Goal: Task Accomplishment & Management: Manage account settings

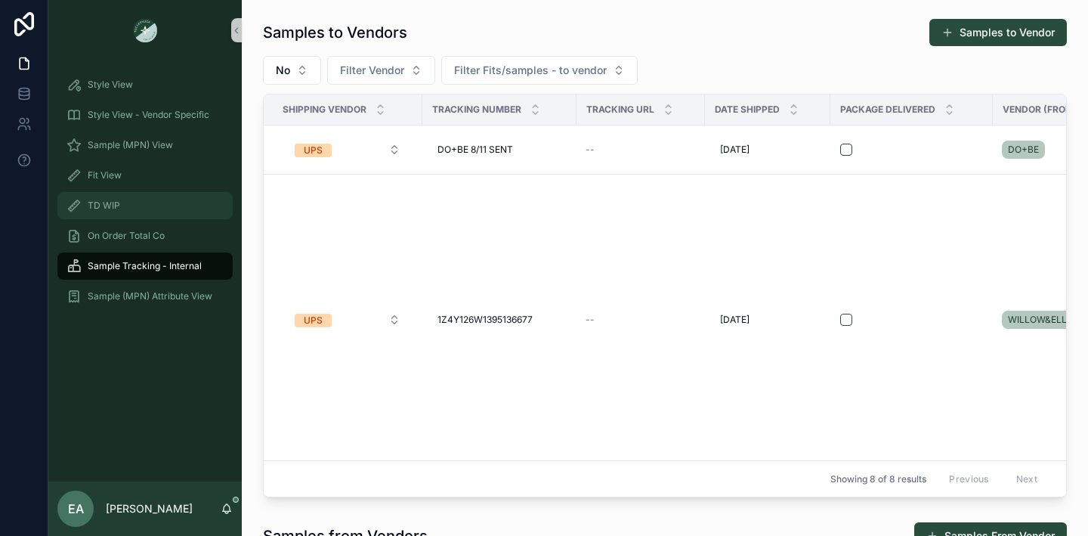
click at [131, 205] on div "TD WIP" at bounding box center [145, 206] width 157 height 24
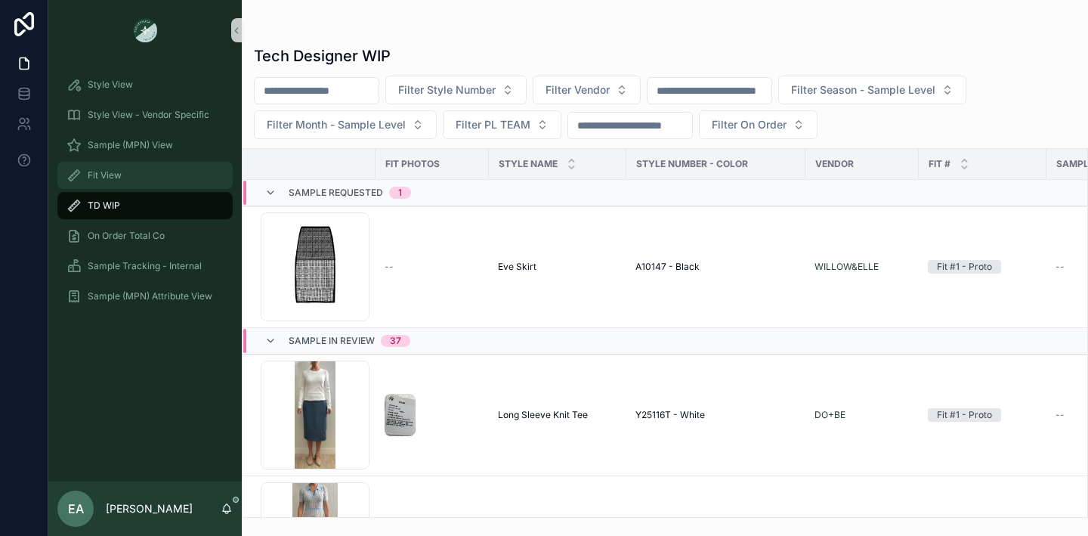
click at [147, 175] on div "Fit View" at bounding box center [145, 175] width 157 height 24
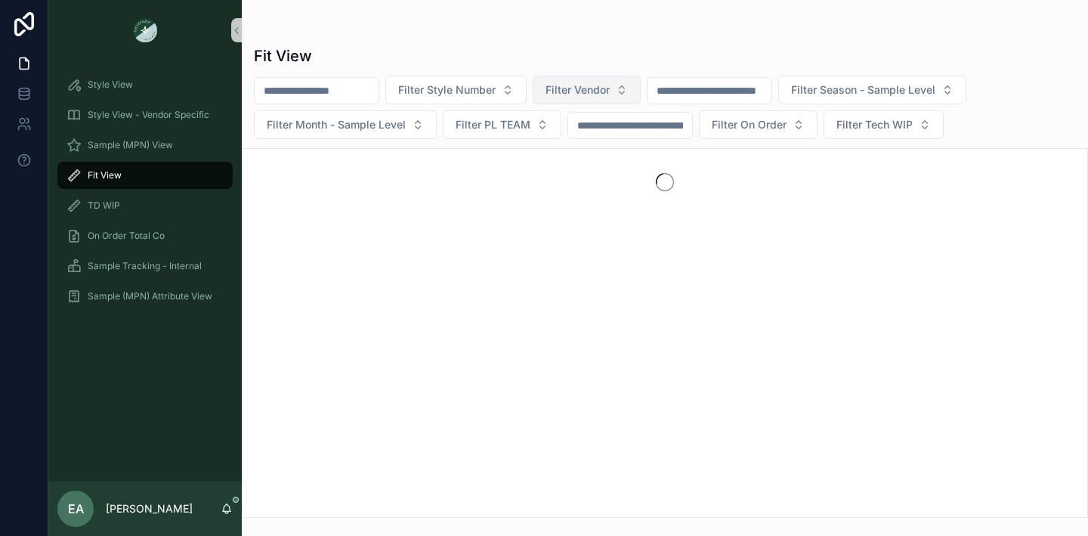
click at [618, 81] on button "Filter Vendor" at bounding box center [587, 90] width 108 height 29
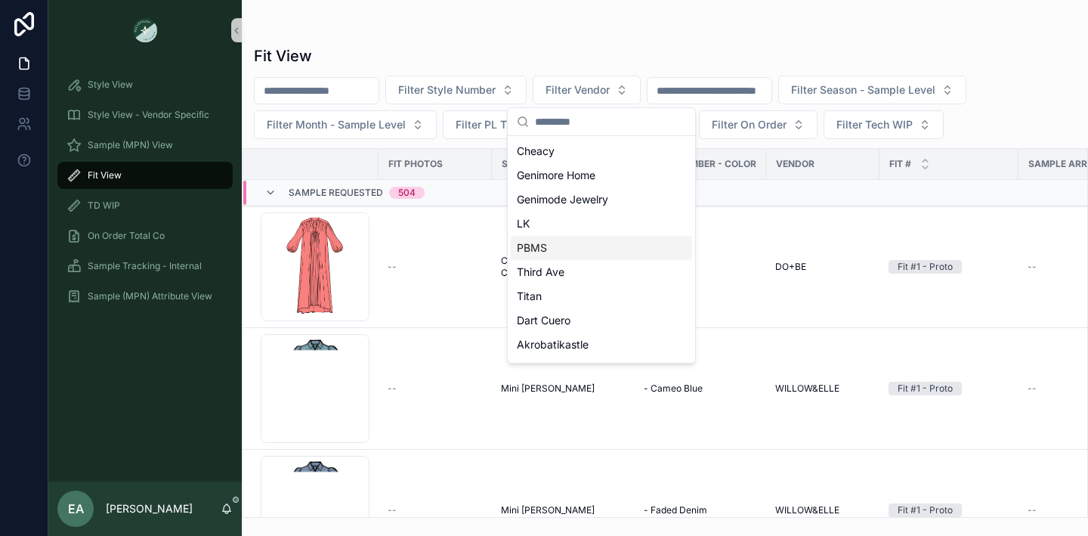
scroll to position [698, 0]
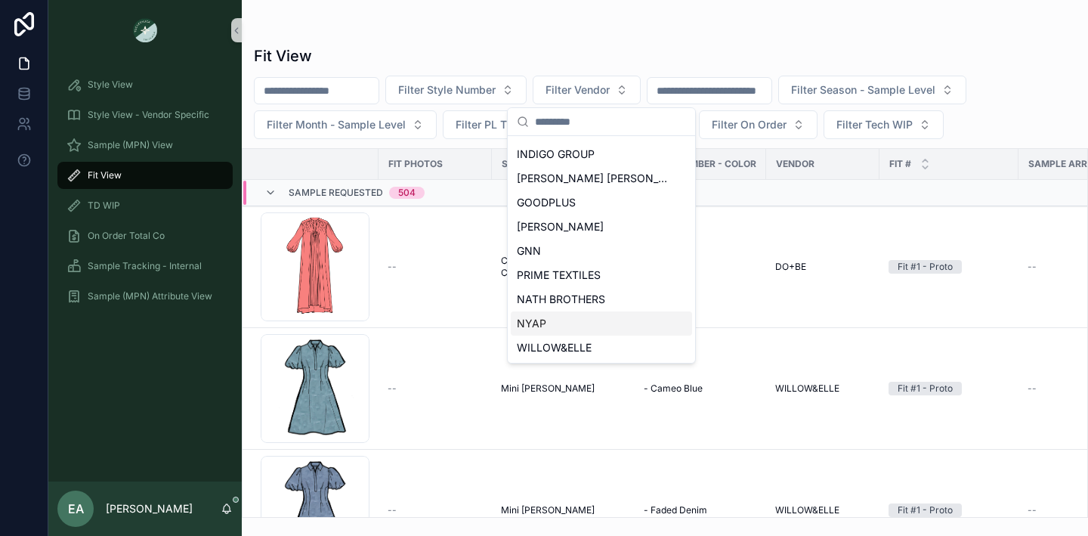
click at [577, 322] on div "NYAP" at bounding box center [601, 323] width 181 height 24
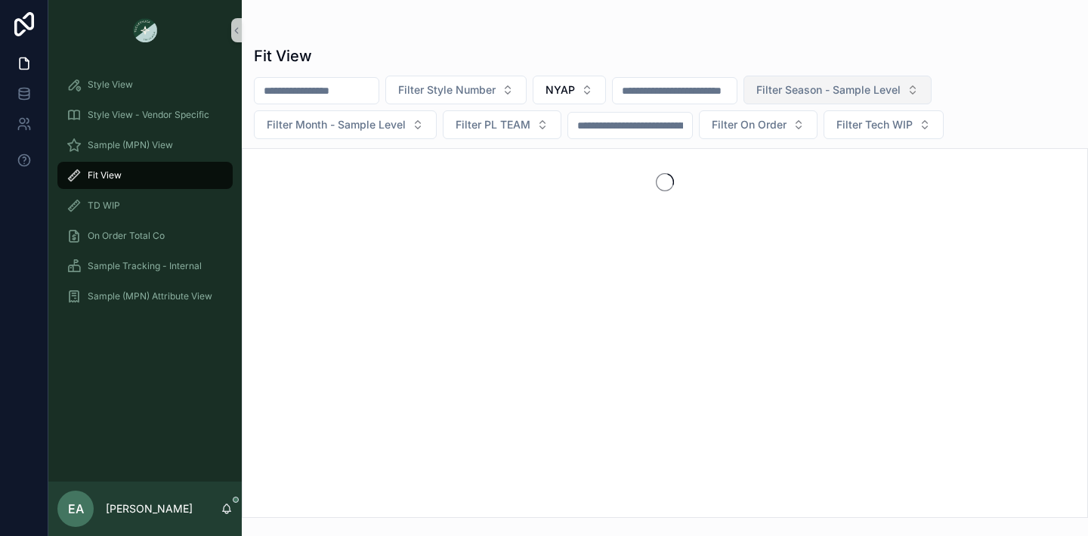
click at [901, 86] on span "Filter Season - Sample Level" at bounding box center [829, 89] width 144 height 15
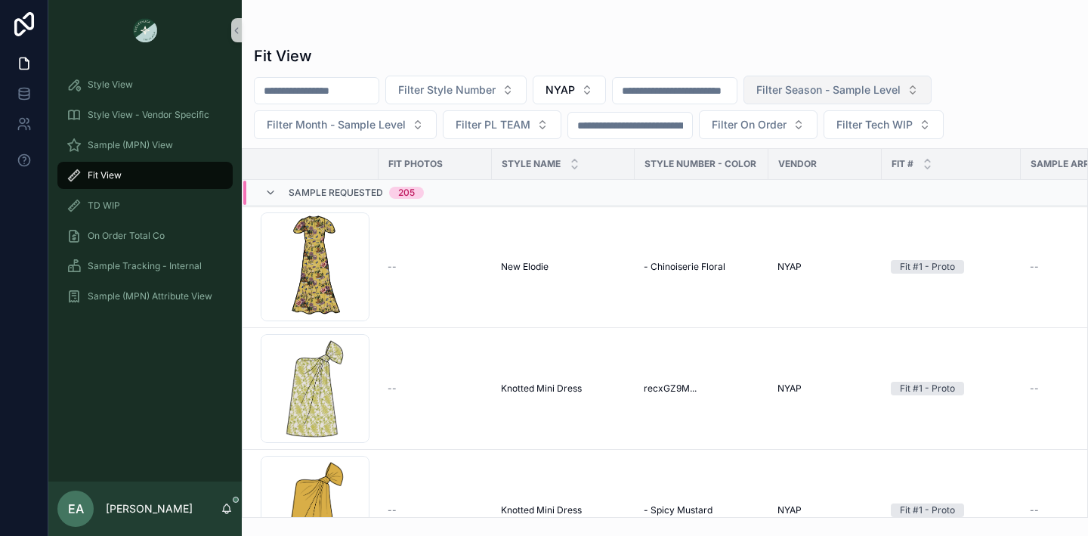
click at [868, 88] on span "Filter Season - Sample Level" at bounding box center [829, 89] width 144 height 15
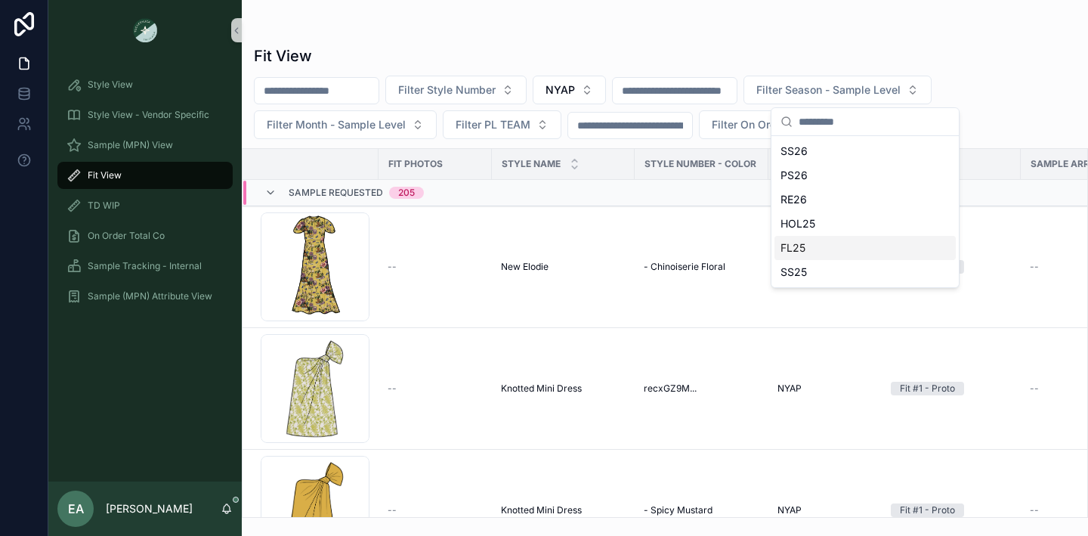
click at [822, 254] on div "FL25" at bounding box center [865, 248] width 181 height 24
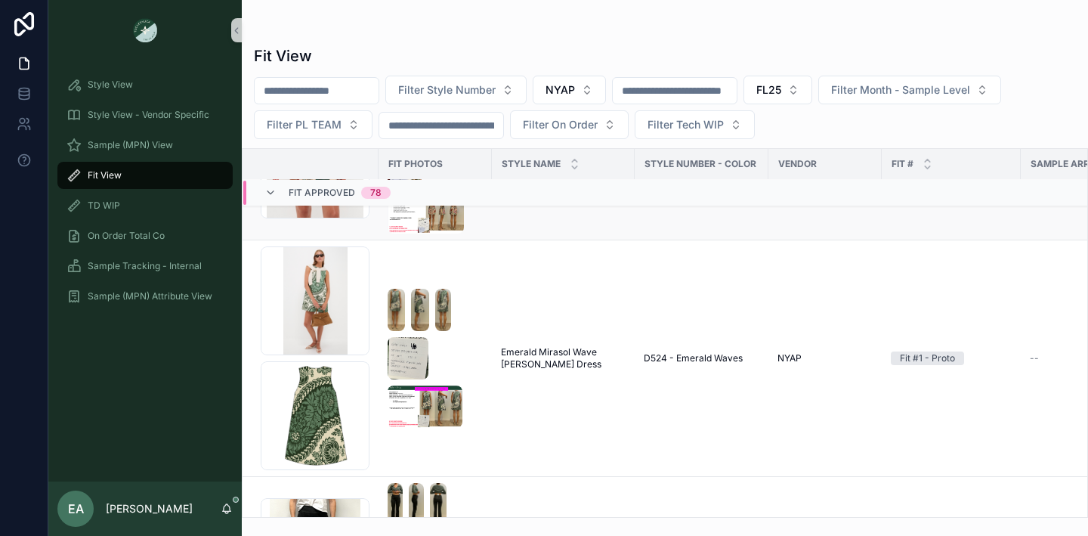
scroll to position [4794, 0]
click at [946, 81] on button "Filter Month - Sample Level" at bounding box center [910, 90] width 183 height 29
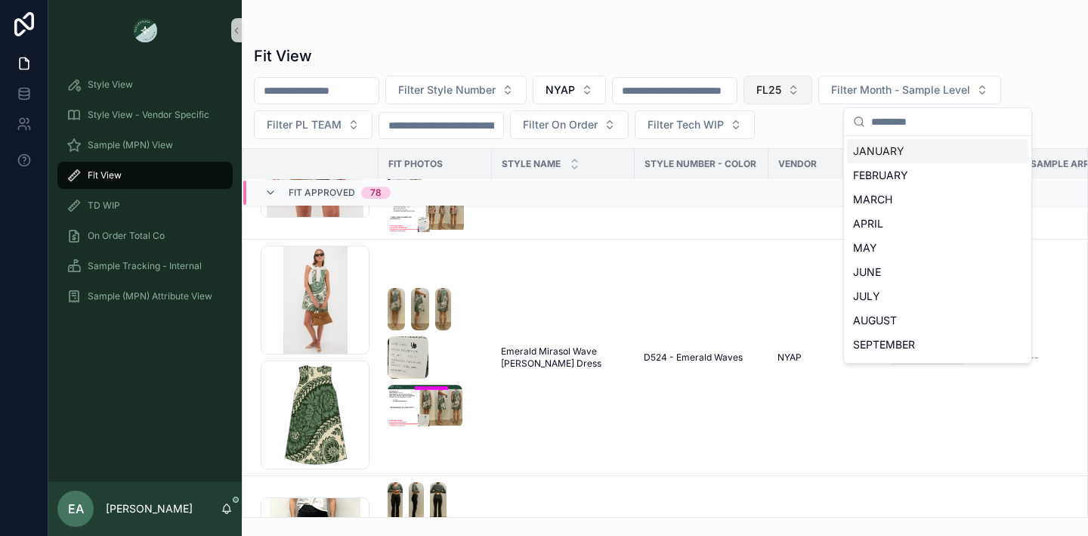
click at [800, 81] on button "FL25" at bounding box center [778, 90] width 69 height 29
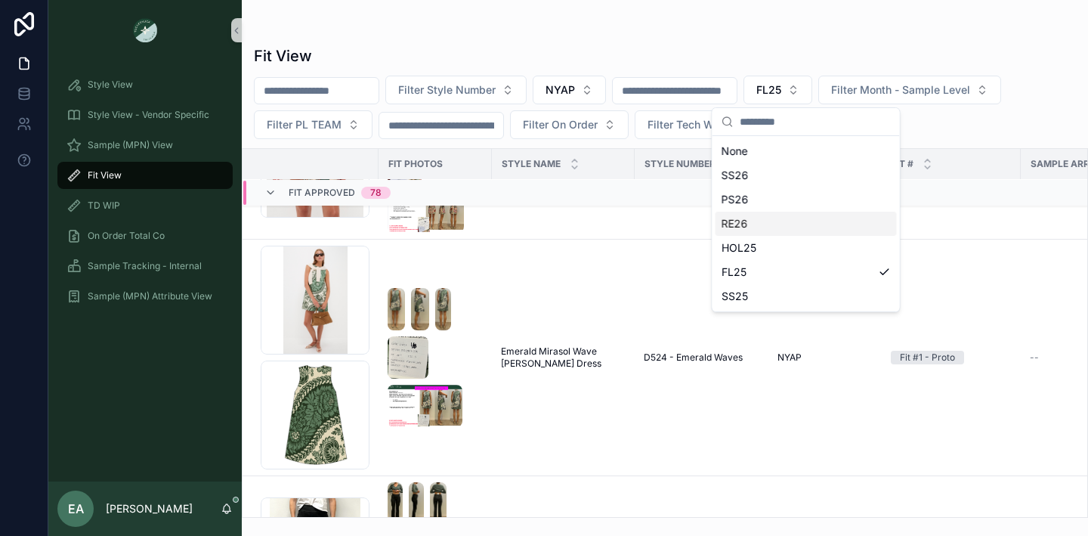
click at [766, 221] on div "RE26" at bounding box center [806, 224] width 181 height 24
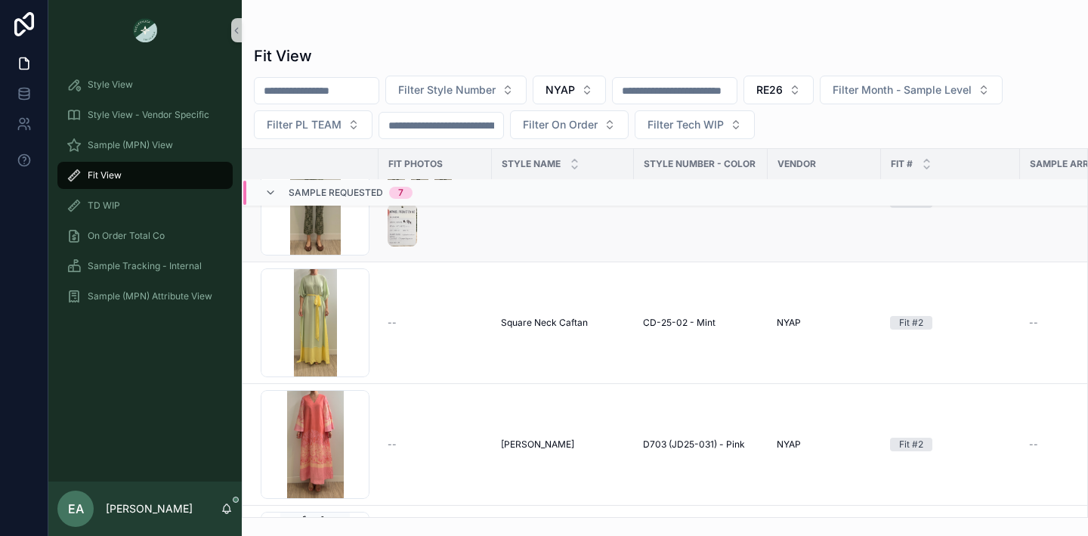
scroll to position [191, 0]
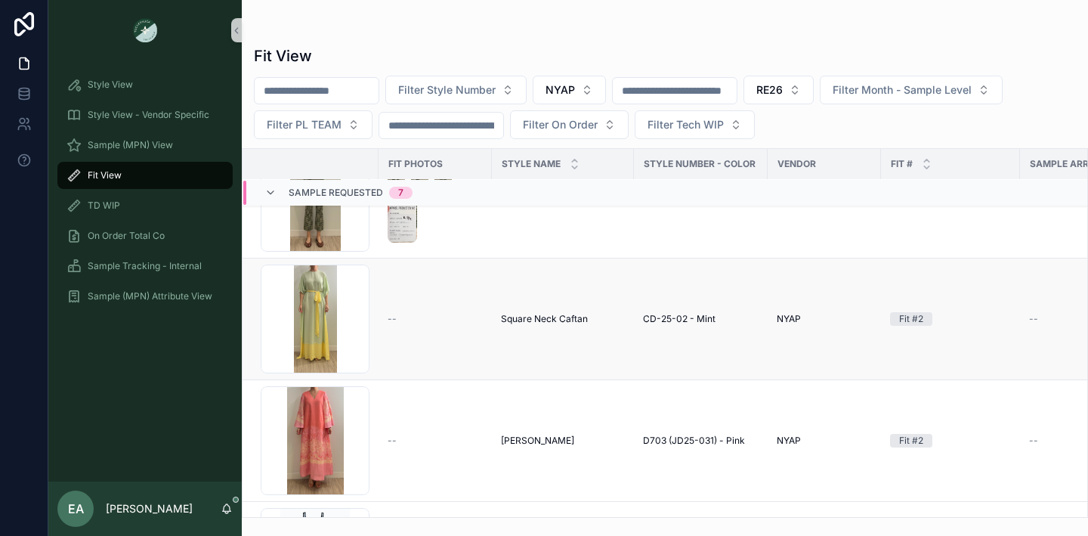
click at [634, 345] on td "CD-25-02 - Mint" at bounding box center [701, 320] width 134 height 122
click at [422, 331] on td "--" at bounding box center [435, 320] width 113 height 122
click at [456, 348] on td "--" at bounding box center [435, 320] width 113 height 122
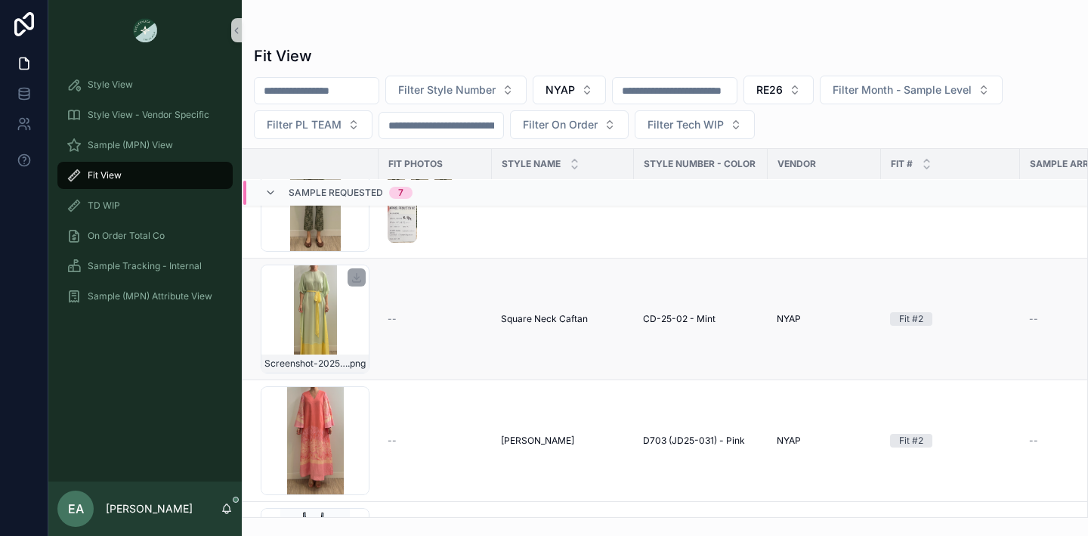
click at [326, 325] on div "Screenshot-2025-07-30-at-12.19.32-PM .png" at bounding box center [315, 319] width 109 height 109
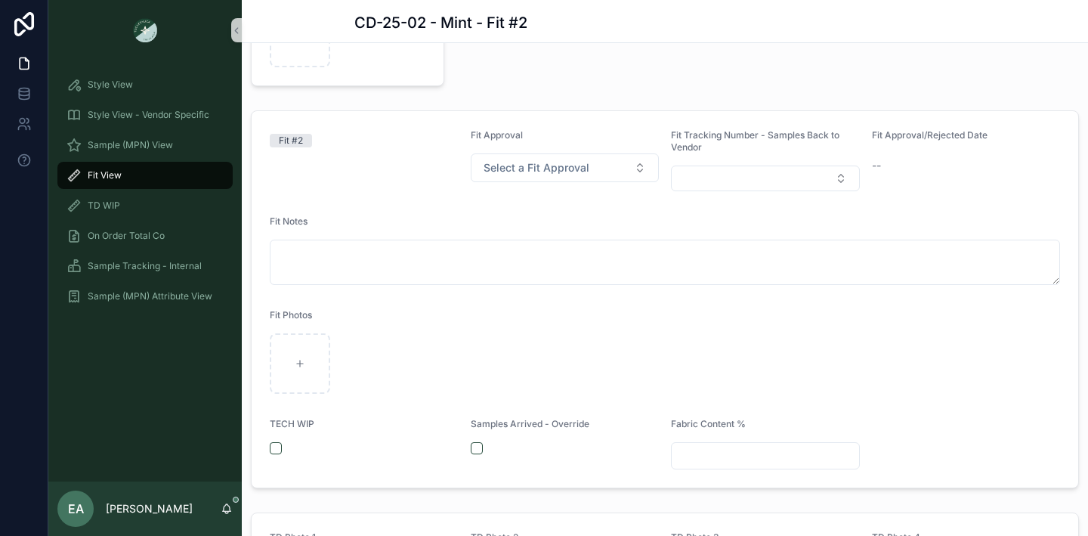
scroll to position [240, 0]
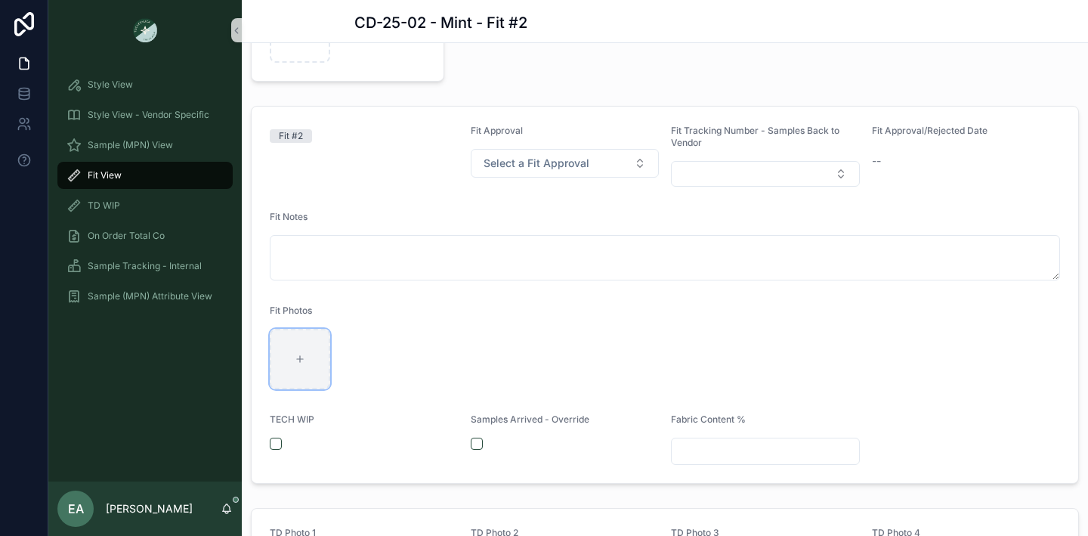
click at [311, 345] on div "scrollable content" at bounding box center [300, 359] width 60 height 60
type input "**********"
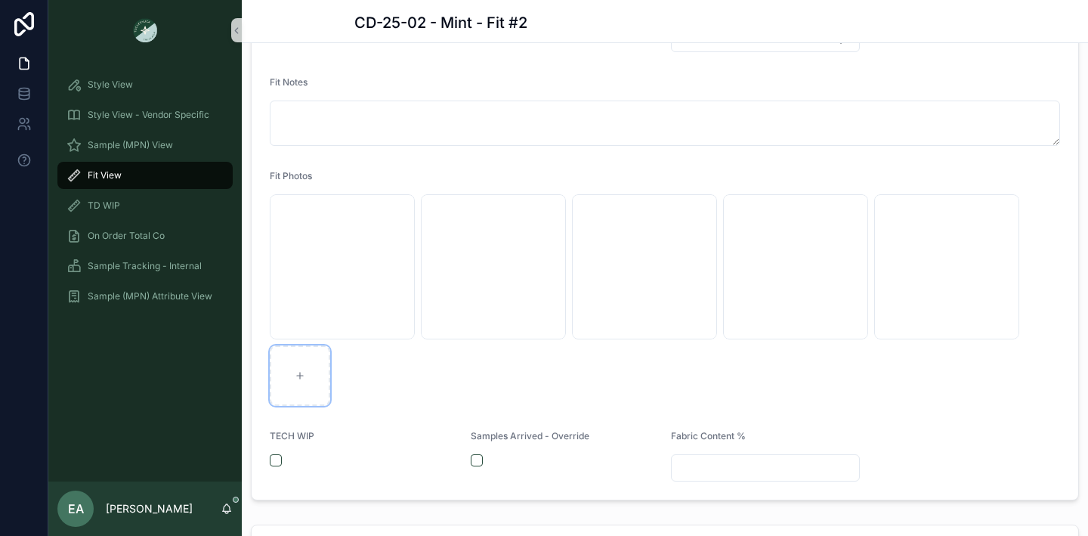
scroll to position [379, 0]
click at [721, 467] on input "scrollable content" at bounding box center [765, 463] width 187 height 21
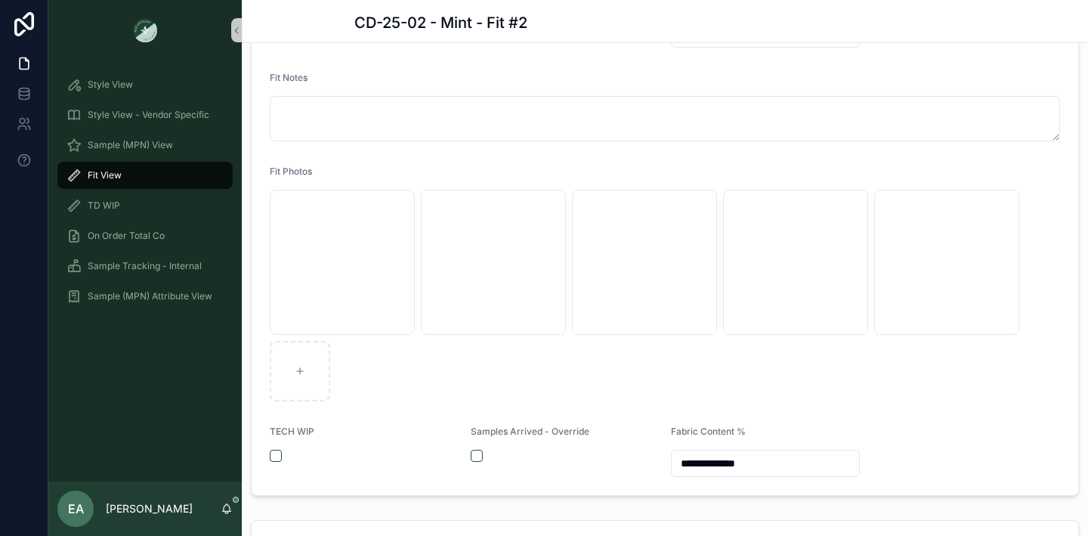
scroll to position [0, 0]
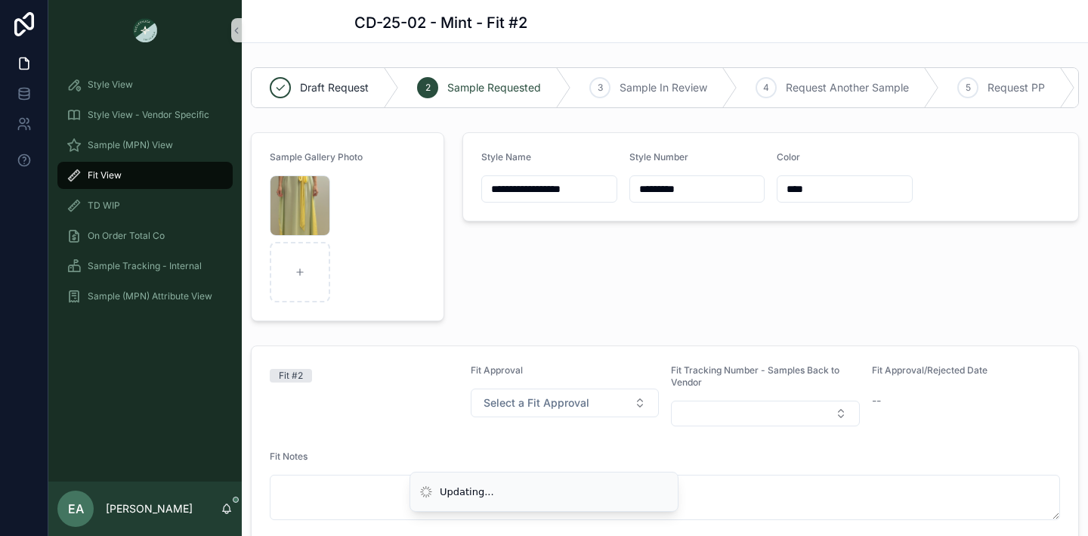
type input "**********"
click at [419, 187] on form "Sample Gallery Photo Screenshot-2025-07-30-at-12.19.32-PM .png" at bounding box center [348, 226] width 192 height 187
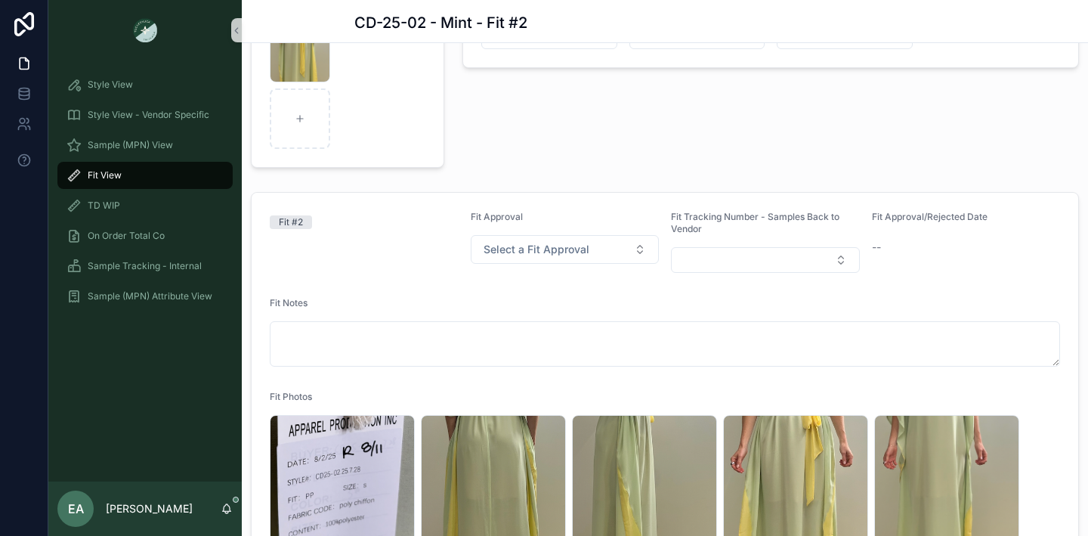
scroll to position [154, 0]
drag, startPoint x: 168, startPoint y: 173, endPoint x: 184, endPoint y: 173, distance: 16.6
click at [168, 173] on div "Fit View" at bounding box center [145, 175] width 157 height 24
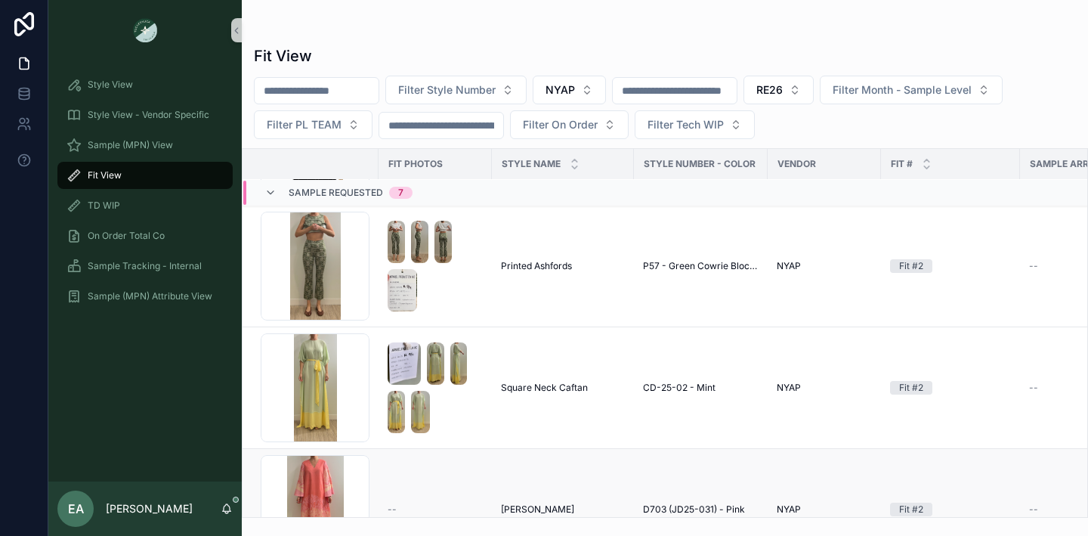
scroll to position [119, 0]
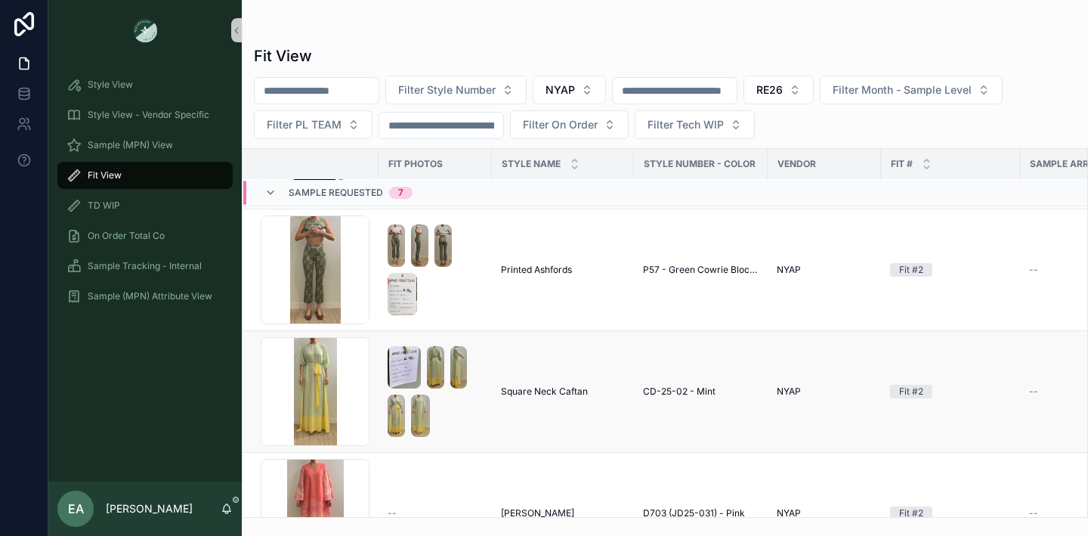
click at [518, 421] on td "Square Neck Caftan Square Neck Caftan" at bounding box center [563, 392] width 142 height 122
click at [508, 419] on td "Square Neck Caftan Square Neck Caftan" at bounding box center [563, 392] width 142 height 122
click at [497, 400] on td "Square Neck Caftan Square Neck Caftan" at bounding box center [563, 392] width 142 height 122
click at [320, 389] on div "Screenshot-2025-07-30-at-12.19.32-PM .png" at bounding box center [315, 391] width 109 height 109
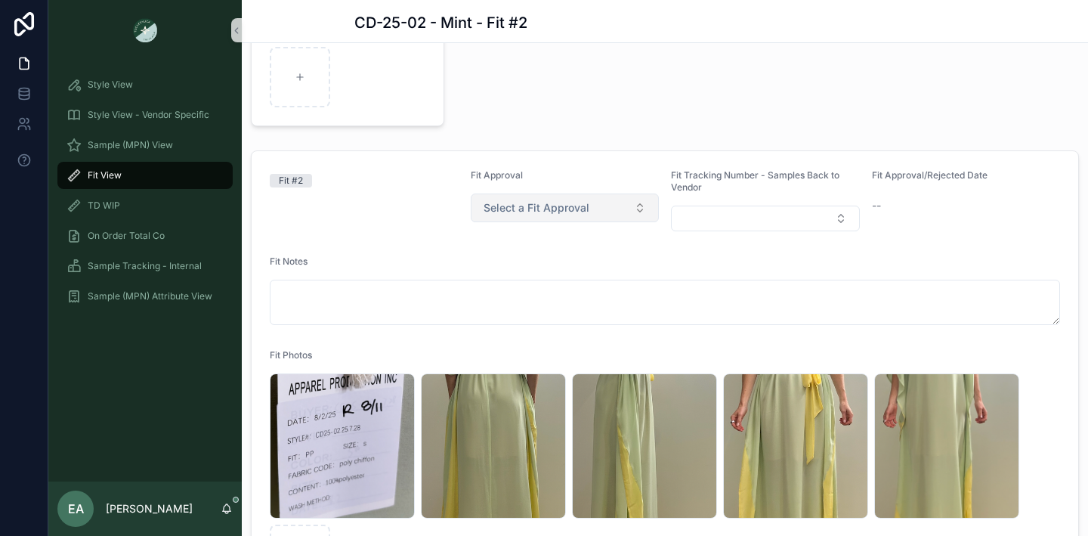
scroll to position [375, 0]
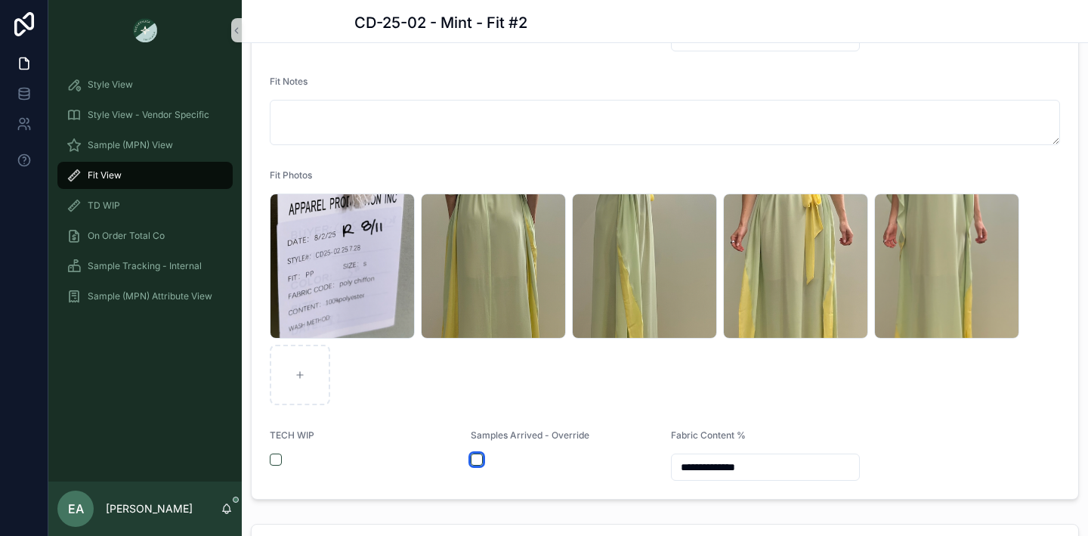
click at [479, 462] on button "scrollable content" at bounding box center [477, 460] width 12 height 12
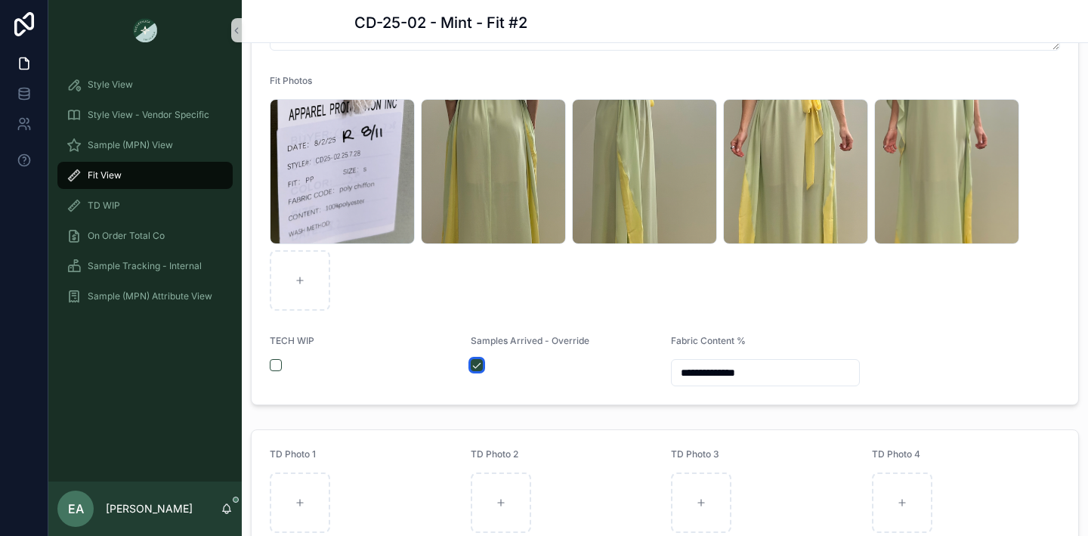
scroll to position [475, 0]
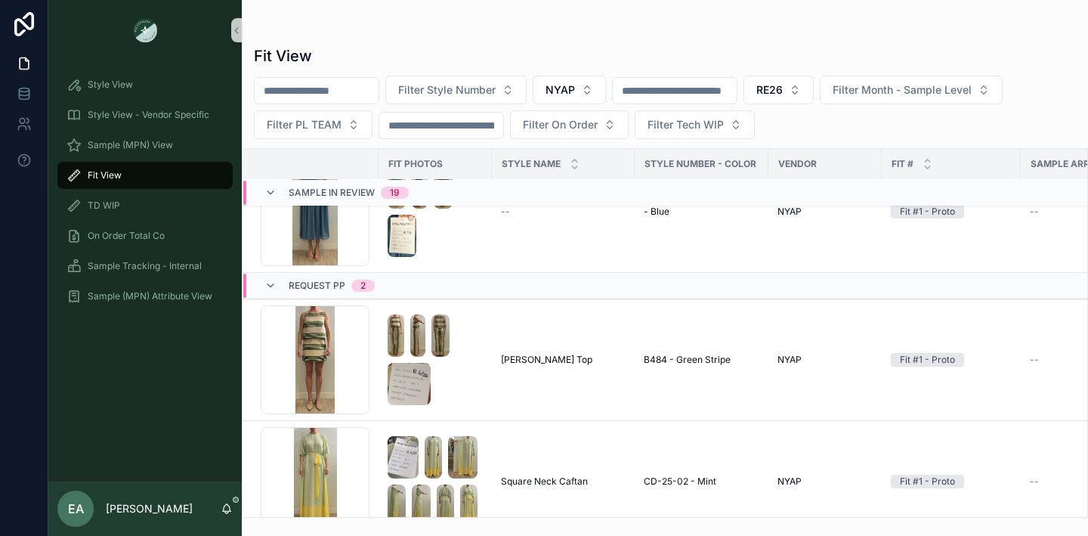
scroll to position [2557, 0]
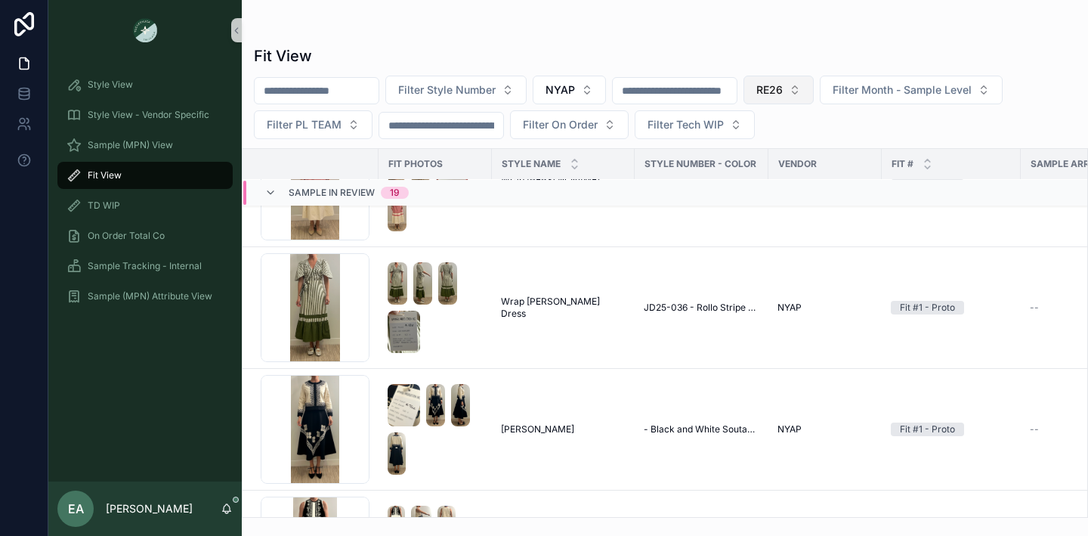
click at [802, 77] on button "RE26" at bounding box center [779, 90] width 70 height 29
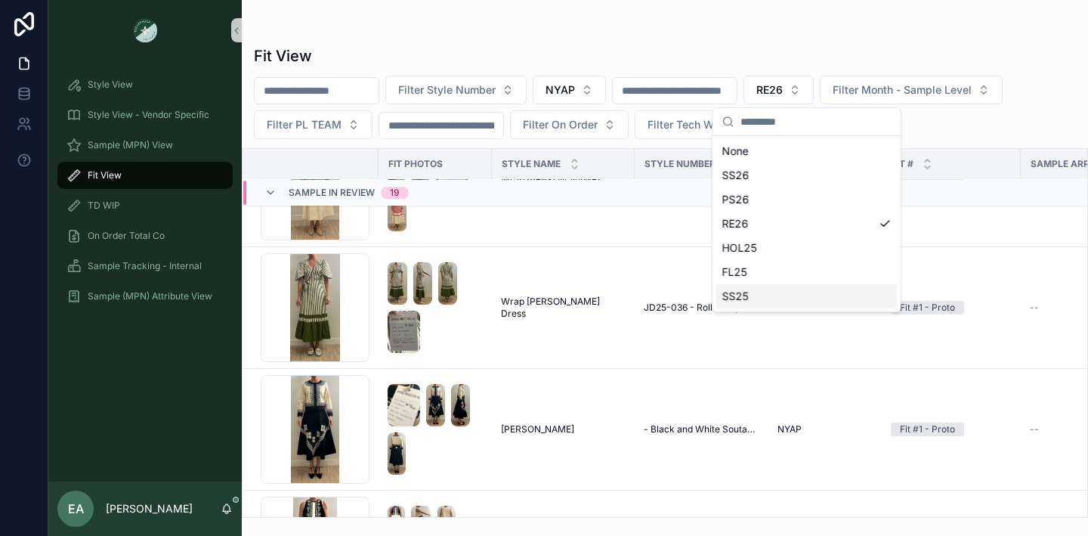
click at [776, 293] on div "SS25" at bounding box center [807, 296] width 181 height 24
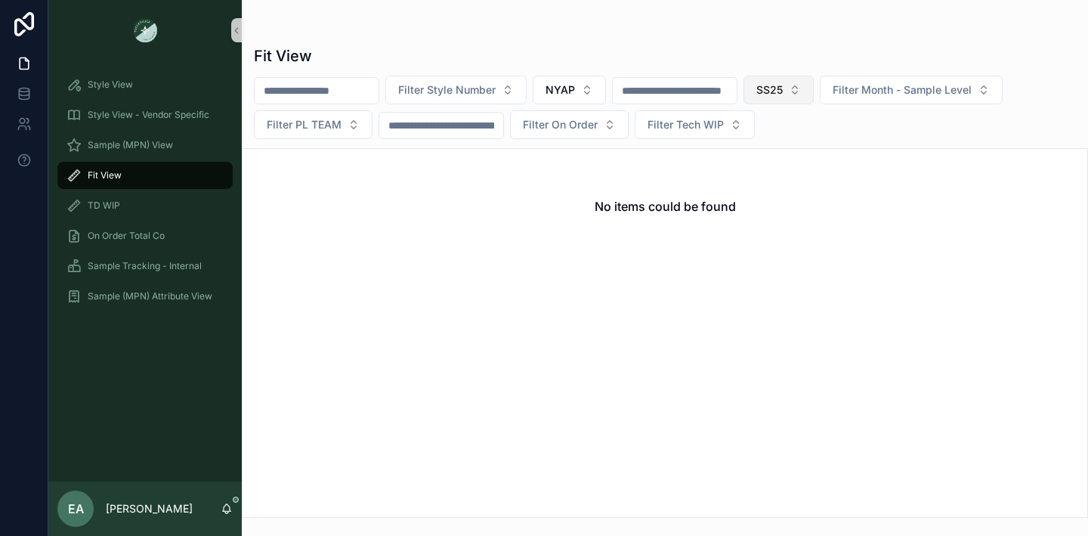
click at [814, 88] on button "SS25" at bounding box center [779, 90] width 70 height 29
click at [795, 176] on div "SS26" at bounding box center [807, 175] width 181 height 24
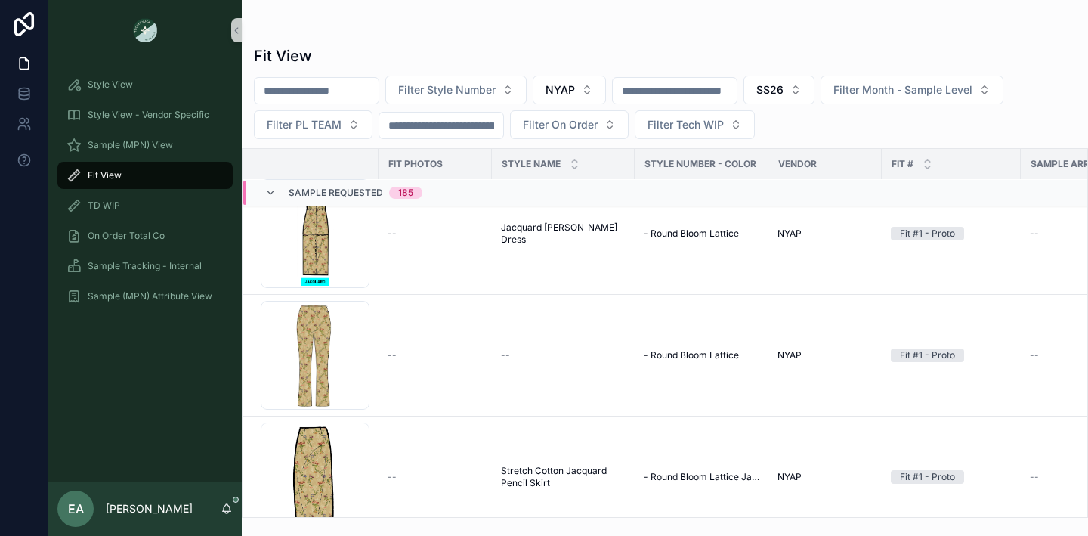
scroll to position [4197, 0]
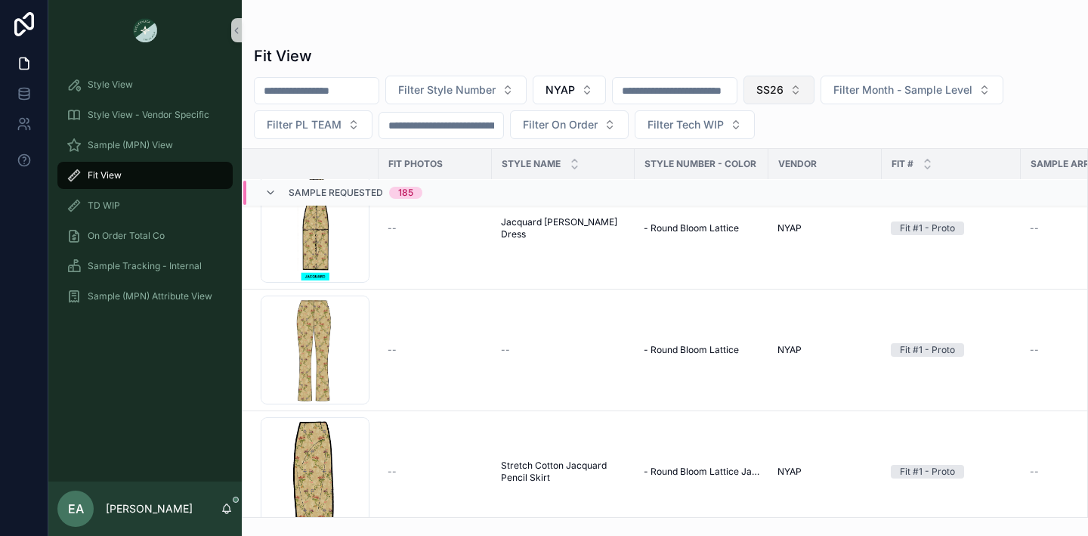
click at [815, 92] on button "SS26" at bounding box center [779, 90] width 71 height 29
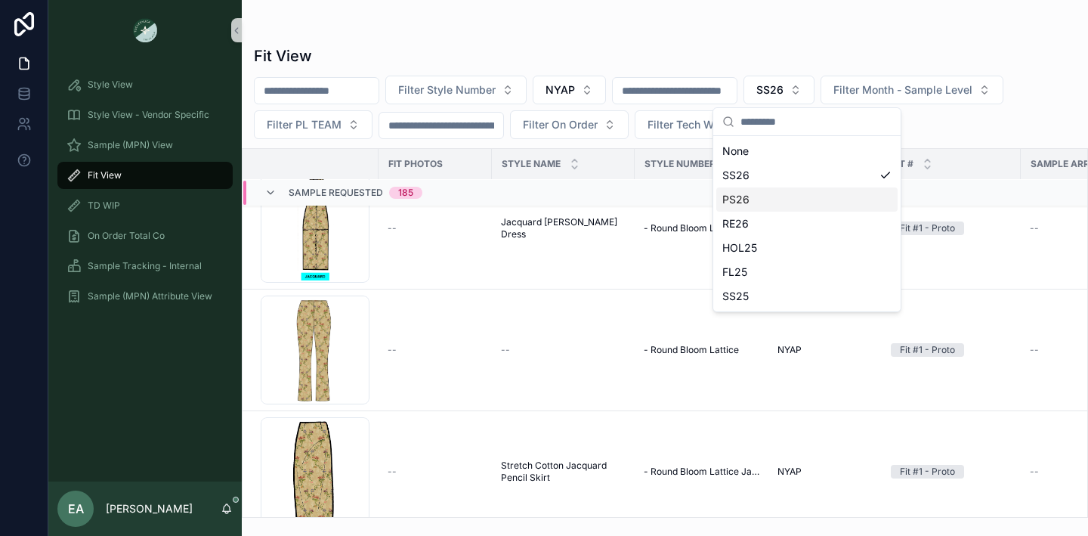
click at [777, 227] on div "RE26" at bounding box center [807, 224] width 181 height 24
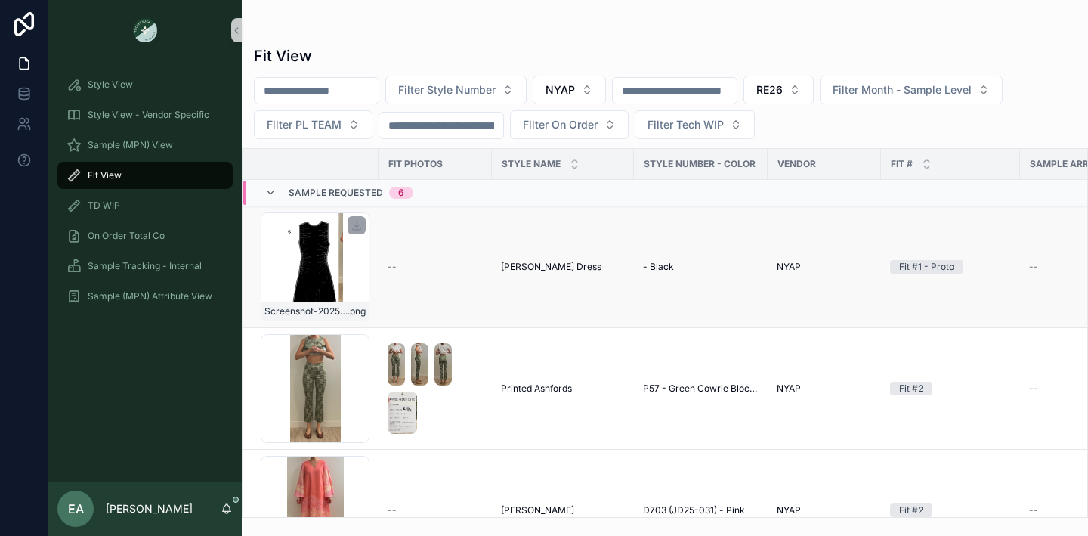
click at [284, 296] on div "Screenshot-2025-07-30-at-3.13.09-PM .png" at bounding box center [315, 266] width 109 height 109
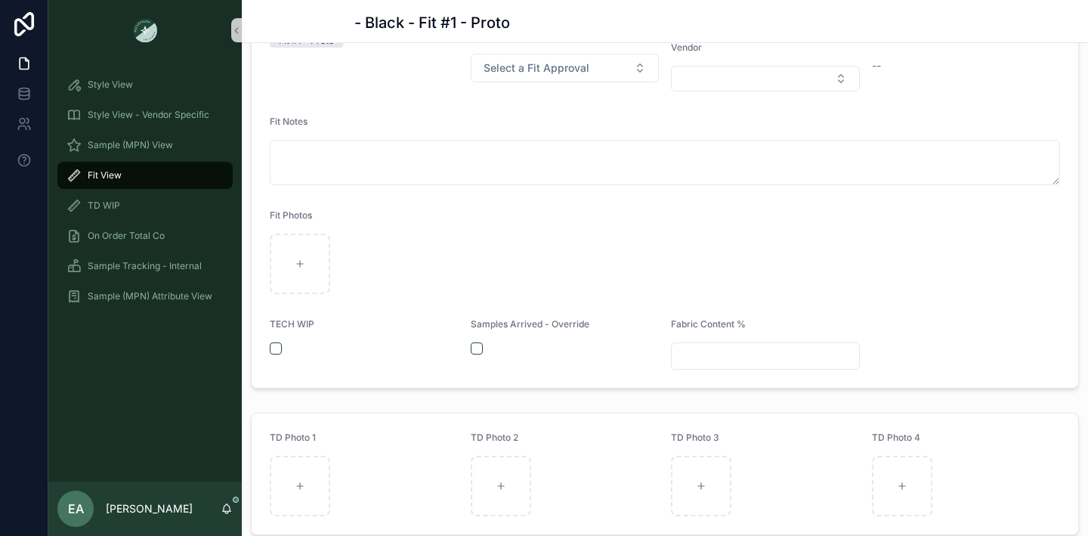
scroll to position [303, 0]
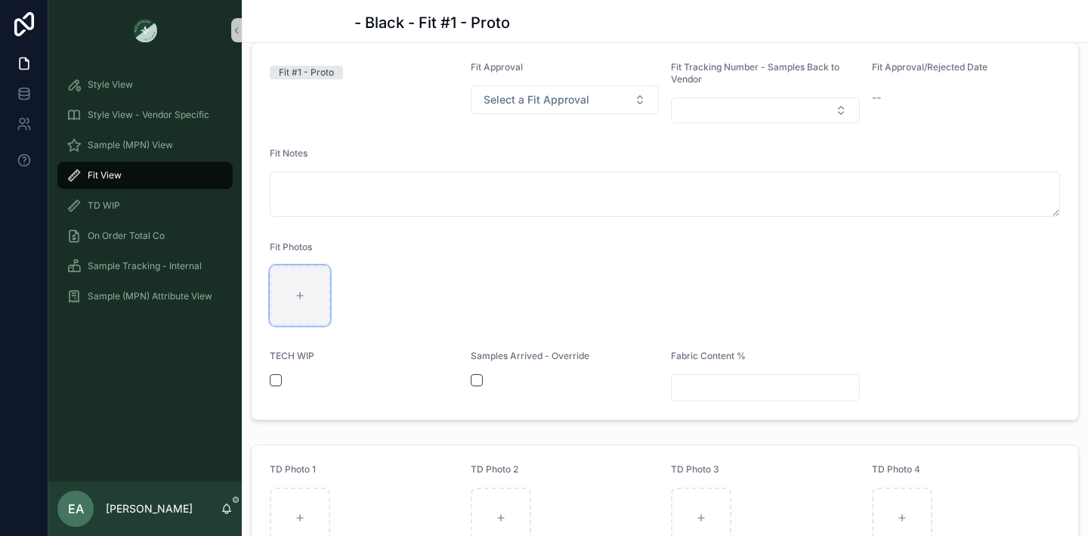
click at [327, 284] on div "scrollable content" at bounding box center [300, 295] width 60 height 60
type input "**********"
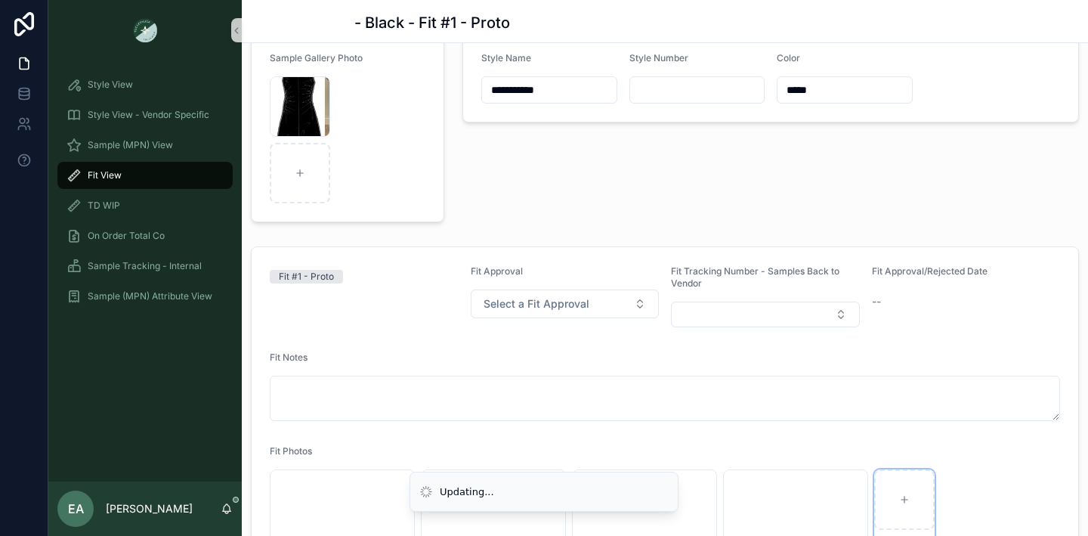
scroll to position [0, 0]
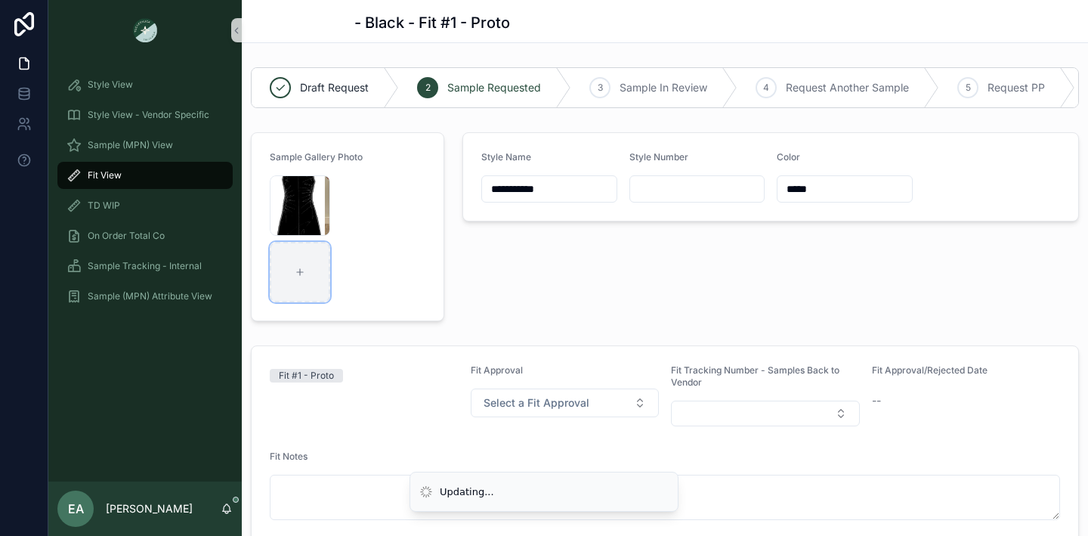
click at [299, 294] on div "scrollable content" at bounding box center [300, 272] width 60 height 60
type input "**********"
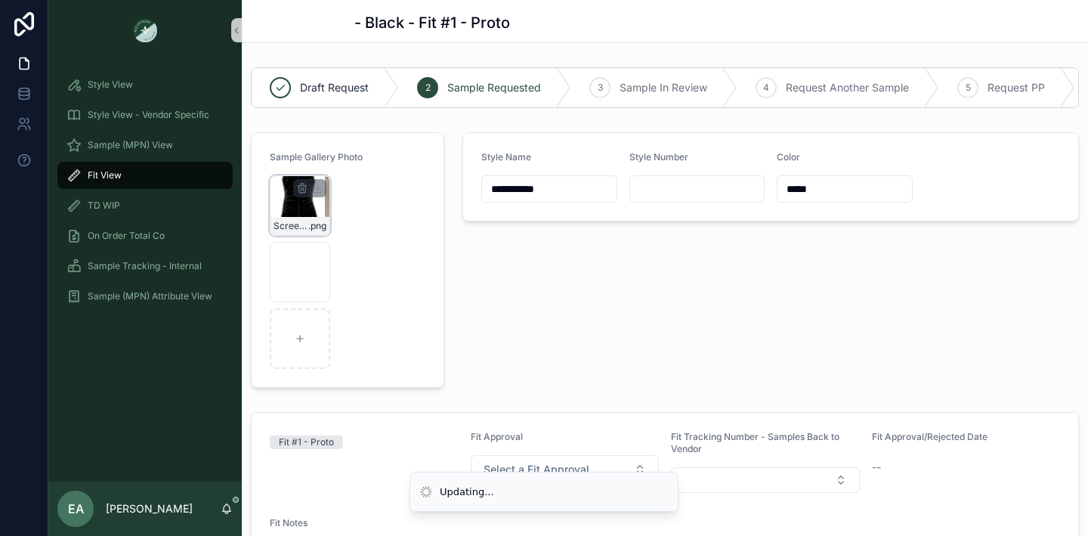
click at [326, 212] on div "Screenshot-2025-07-30-at-3.13.09-PM .png" at bounding box center [300, 205] width 60 height 60
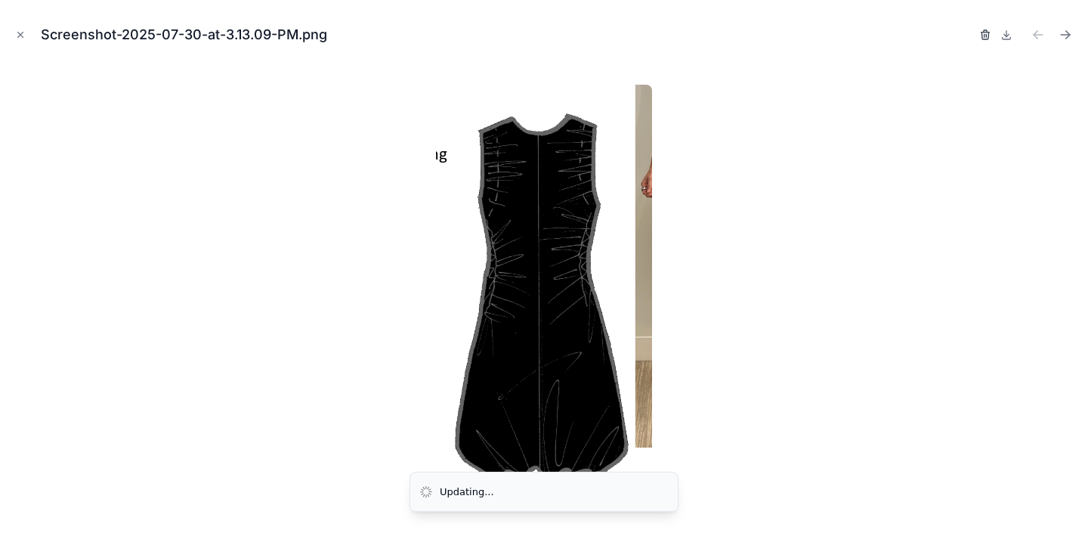
click at [985, 36] on icon "button" at bounding box center [986, 35] width 12 height 12
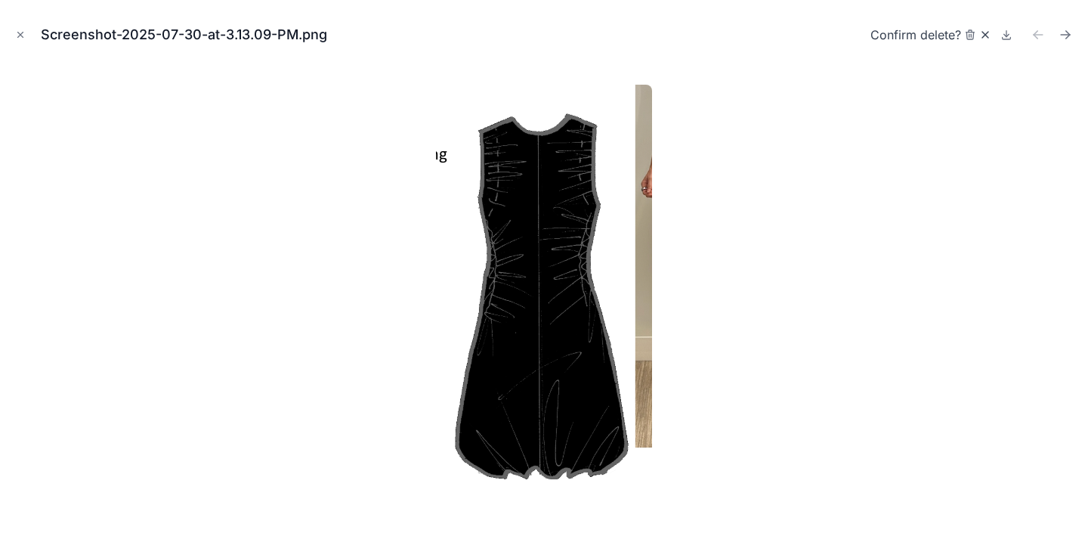
click at [980, 32] on icon "button" at bounding box center [986, 35] width 12 height 12
click at [968, 33] on div "Screenshot-2025-07-30-at-3.13.09-PM.png" at bounding box center [544, 34] width 1064 height 45
click at [984, 33] on icon "button" at bounding box center [986, 35] width 12 height 12
click at [970, 34] on icon "button" at bounding box center [970, 35] width 0 height 3
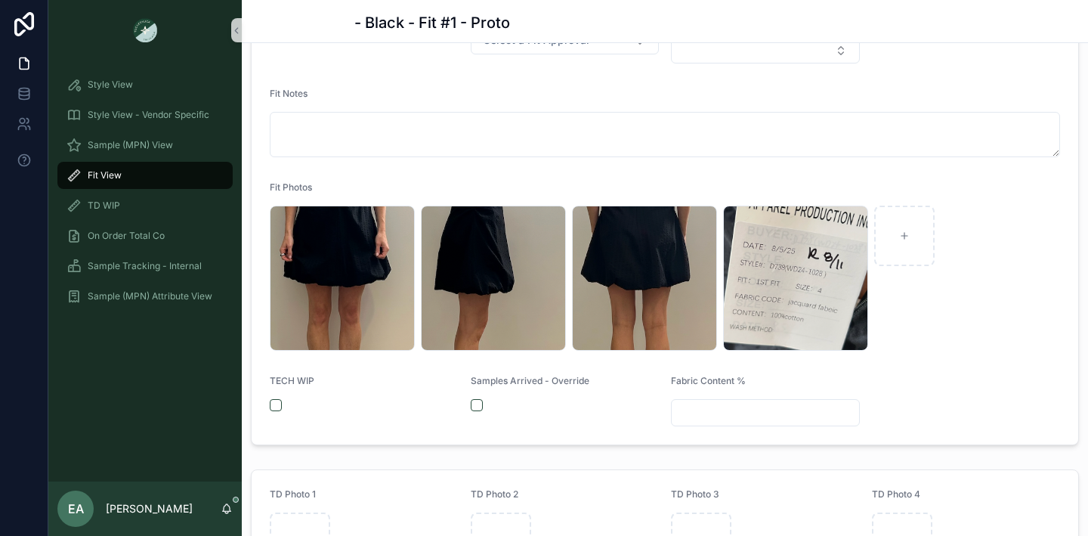
scroll to position [376, 0]
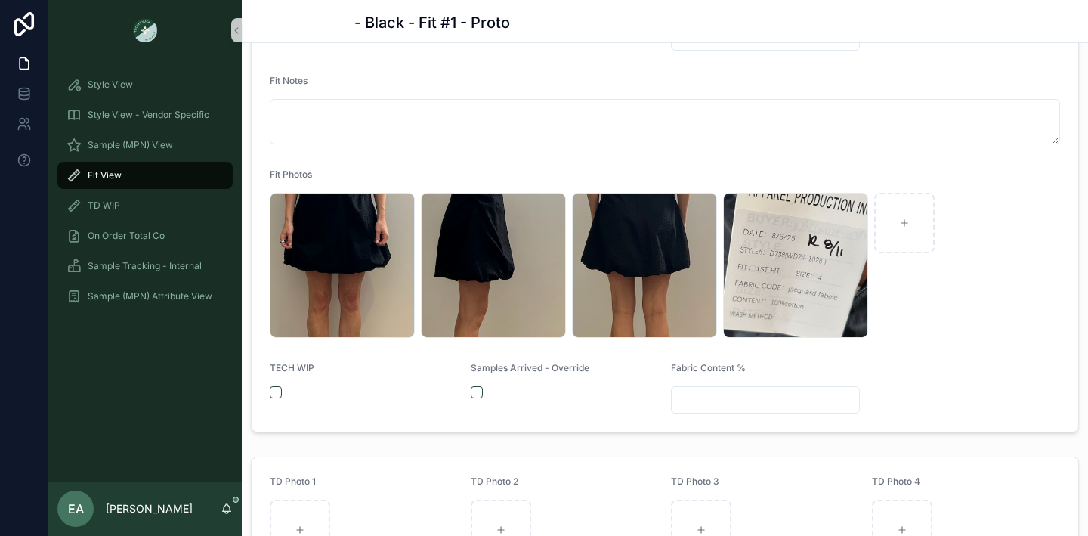
click at [740, 401] on input "scrollable content" at bounding box center [765, 399] width 187 height 21
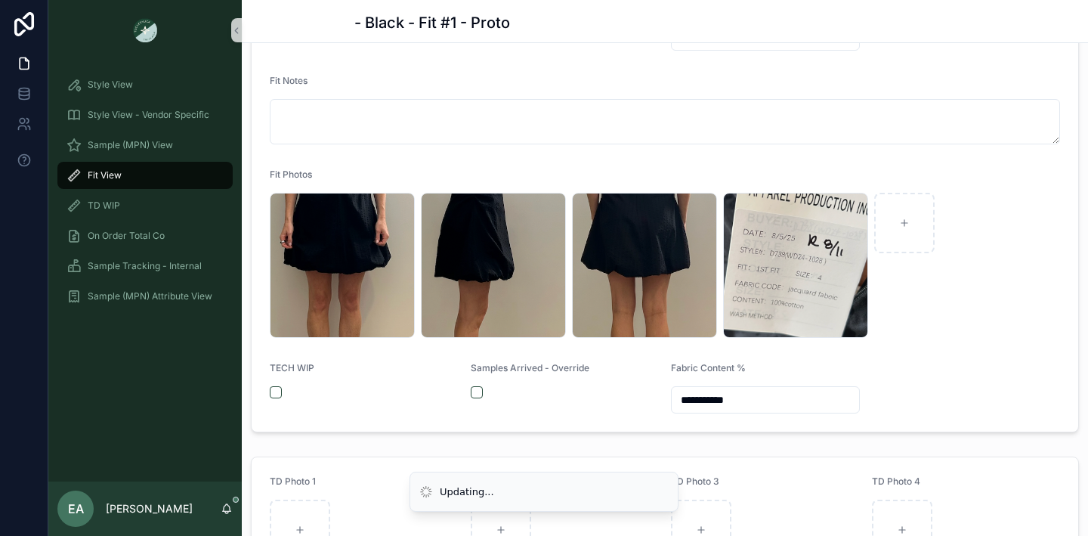
type input "**********"
click at [941, 390] on form "**********" at bounding box center [665, 201] width 827 height 461
click at [941, 391] on form "**********" at bounding box center [665, 201] width 827 height 461
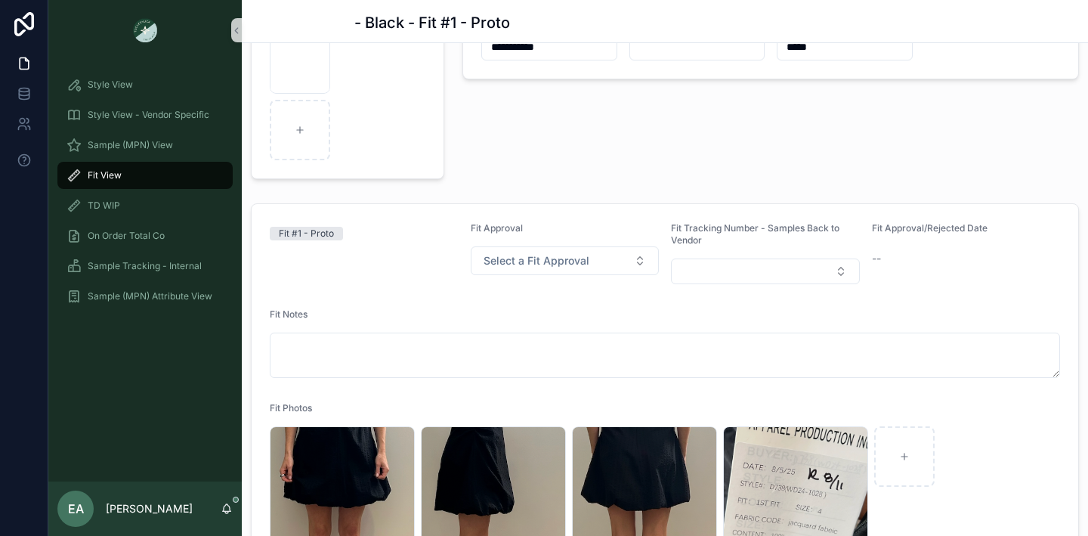
scroll to position [0, 0]
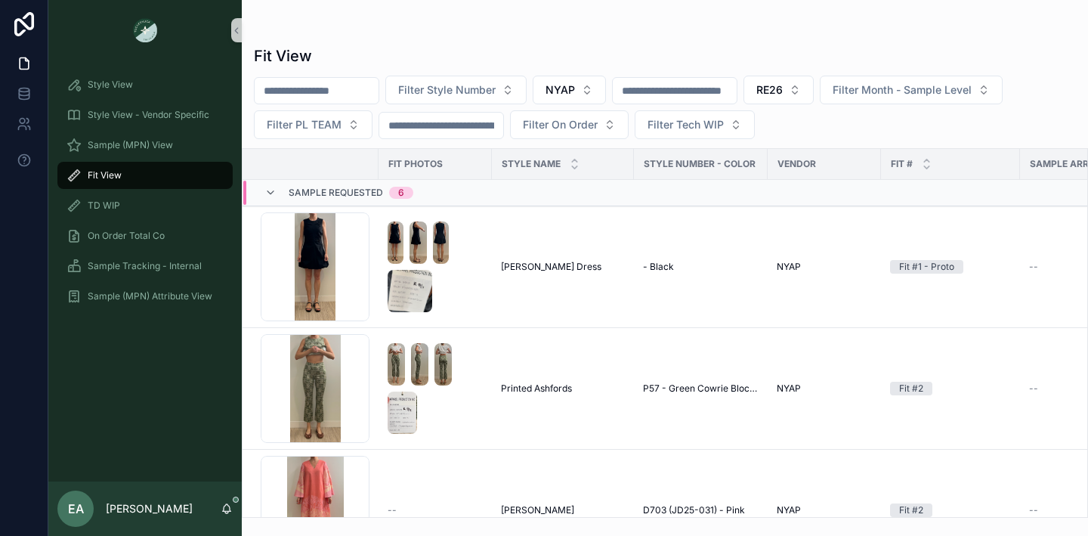
scroll to position [1, 0]
click at [569, 320] on td "[PERSON_NAME] [PERSON_NAME]" at bounding box center [563, 267] width 142 height 122
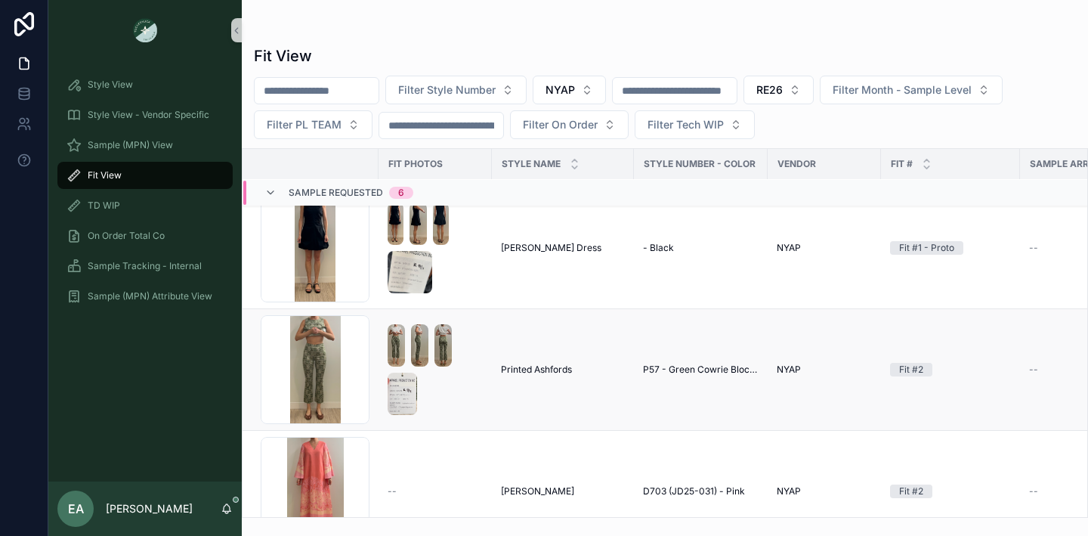
scroll to position [0, 0]
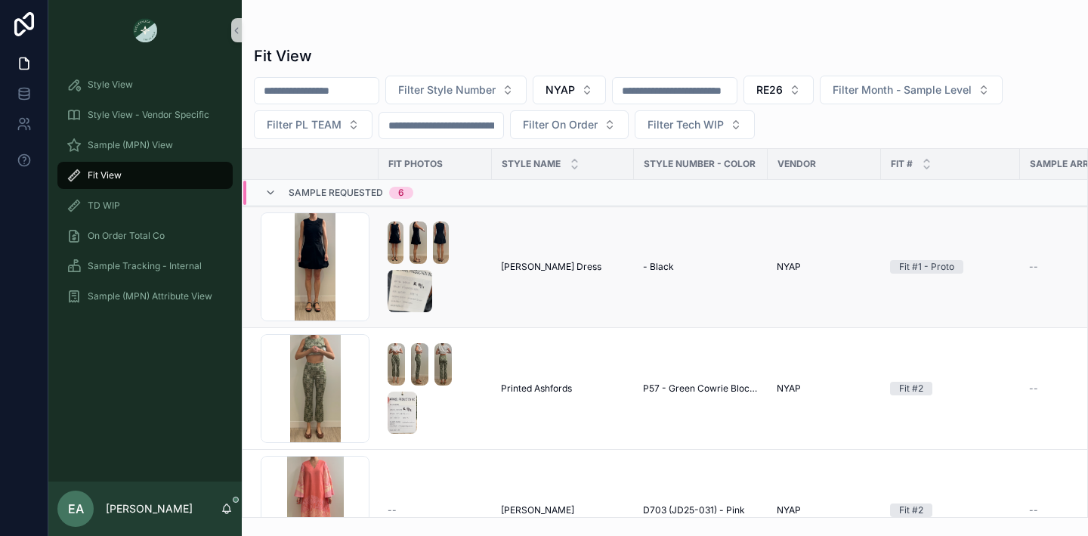
click at [564, 293] on td "[PERSON_NAME] [PERSON_NAME]" at bounding box center [563, 267] width 142 height 122
click at [310, 268] on div "Screenshot-2025-08-12-at-10.18.24-AM .png" at bounding box center [315, 266] width 109 height 109
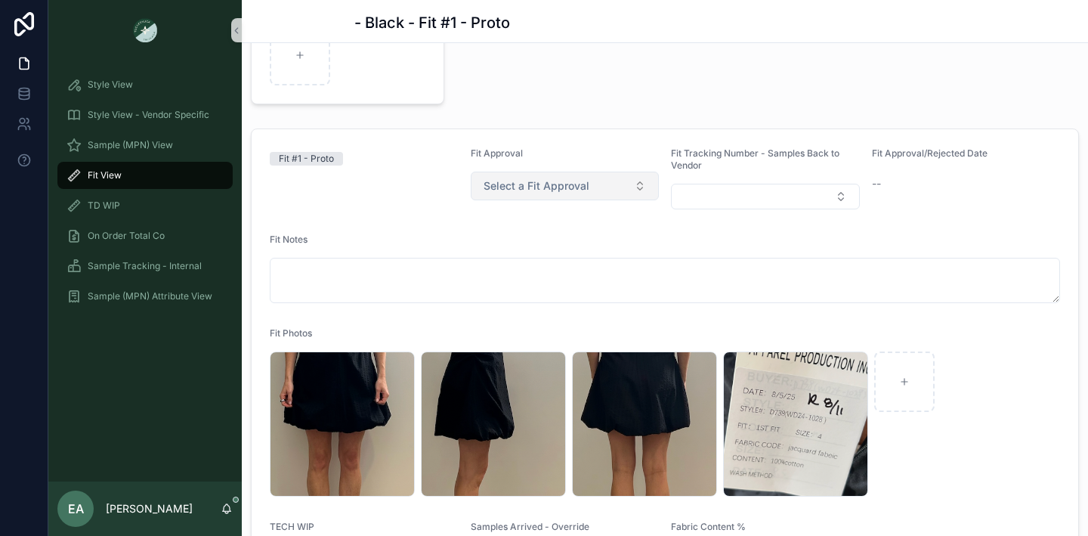
scroll to position [410, 0]
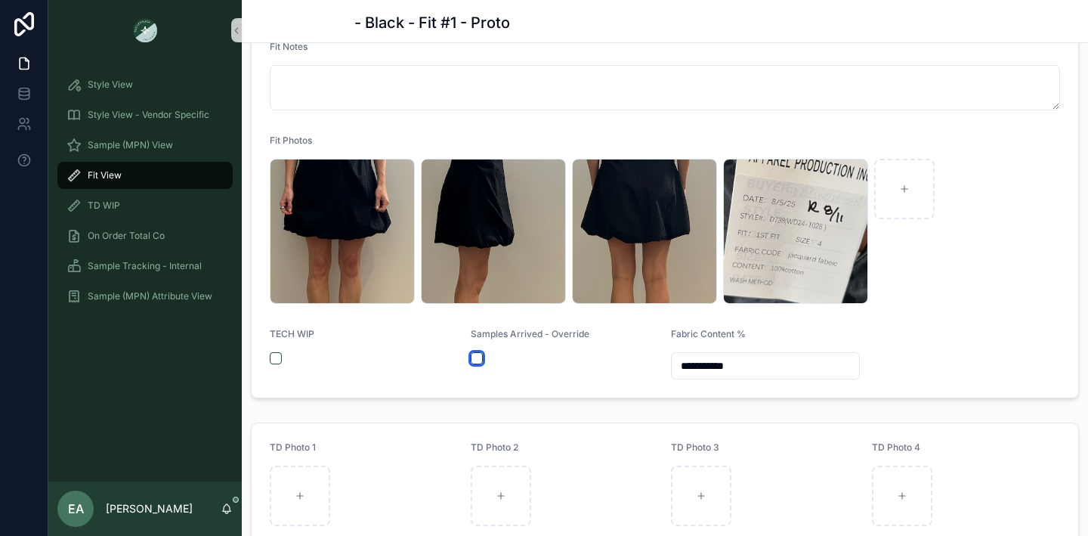
click at [480, 361] on button "scrollable content" at bounding box center [477, 358] width 12 height 12
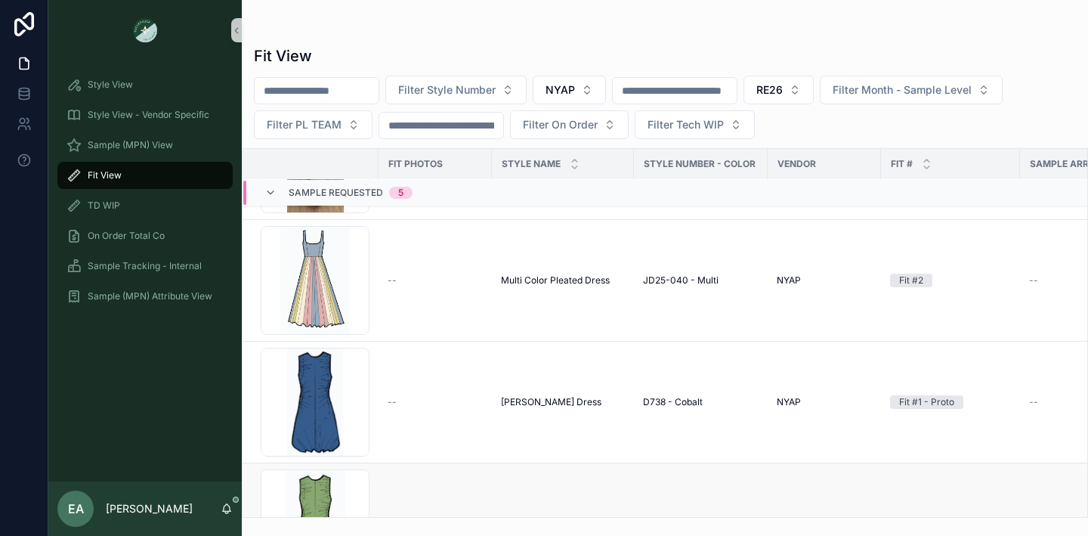
scroll to position [562, 0]
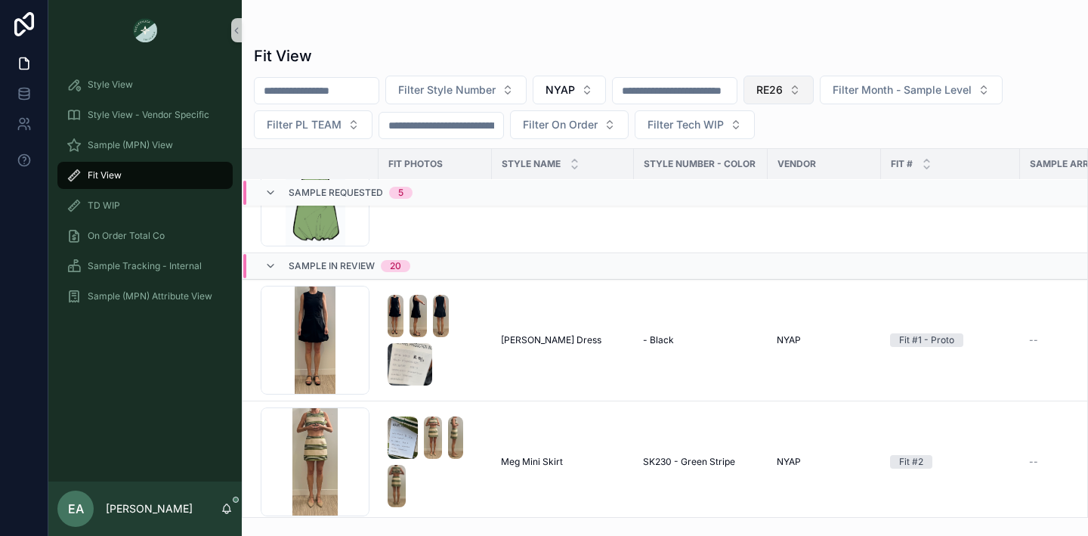
click at [783, 96] on span "RE26" at bounding box center [770, 89] width 26 height 15
click at [796, 179] on div "SS26" at bounding box center [807, 175] width 181 height 24
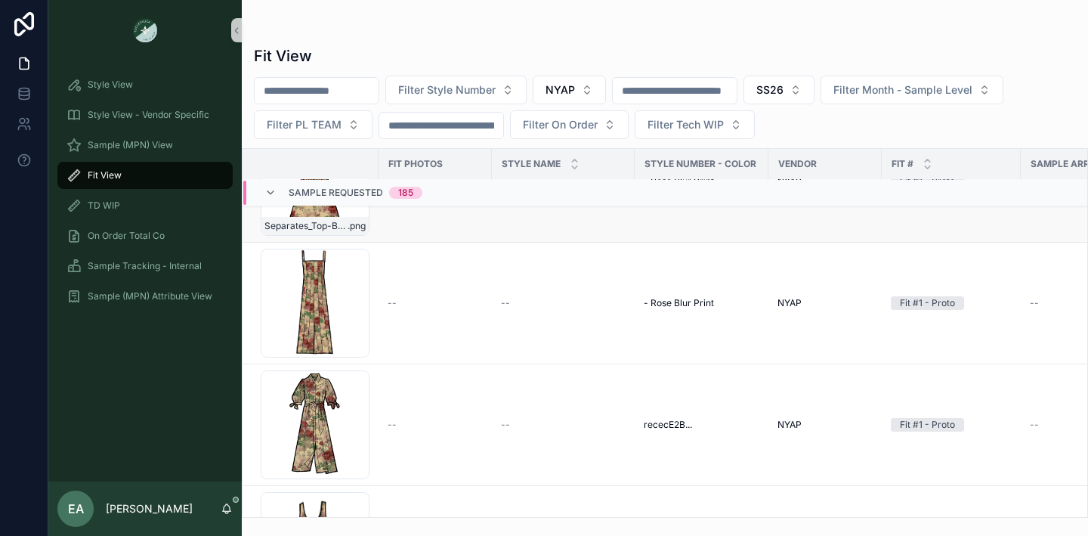
scroll to position [17318, 0]
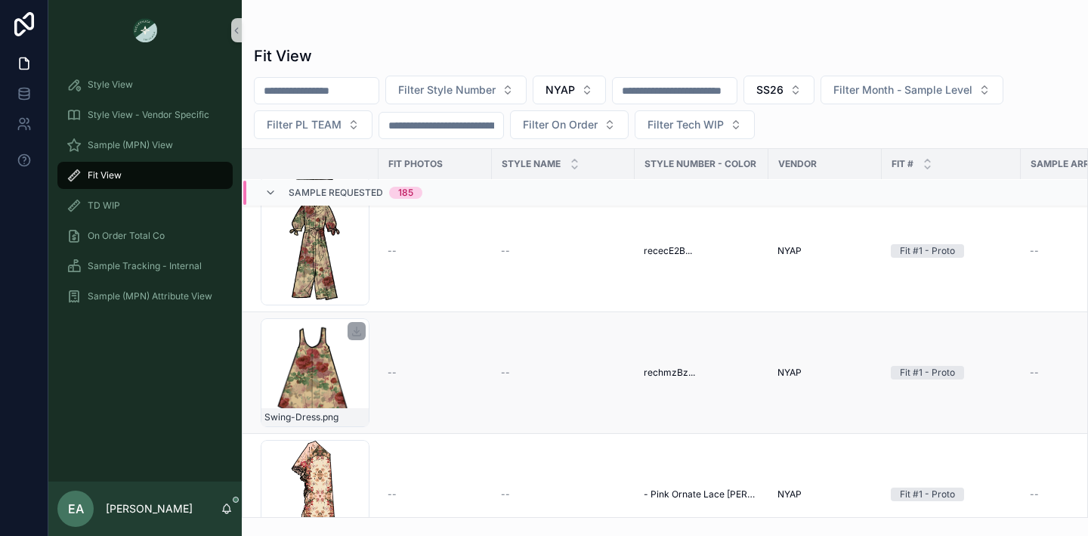
click at [312, 389] on div "Swing-Dress .png" at bounding box center [315, 372] width 109 height 109
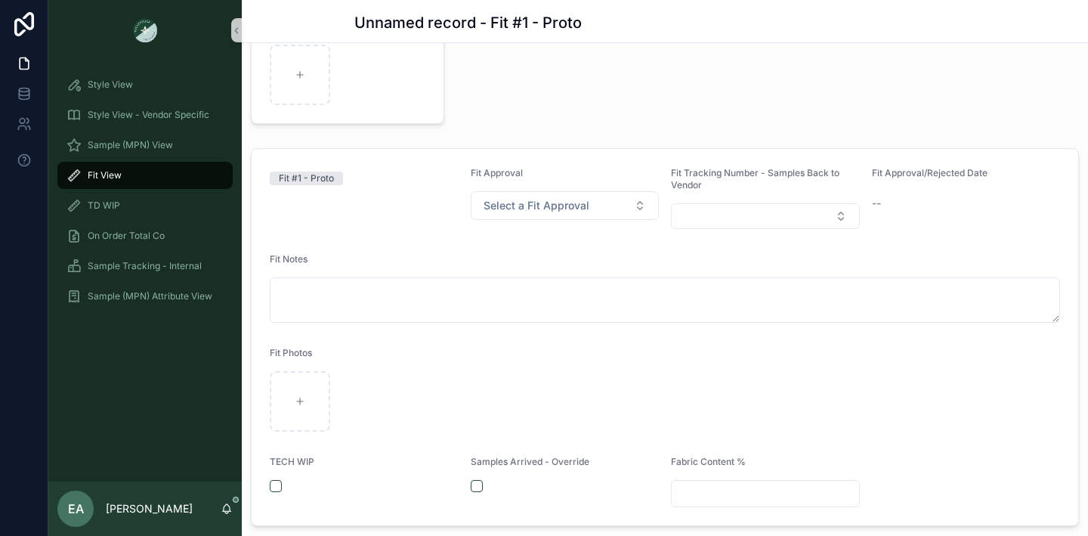
scroll to position [266, 0]
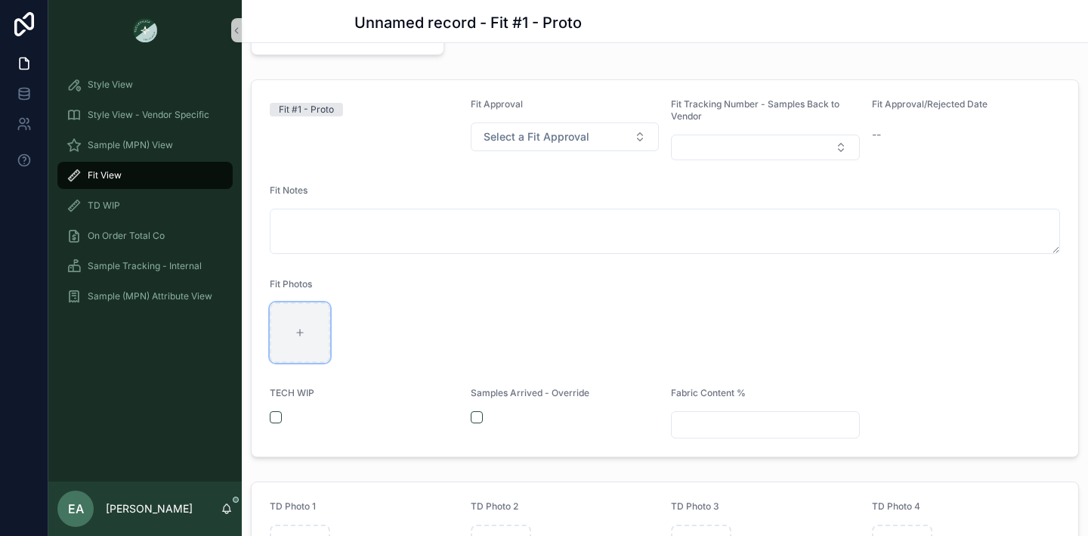
click at [316, 342] on div "scrollable content" at bounding box center [300, 332] width 60 height 60
type input "**********"
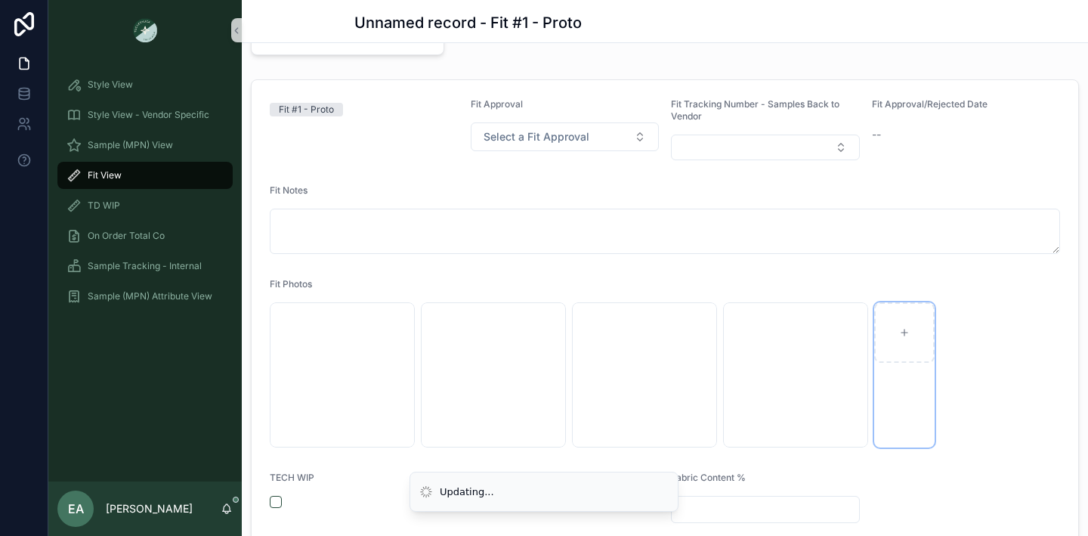
scroll to position [0, 0]
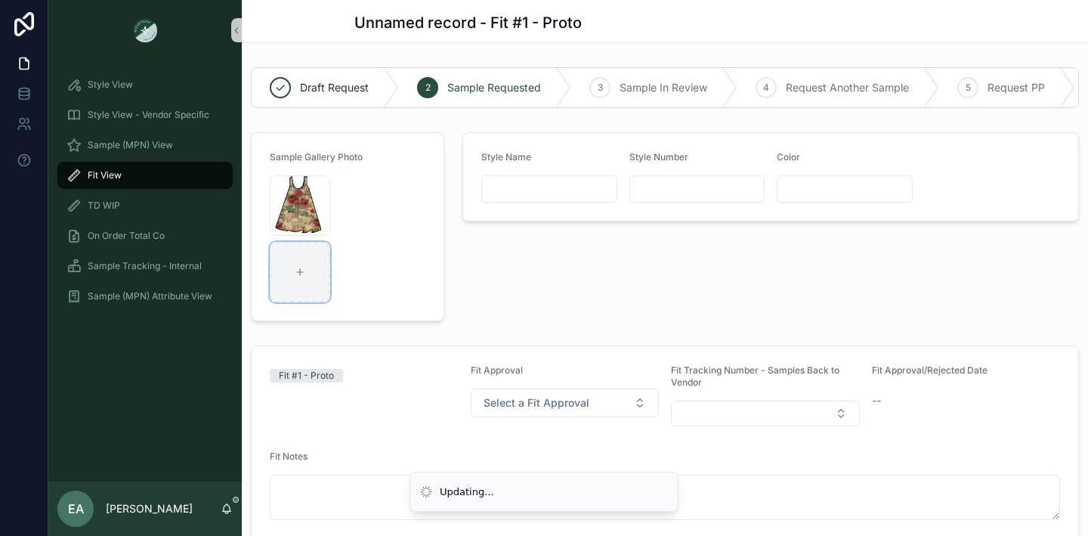
click at [299, 260] on div "scrollable content" at bounding box center [300, 272] width 60 height 60
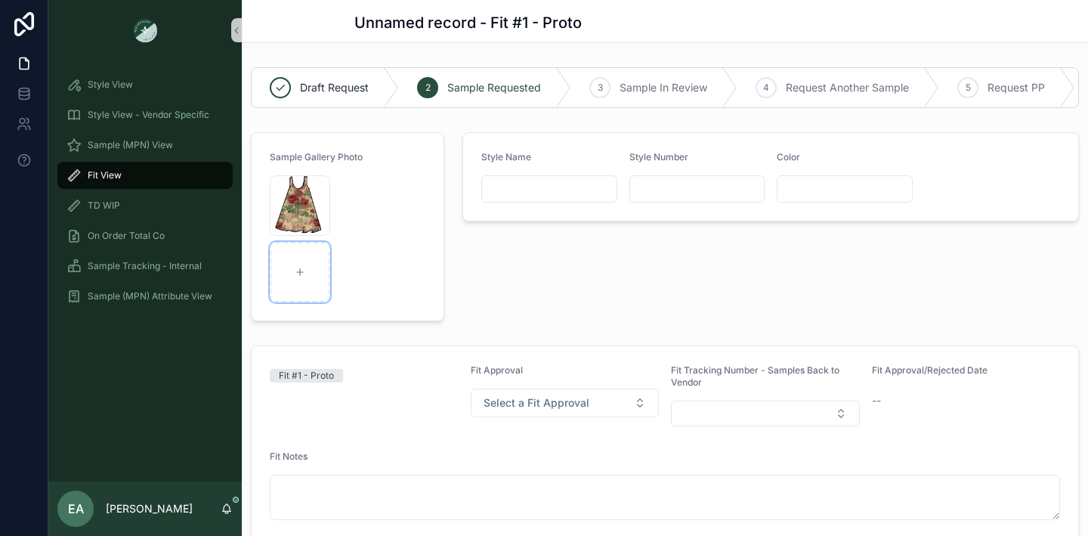
type input "**********"
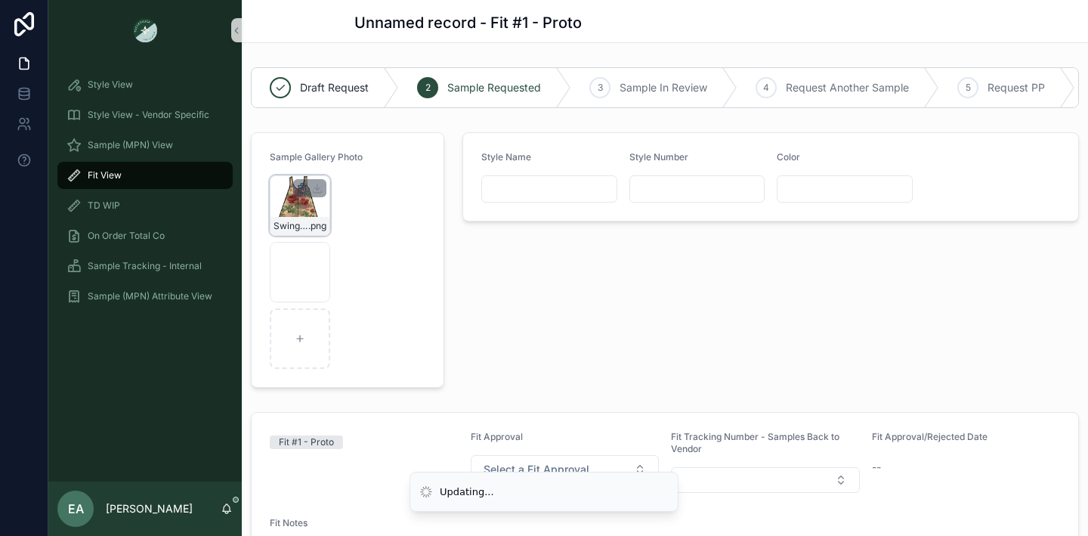
click at [301, 184] on icon "scrollable content" at bounding box center [302, 185] width 3 height 2
click at [332, 163] on icon "scrollable content" at bounding box center [334, 161] width 12 height 12
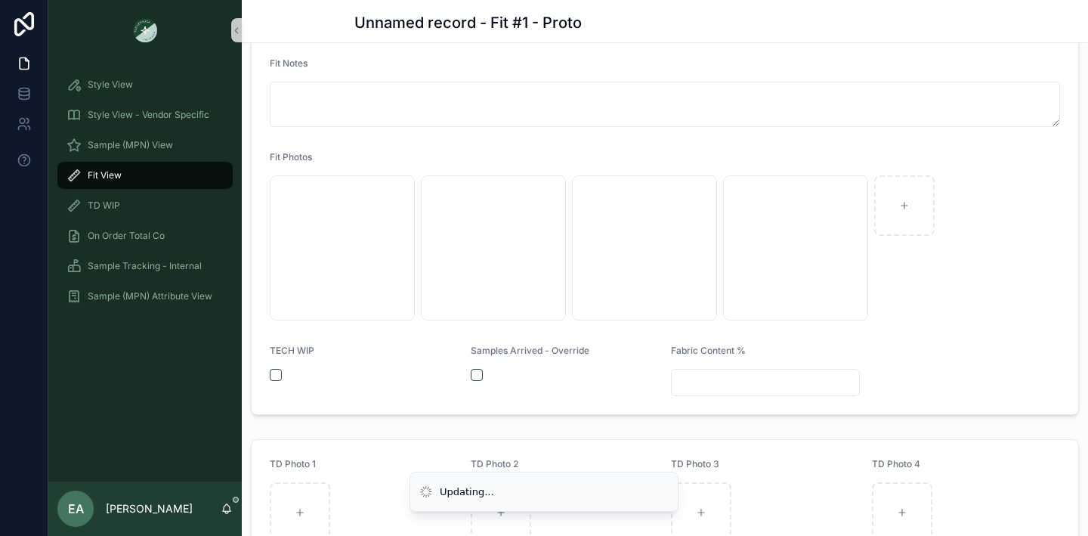
scroll to position [402, 0]
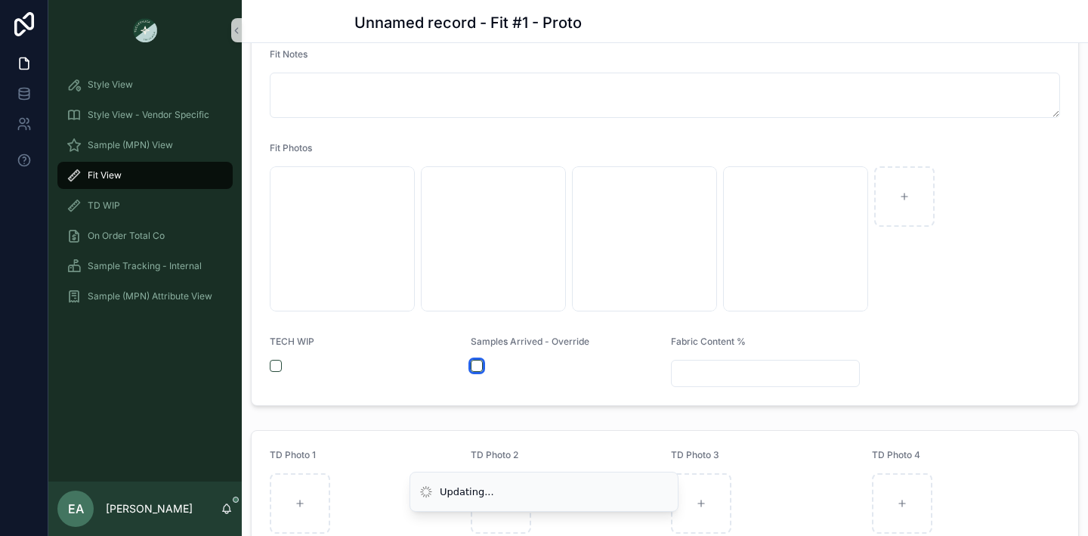
click at [475, 367] on button "scrollable content" at bounding box center [477, 366] width 12 height 12
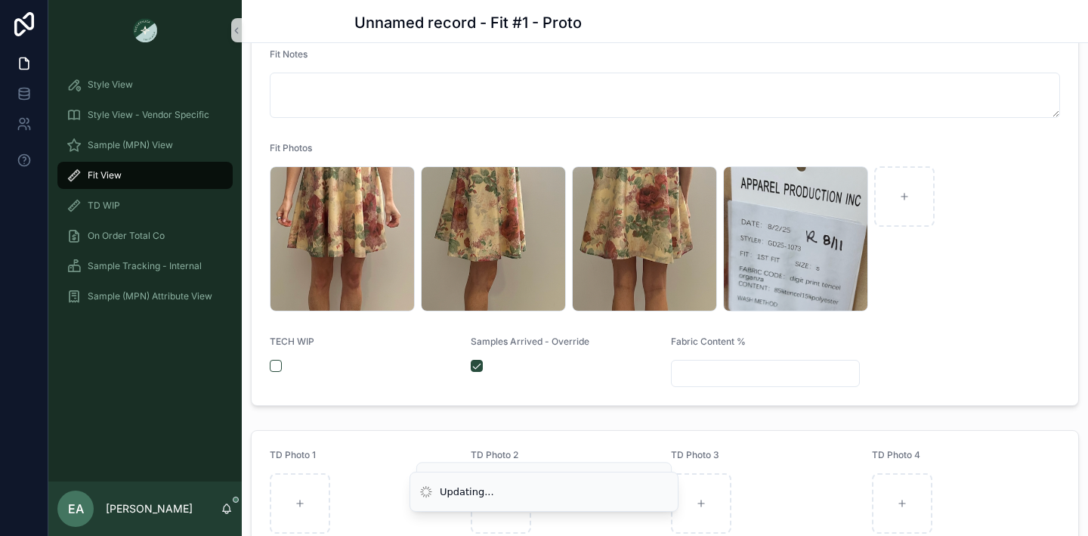
click at [748, 376] on input "scrollable content" at bounding box center [765, 373] width 187 height 21
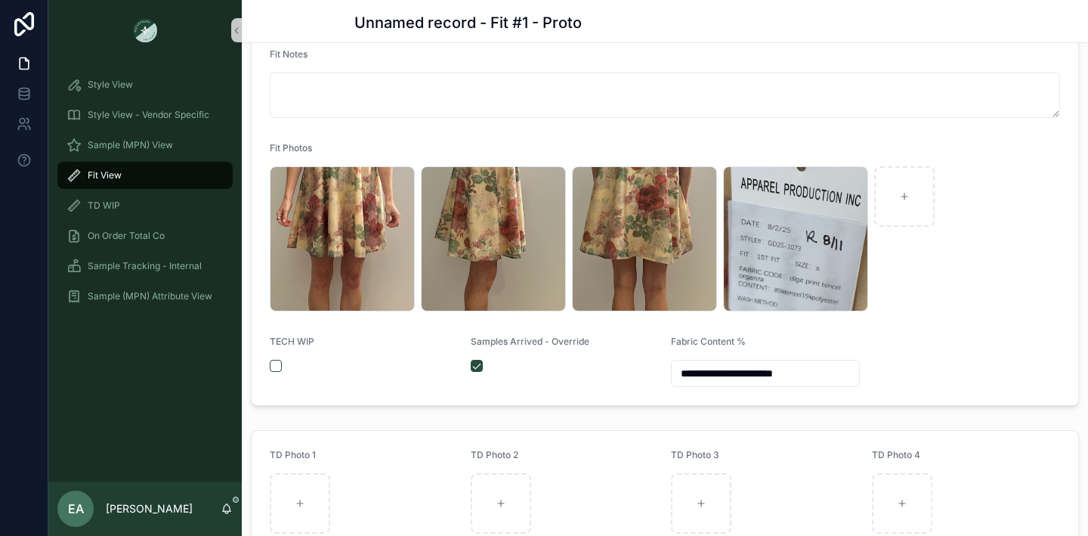
type input "**********"
click at [947, 348] on form "**********" at bounding box center [665, 174] width 827 height 461
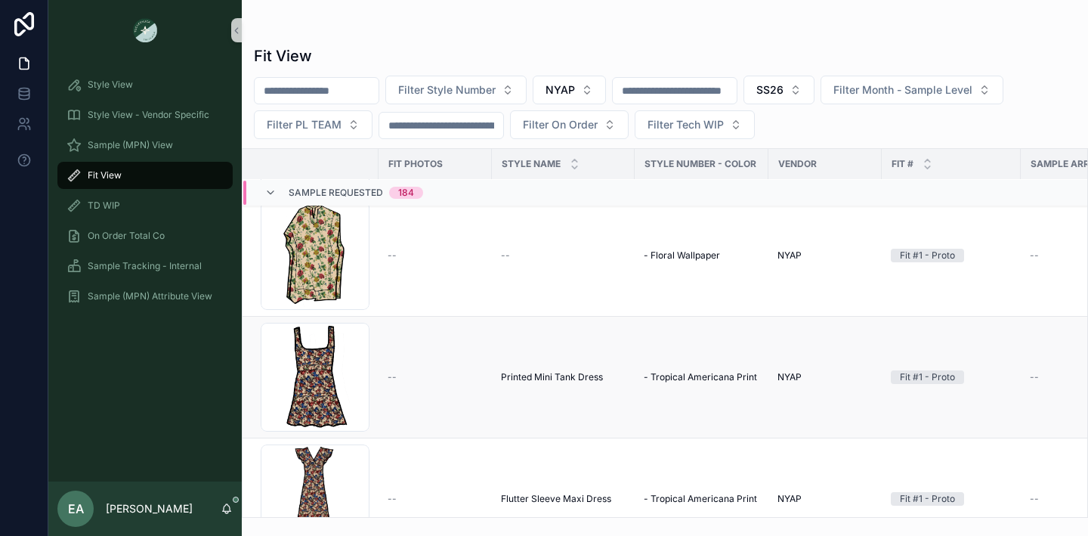
scroll to position [7586, 0]
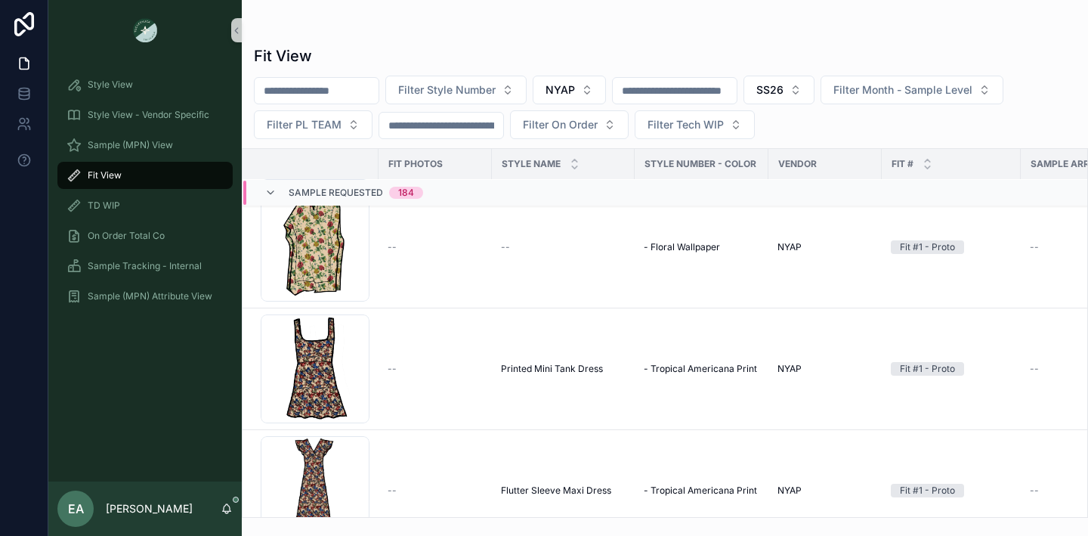
click at [360, 92] on input "scrollable content" at bounding box center [317, 90] width 124 height 21
type input "*********"
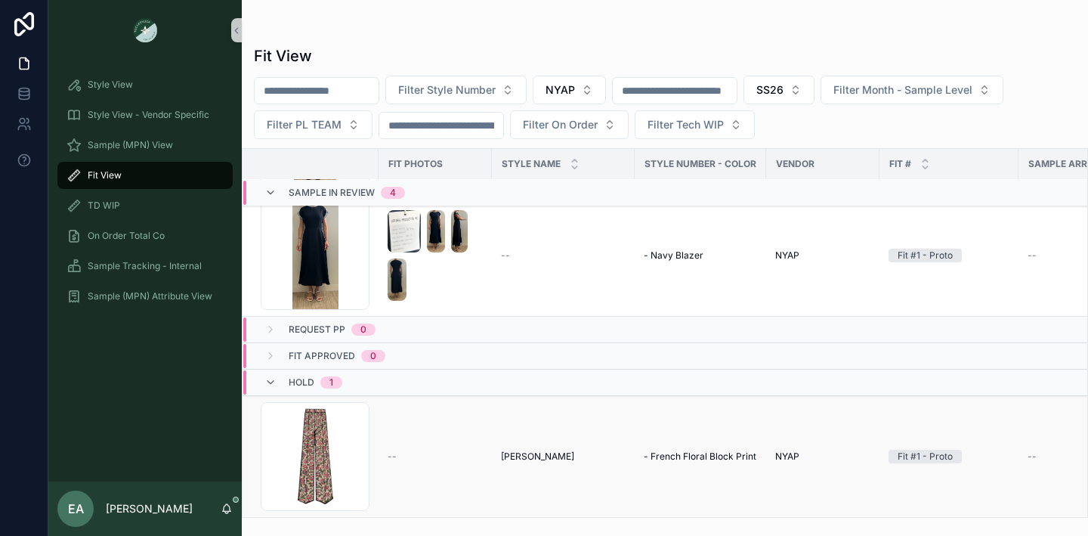
scroll to position [22930, 0]
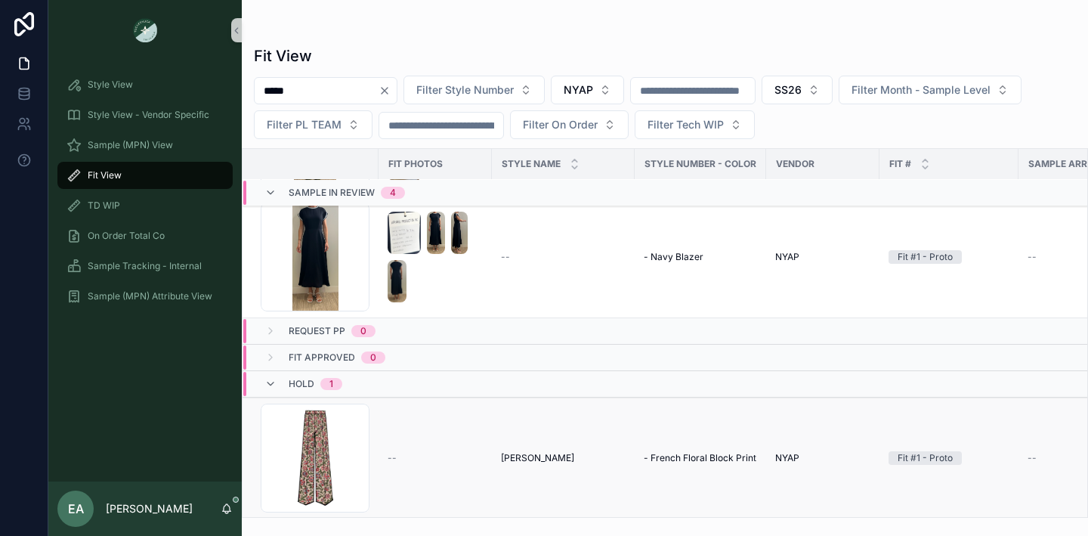
type input "*****"
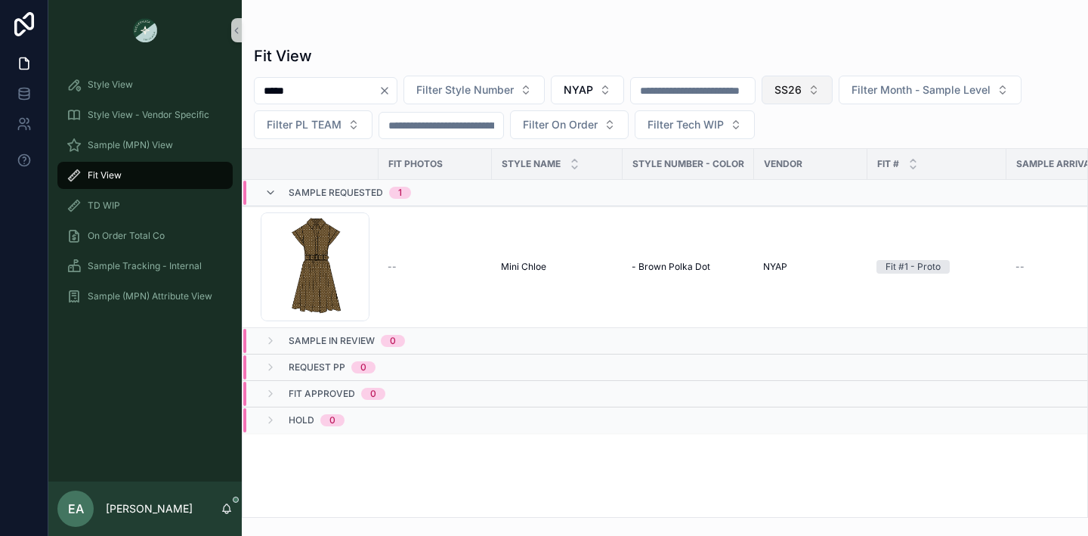
click at [833, 82] on button "SS26" at bounding box center [797, 90] width 71 height 29
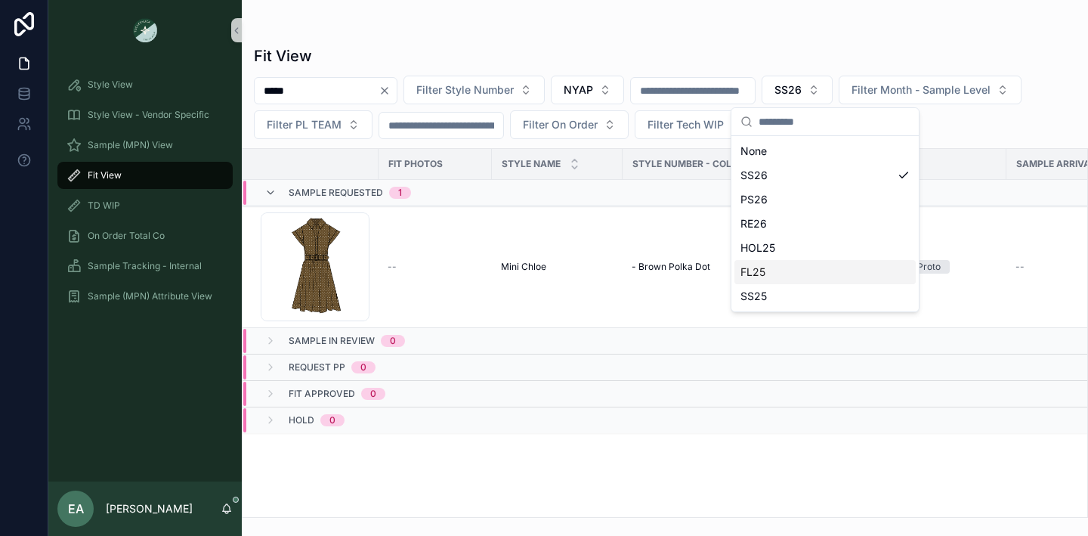
click at [780, 277] on div "FL25" at bounding box center [825, 272] width 181 height 24
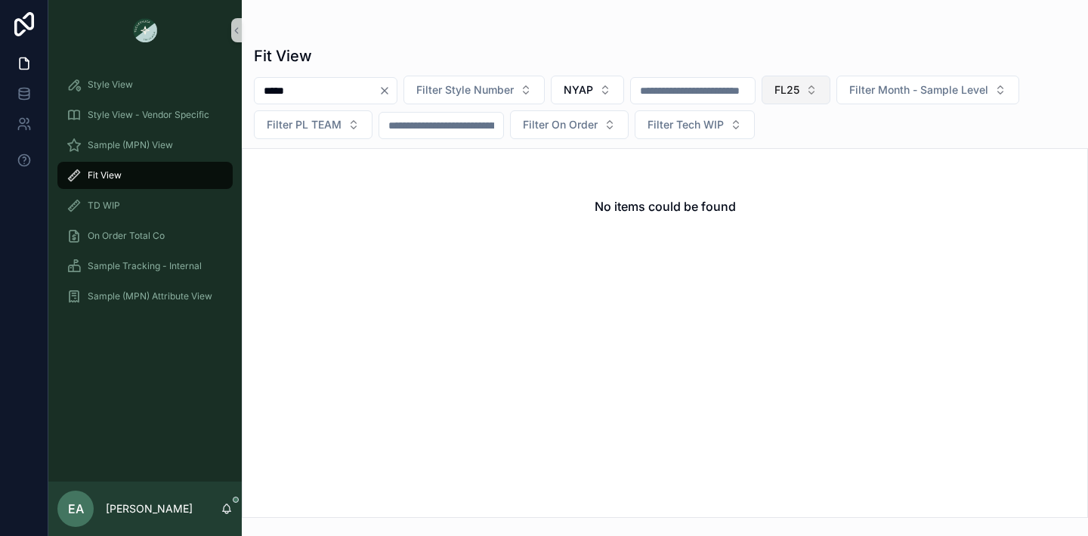
click at [831, 85] on button "FL25" at bounding box center [796, 90] width 69 height 29
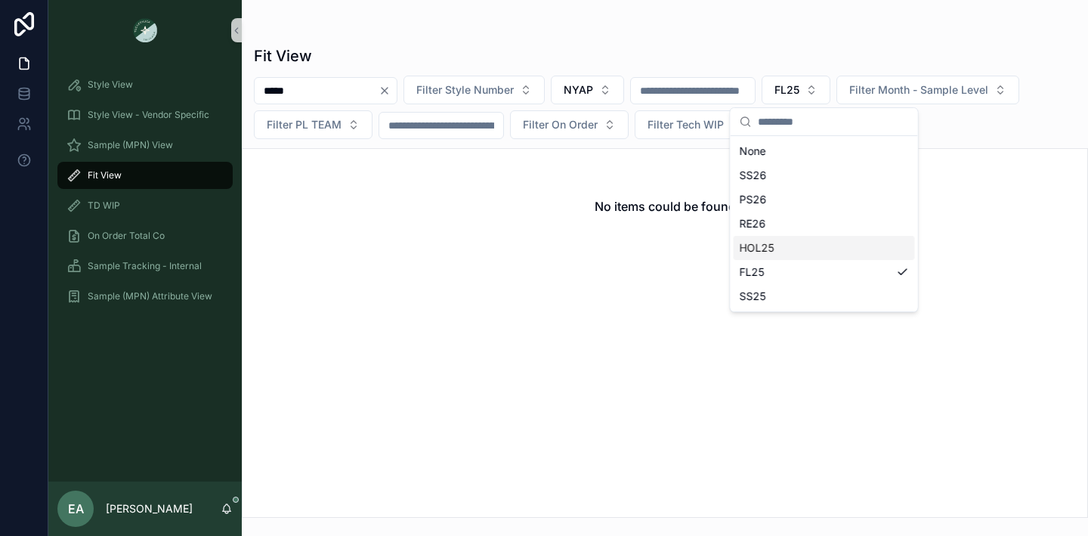
click at [810, 238] on div "HOL25" at bounding box center [824, 248] width 181 height 24
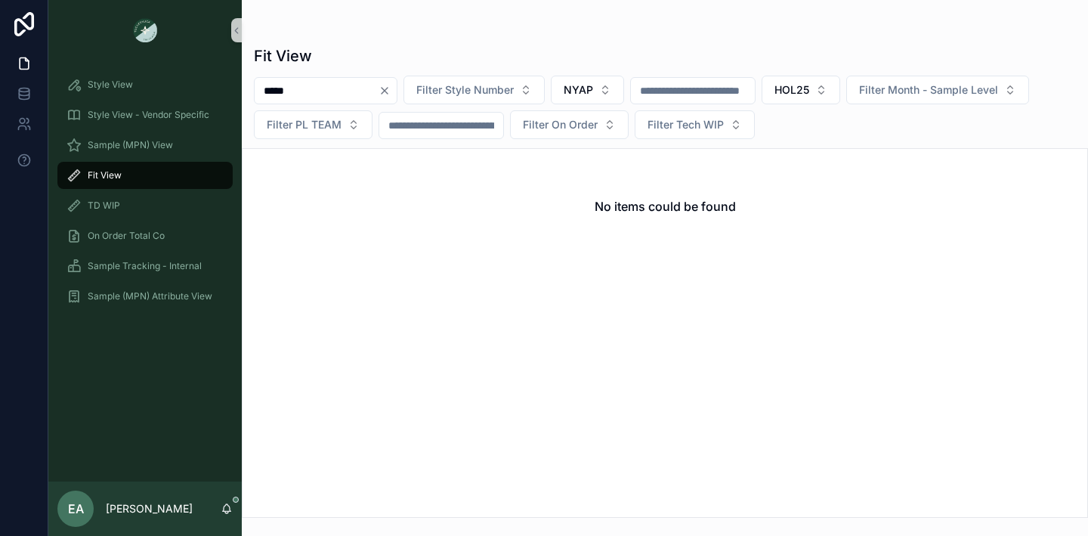
click at [355, 77] on div "*****" at bounding box center [326, 90] width 144 height 27
click at [379, 86] on input "*****" at bounding box center [317, 90] width 124 height 21
click at [391, 86] on icon "Clear" at bounding box center [385, 91] width 12 height 12
click at [822, 89] on button "HOL25" at bounding box center [783, 90] width 79 height 29
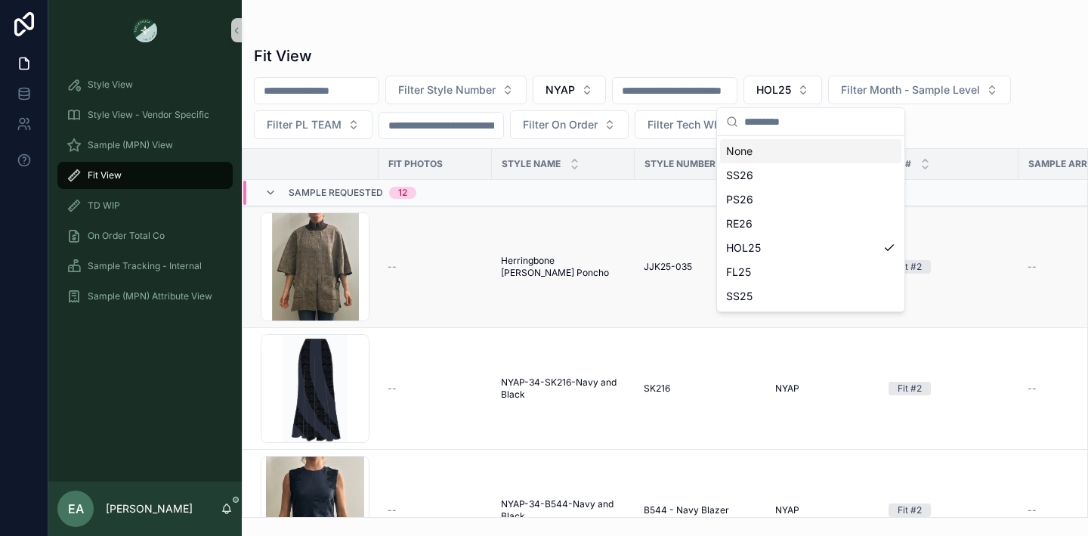
click at [436, 273] on td "--" at bounding box center [435, 267] width 113 height 122
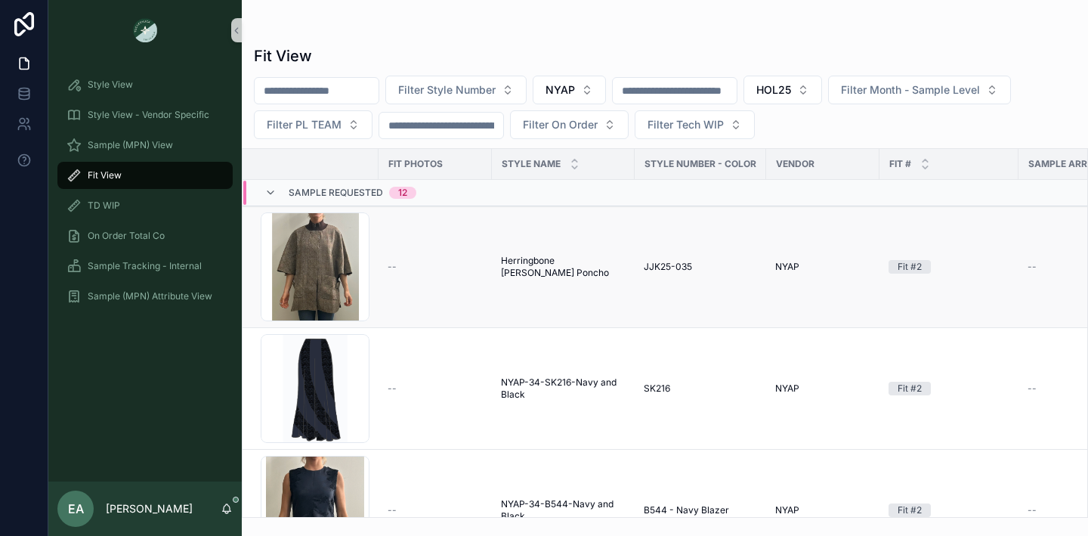
click at [436, 273] on td "--" at bounding box center [435, 267] width 113 height 122
click at [331, 271] on div "Screenshot-2025-06-27-at-12.17.54-PM .png" at bounding box center [315, 266] width 109 height 109
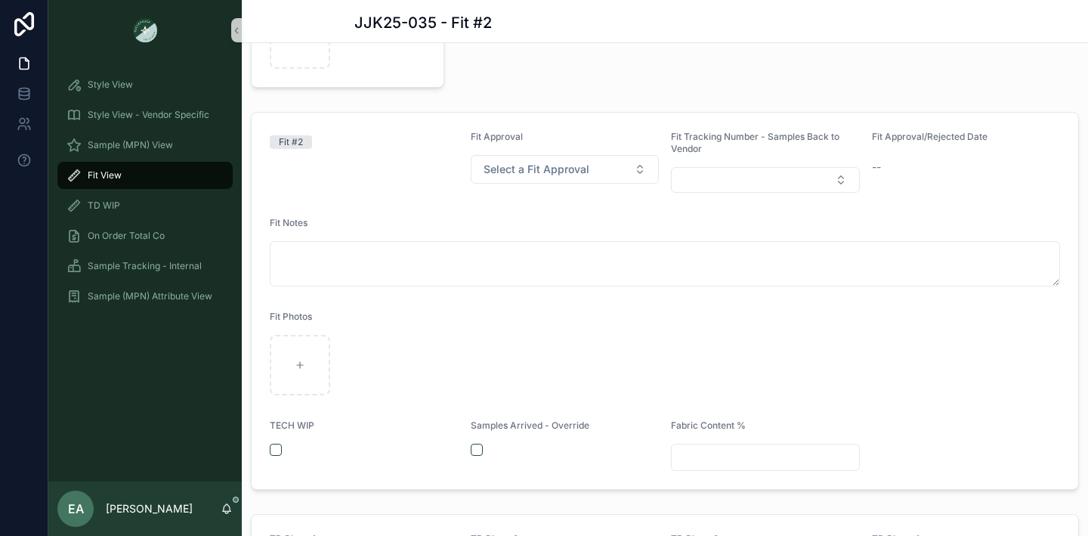
scroll to position [225, 0]
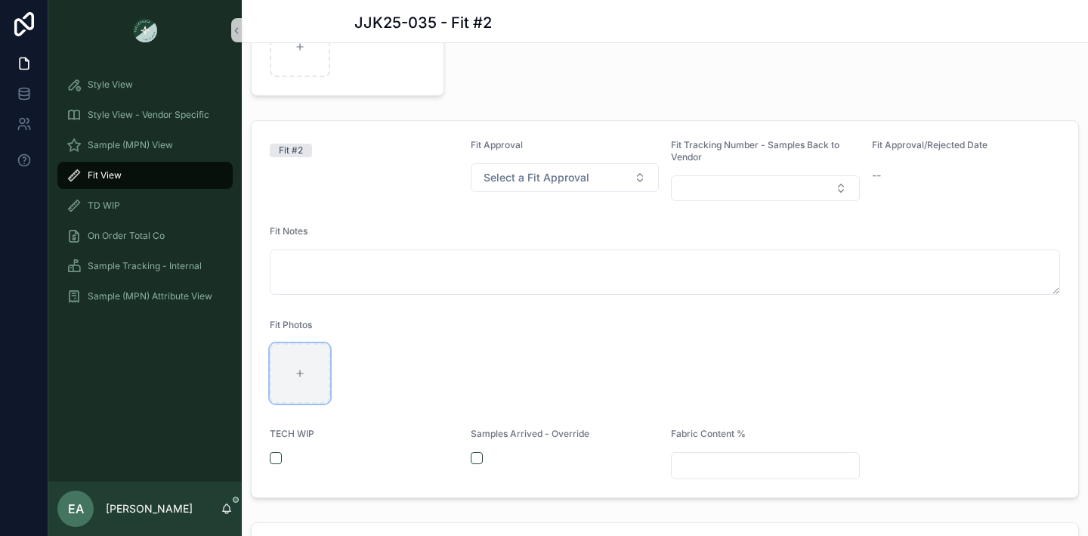
click at [295, 382] on div "scrollable content" at bounding box center [300, 373] width 60 height 60
type input "**********"
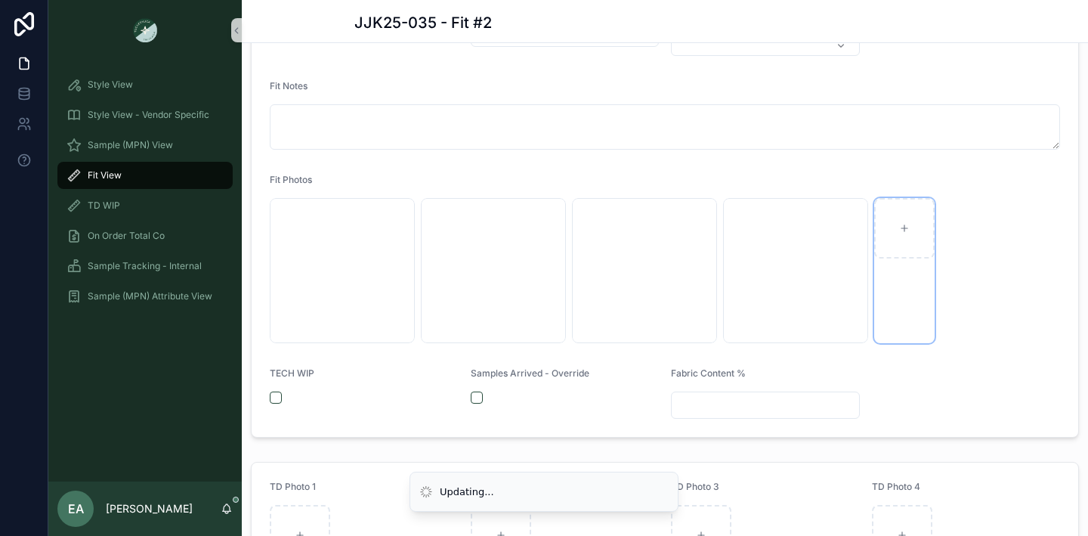
scroll to position [378, 0]
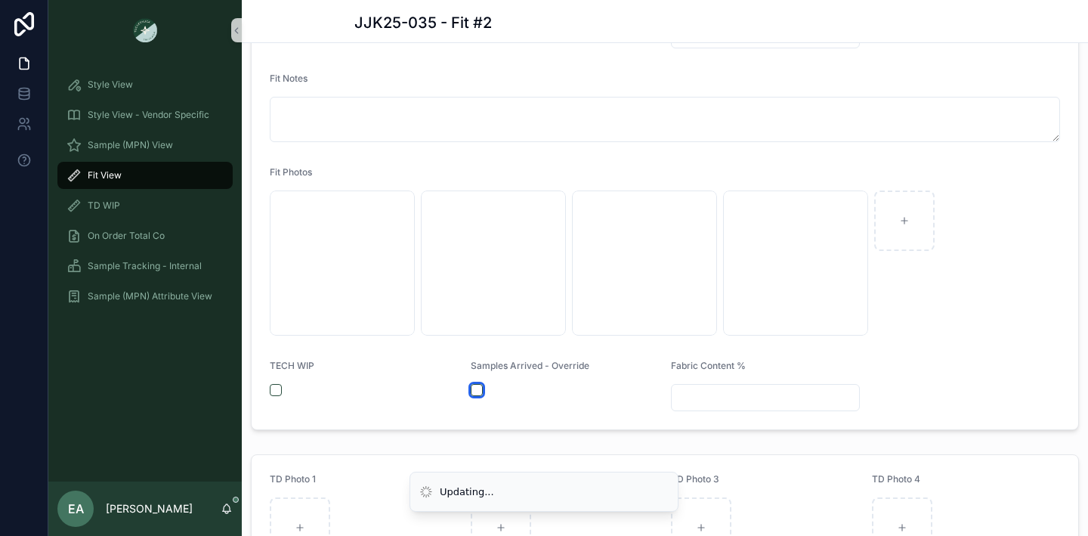
click at [474, 392] on button "scrollable content" at bounding box center [477, 390] width 12 height 12
click at [738, 388] on input "scrollable content" at bounding box center [765, 397] width 187 height 21
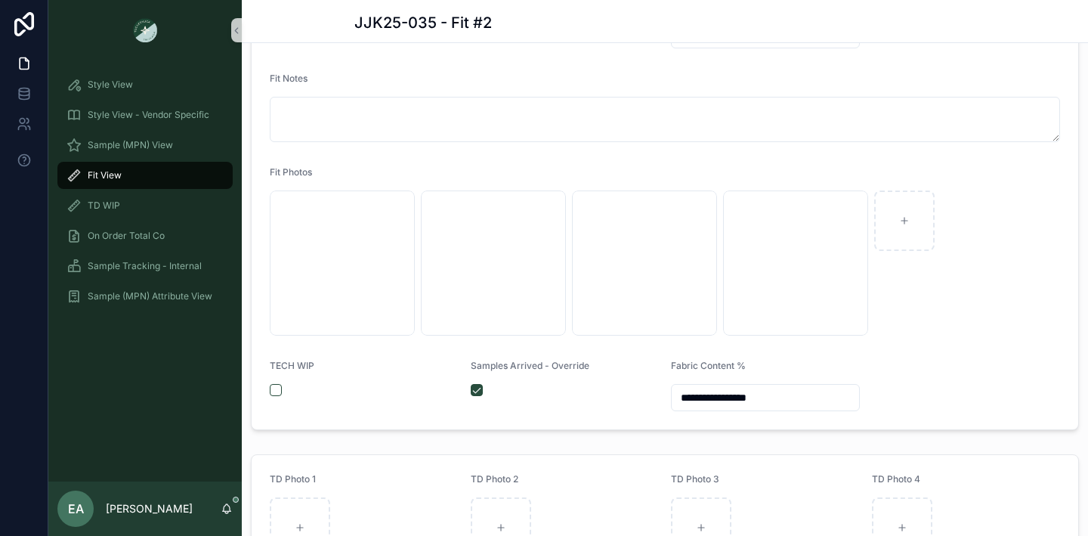
scroll to position [0, 0]
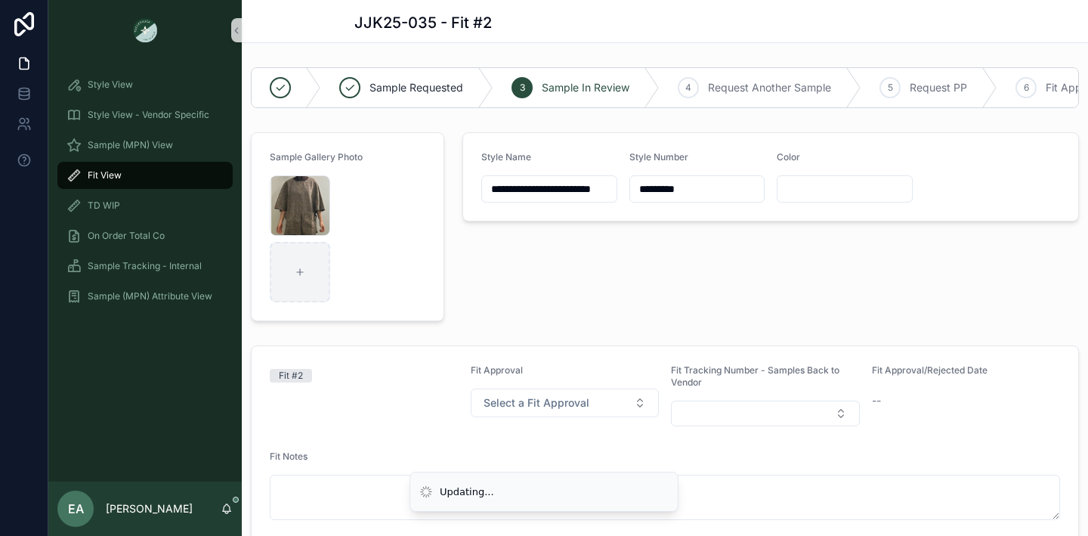
type input "**********"
click at [308, 291] on div "scrollable content" at bounding box center [300, 272] width 60 height 60
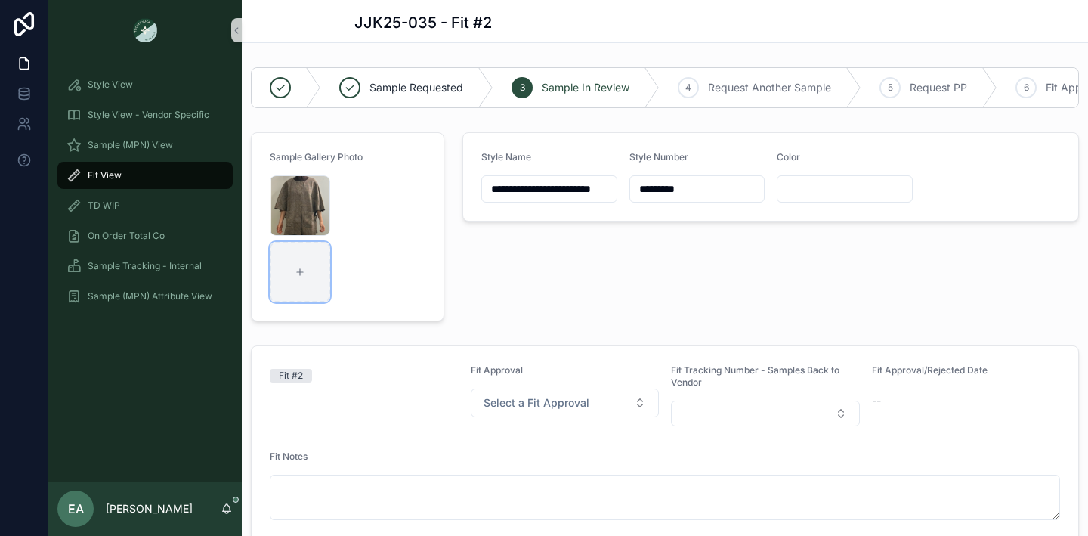
type input "**********"
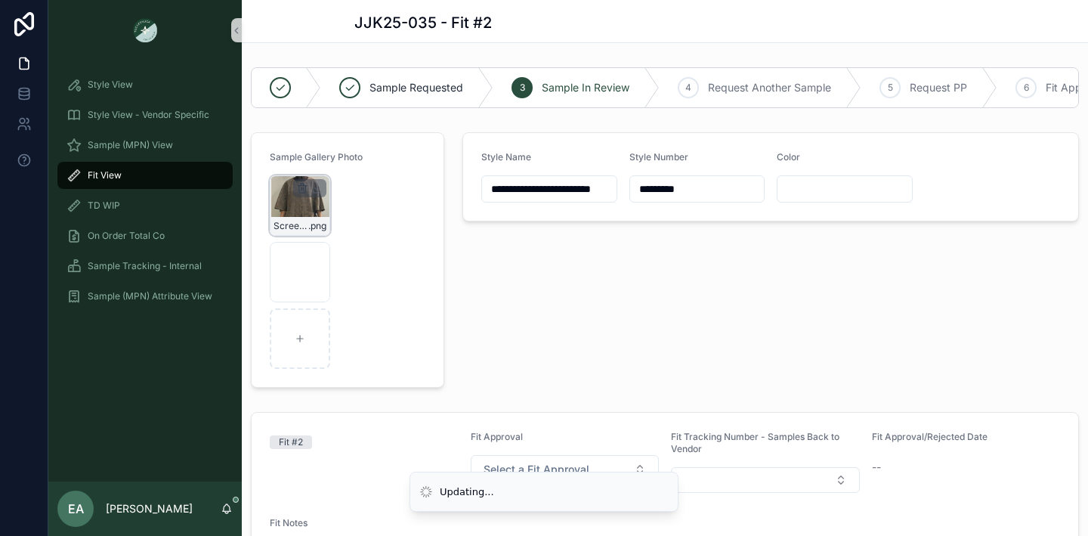
click at [299, 189] on icon "scrollable content" at bounding box center [302, 189] width 7 height 7
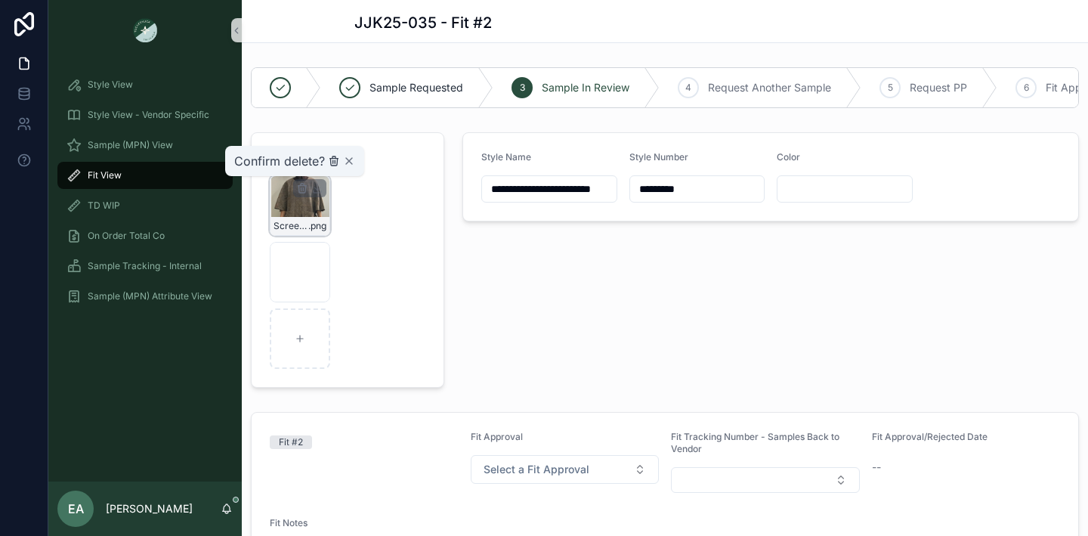
click at [328, 163] on icon "scrollable content" at bounding box center [334, 161] width 12 height 12
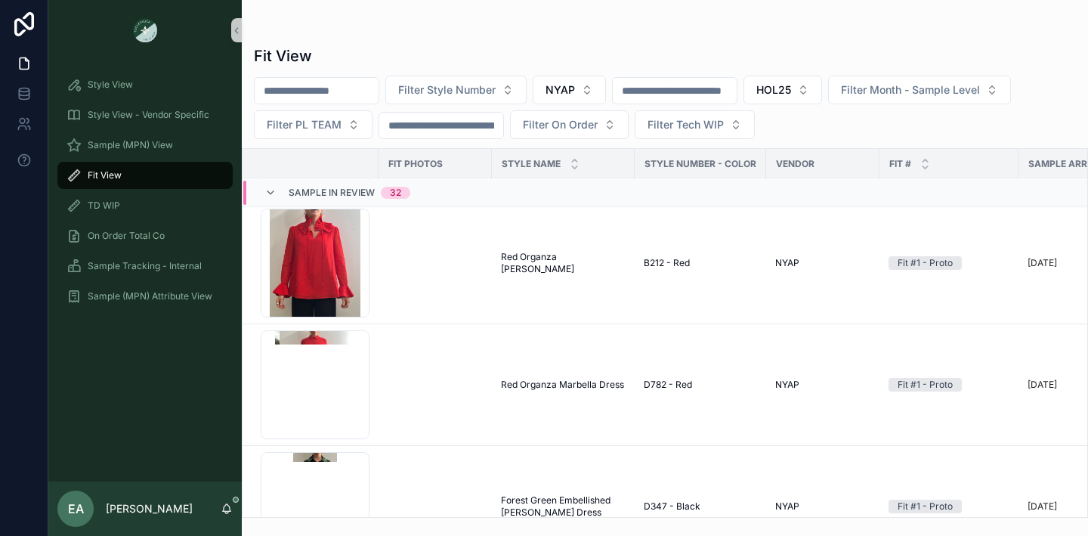
scroll to position [4429, 0]
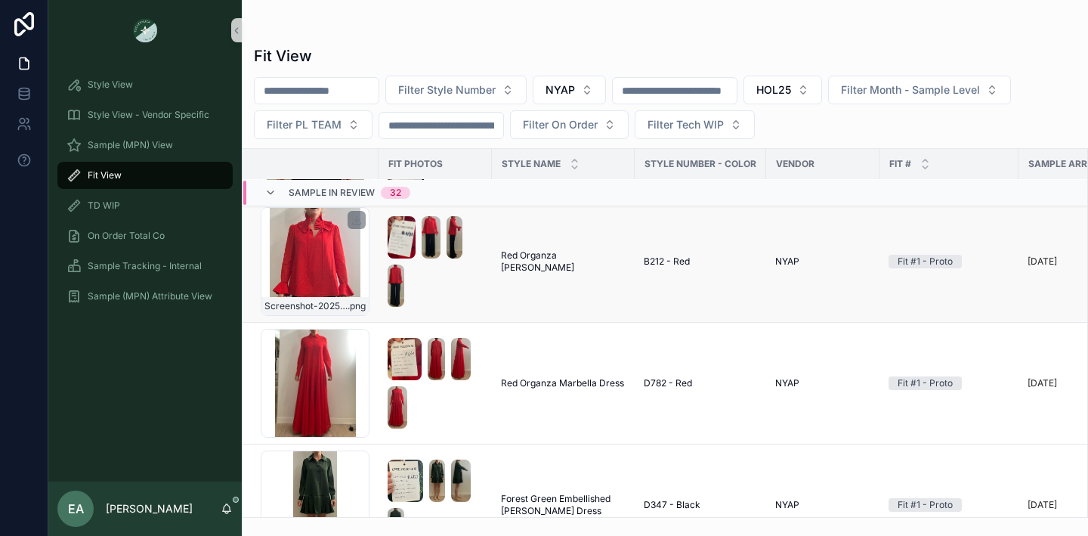
click at [326, 272] on div "Screenshot-2025-06-27-at-12.12.40-PM .png" at bounding box center [315, 261] width 109 height 109
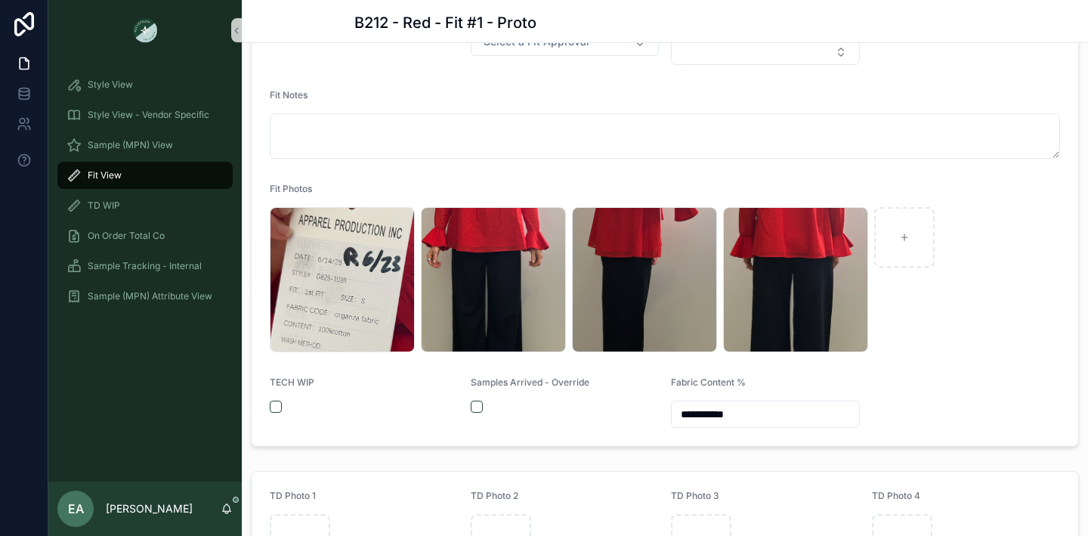
scroll to position [240, 0]
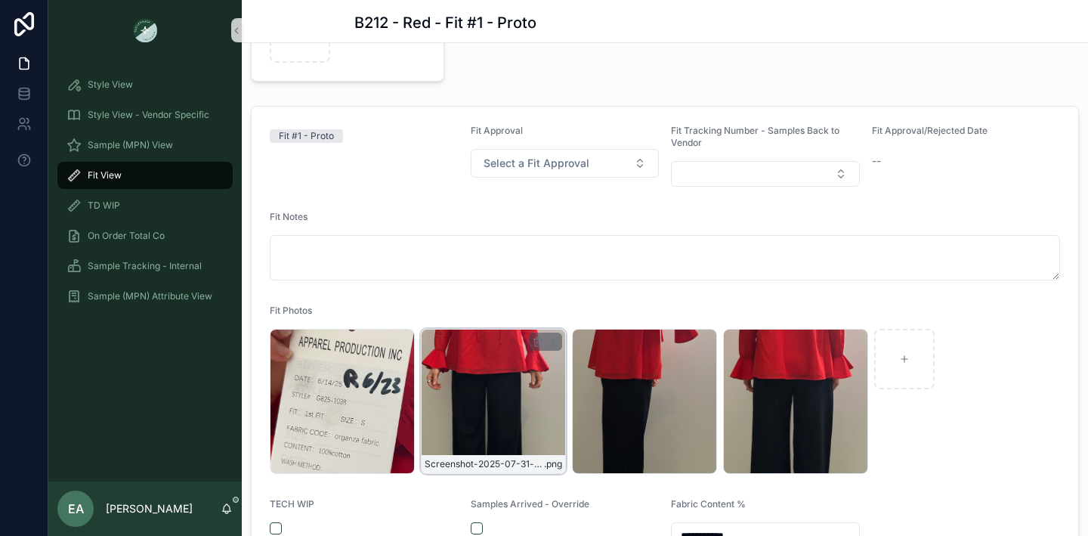
click at [491, 390] on div "Screenshot-2025-07-31-at-11.20.04-AM .png" at bounding box center [493, 401] width 145 height 145
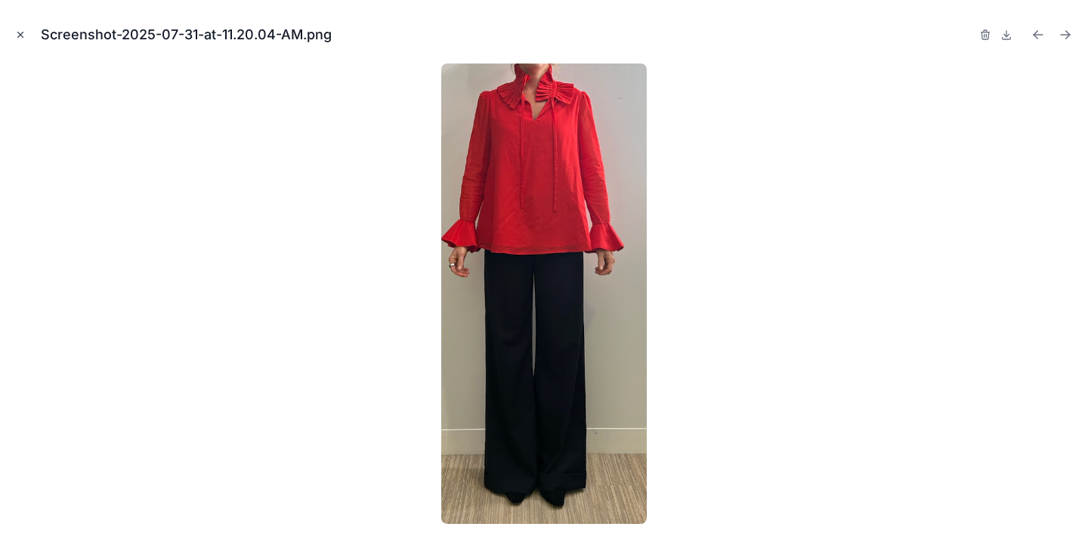
click at [23, 40] on button "Close modal" at bounding box center [20, 34] width 17 height 17
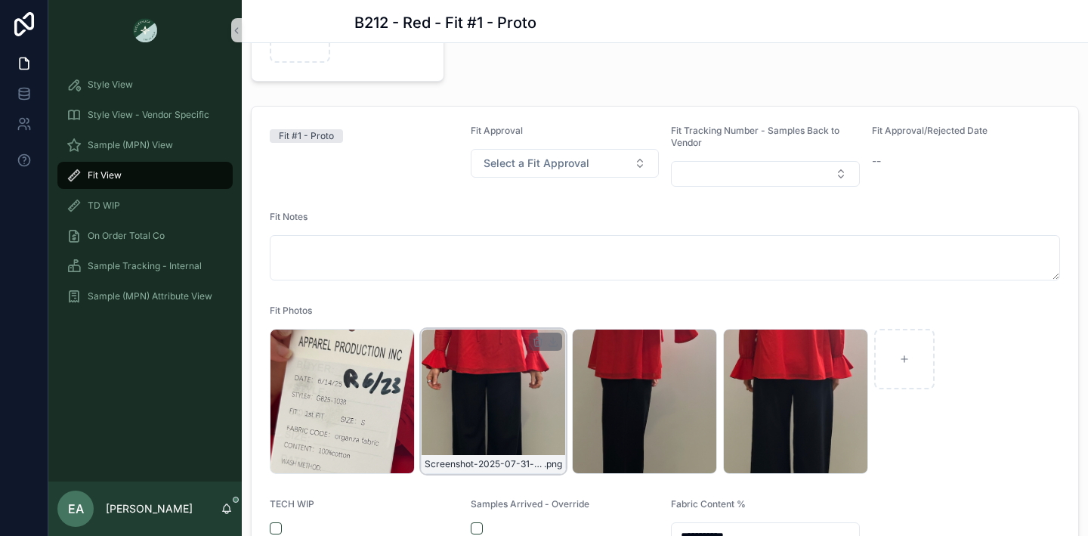
click at [487, 356] on div "Screenshot-2025-07-31-at-11.20.04-AM .png" at bounding box center [493, 401] width 145 height 145
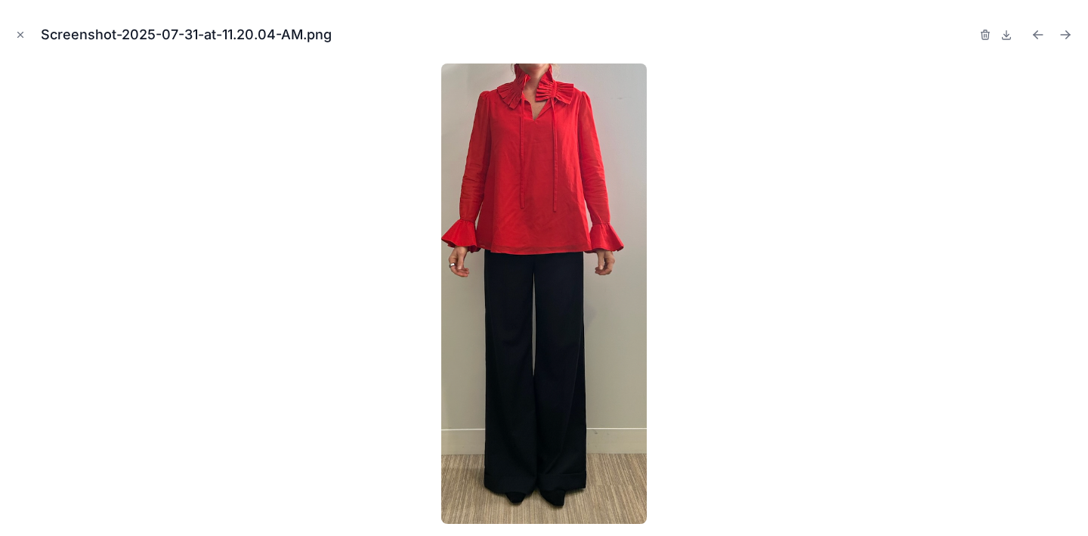
click at [21, 17] on div "Screenshot-2025-07-31-at-11.20.04-AM.png" at bounding box center [544, 34] width 1064 height 45
click at [21, 31] on icon "Close modal" at bounding box center [20, 34] width 11 height 11
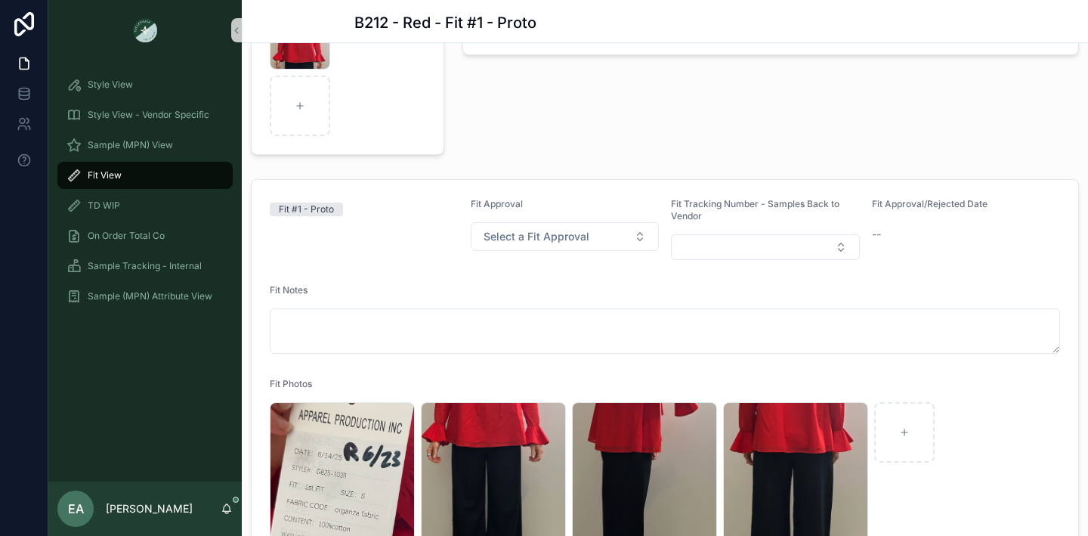
scroll to position [107, 0]
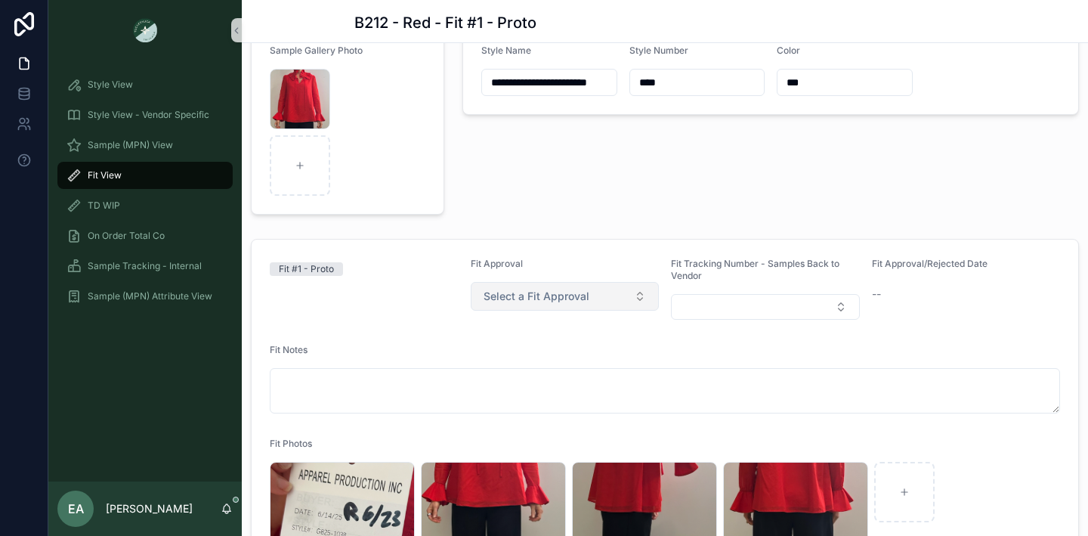
click at [567, 307] on button "Select a Fit Approval" at bounding box center [565, 296] width 189 height 29
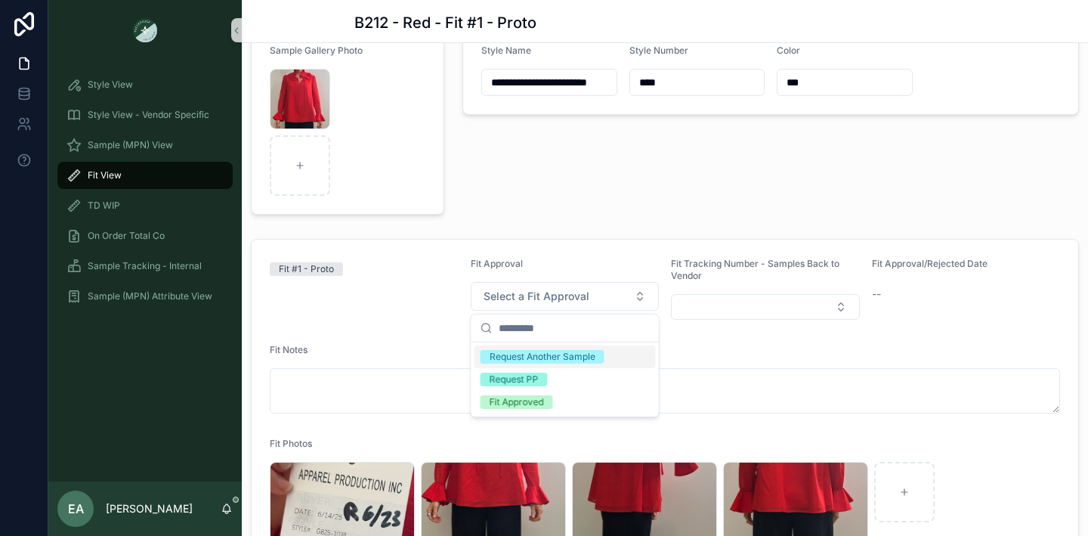
click at [575, 247] on form "**********" at bounding box center [665, 470] width 827 height 461
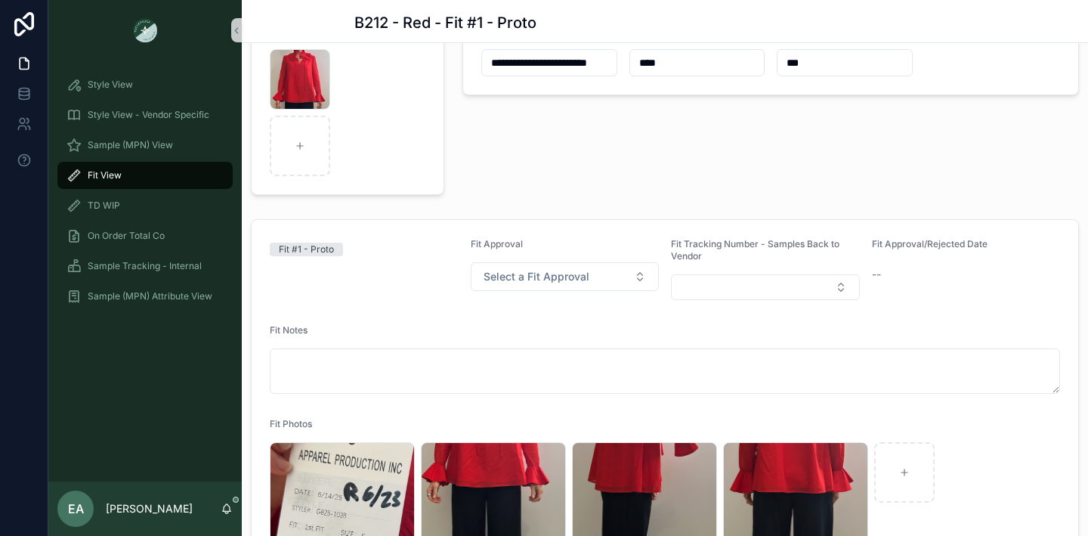
scroll to position [0, 0]
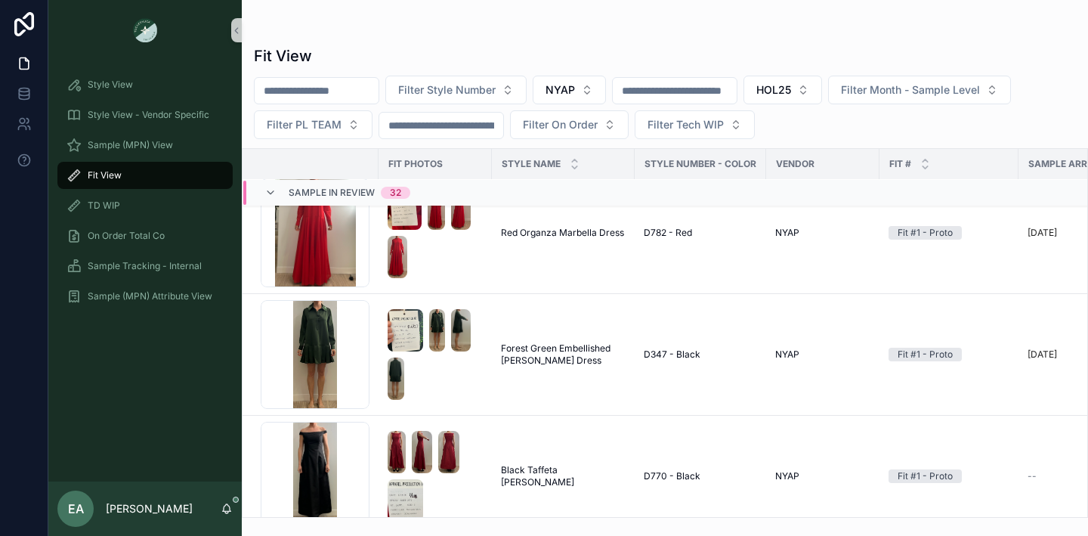
scroll to position [4376, 0]
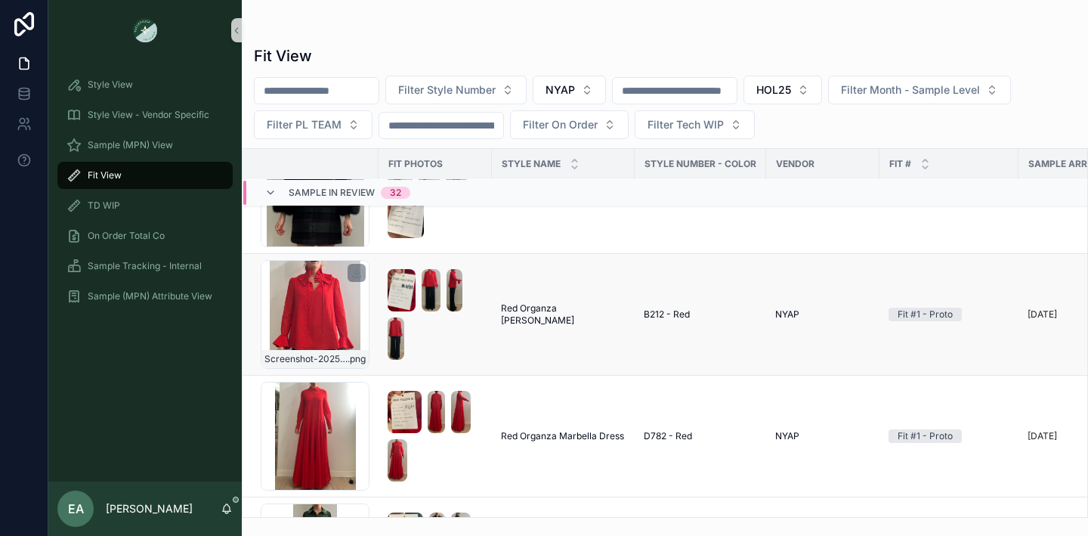
click at [308, 313] on div "Screenshot-2025-06-27-at-12.12.40-PM .png" at bounding box center [315, 314] width 109 height 109
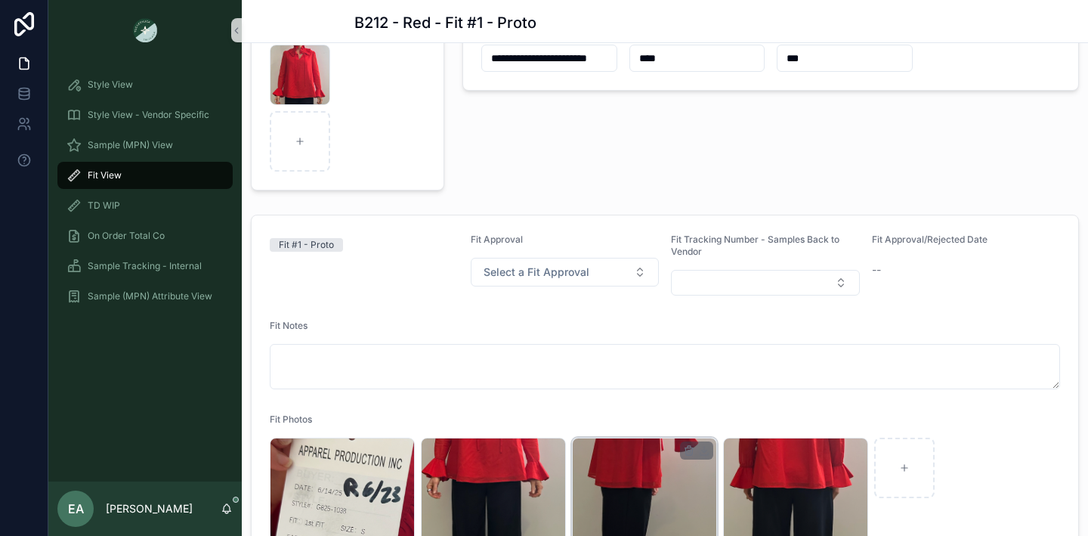
scroll to position [284, 0]
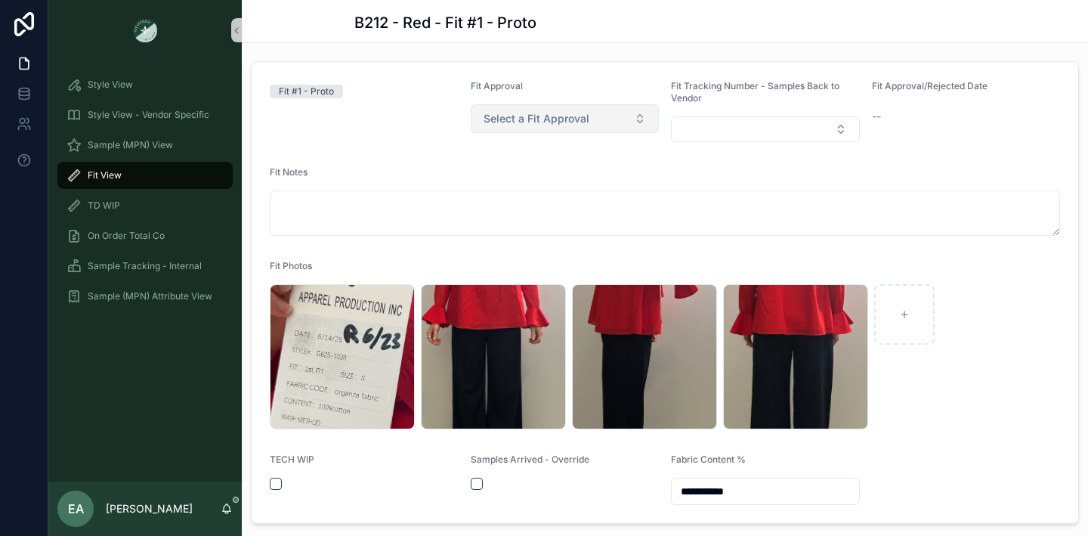
click at [587, 112] on button "Select a Fit Approval" at bounding box center [565, 118] width 189 height 29
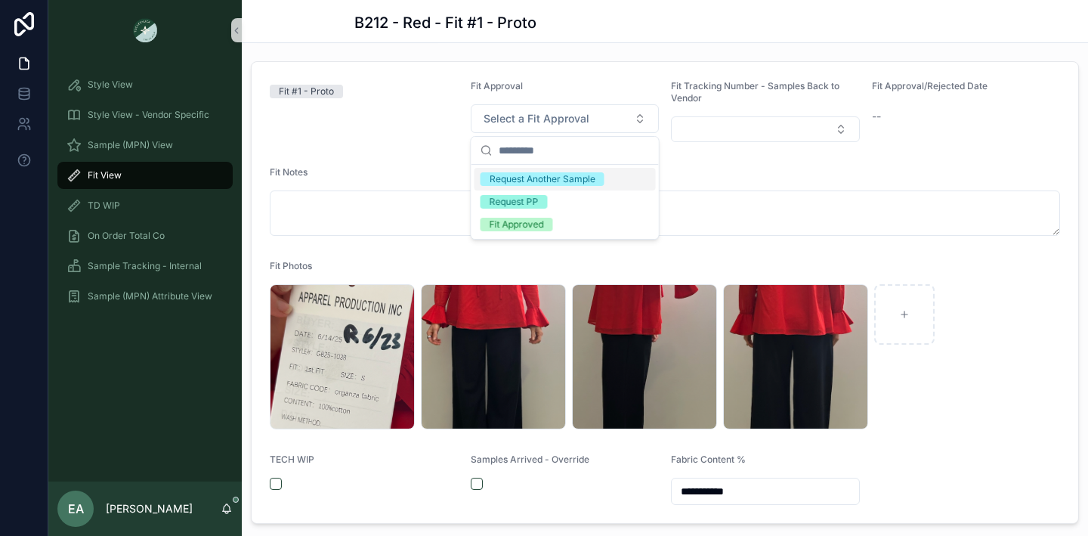
click at [433, 116] on div "Fit #1 - Proto" at bounding box center [364, 111] width 189 height 62
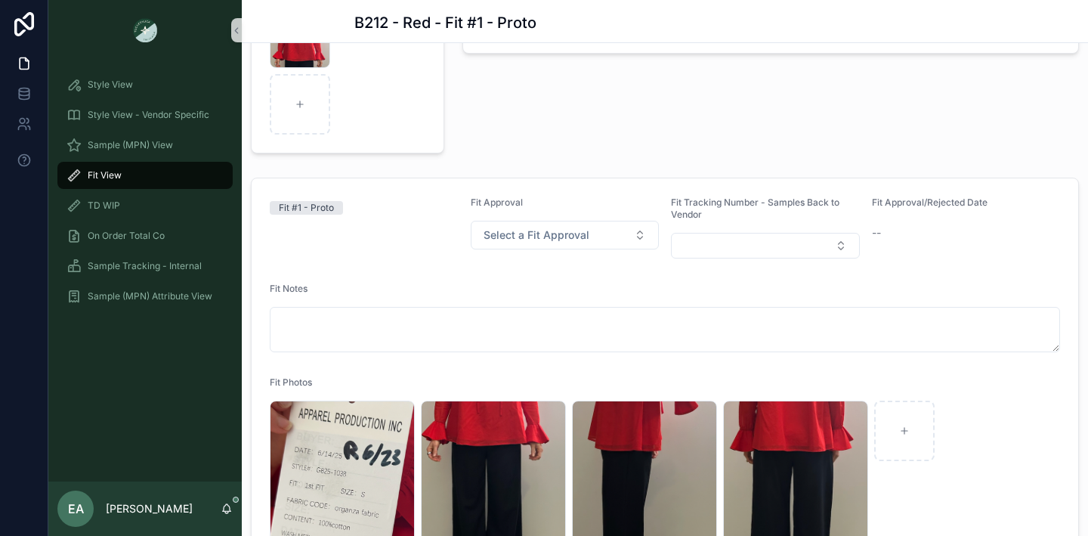
scroll to position [163, 0]
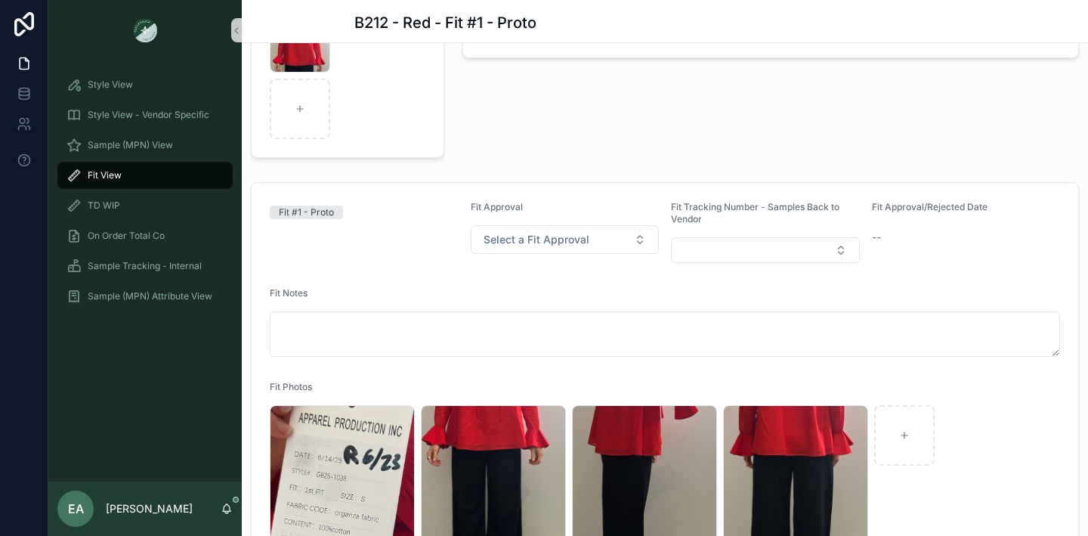
click at [109, 179] on span "Fit View" at bounding box center [105, 175] width 34 height 12
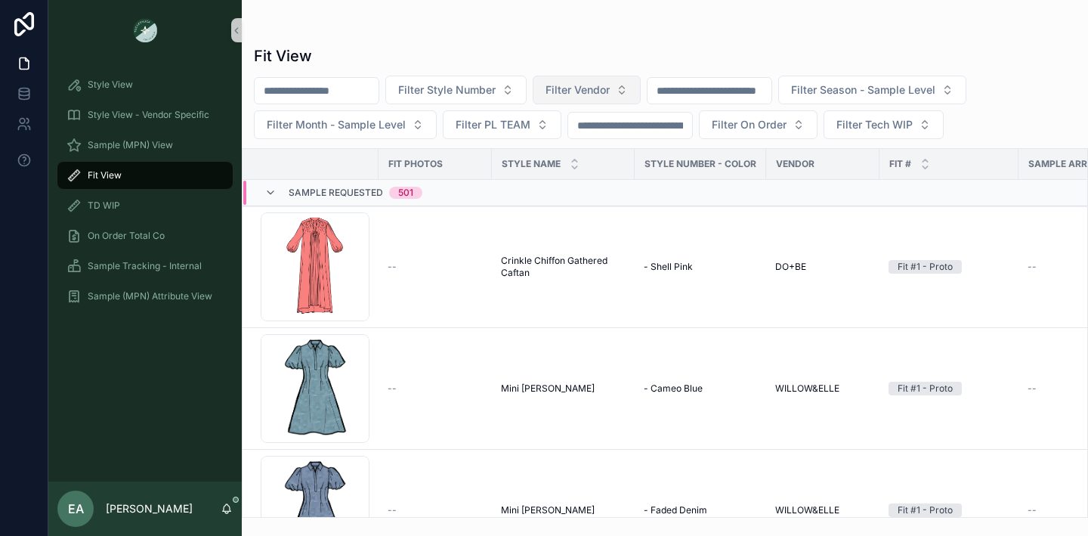
click at [639, 94] on button "Filter Vendor" at bounding box center [587, 90] width 108 height 29
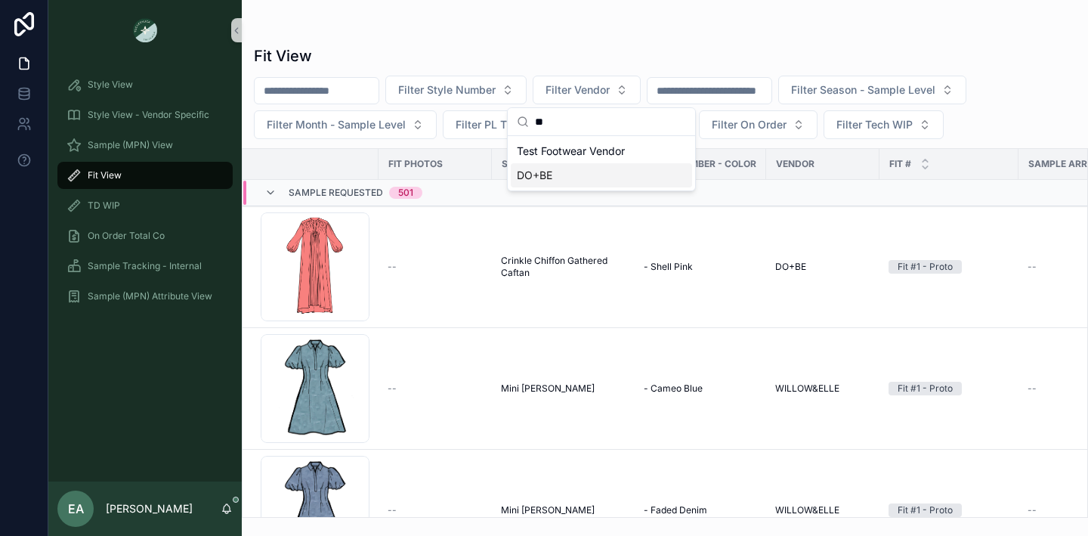
type input "**"
click at [588, 177] on div "DO+BE" at bounding box center [601, 175] width 181 height 24
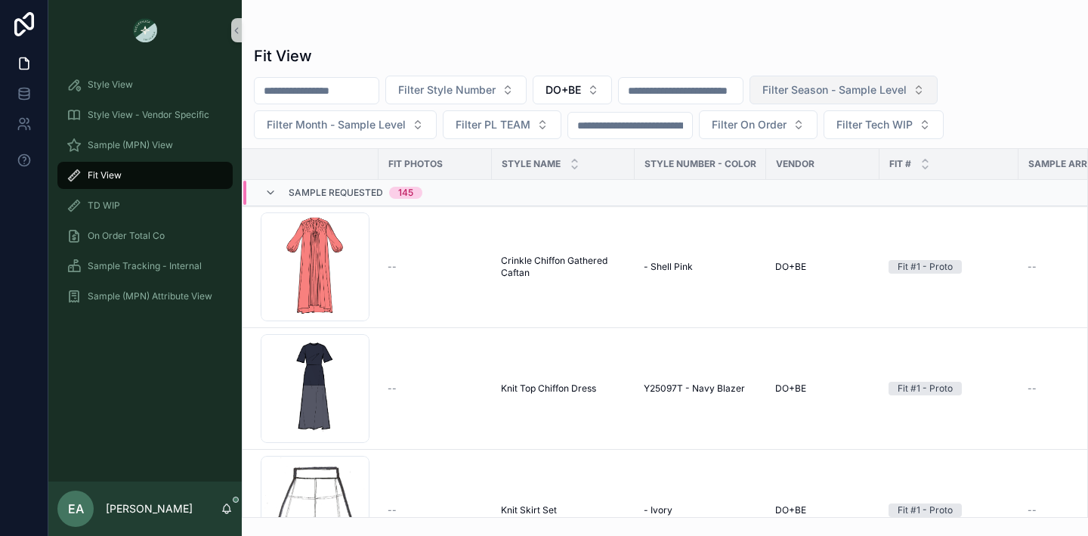
click at [876, 93] on span "Filter Season - Sample Level" at bounding box center [835, 89] width 144 height 15
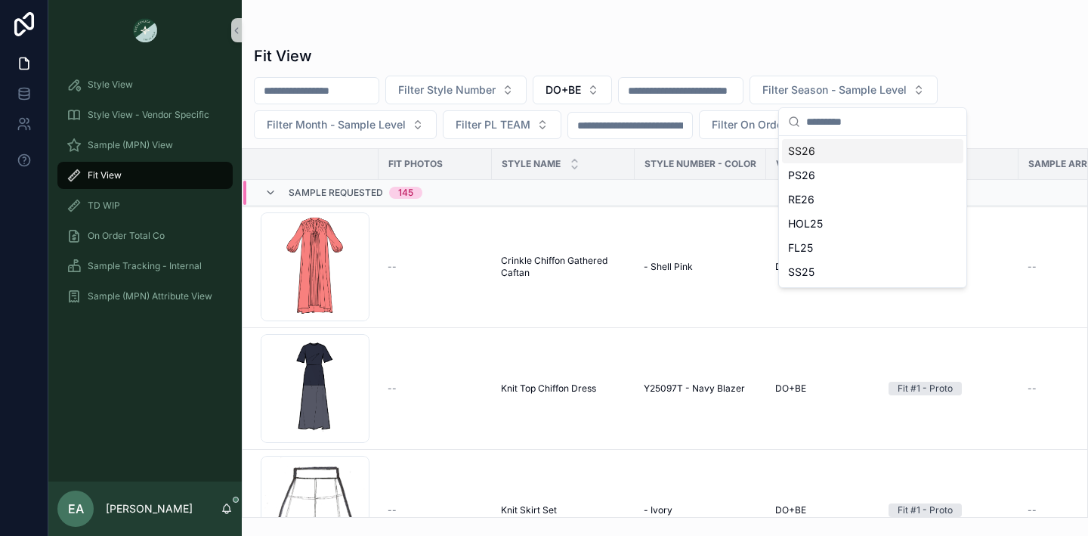
click at [810, 156] on div "SS26" at bounding box center [872, 151] width 181 height 24
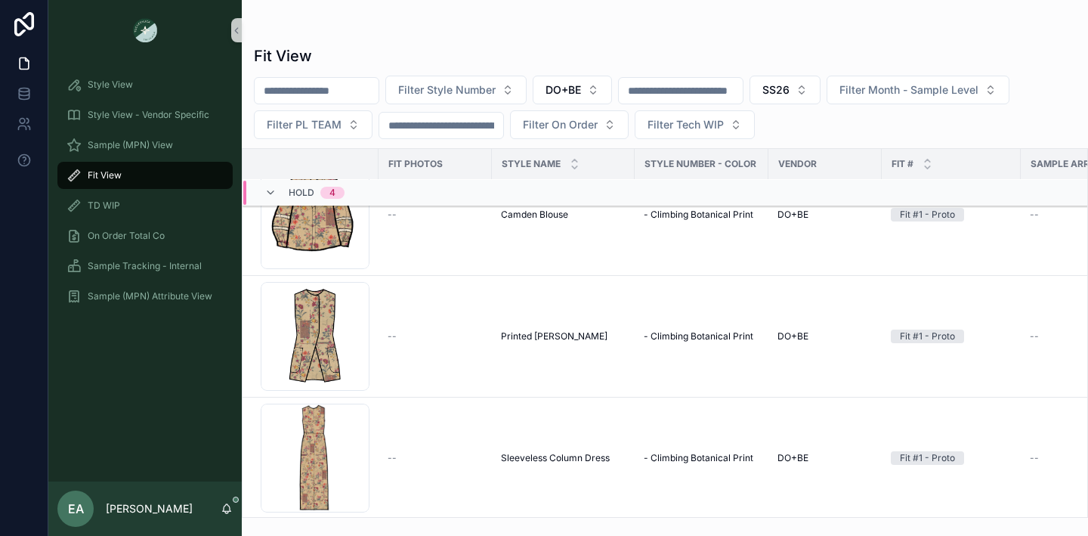
scroll to position [13623, 0]
click at [790, 91] on span "SS26" at bounding box center [776, 89] width 27 height 15
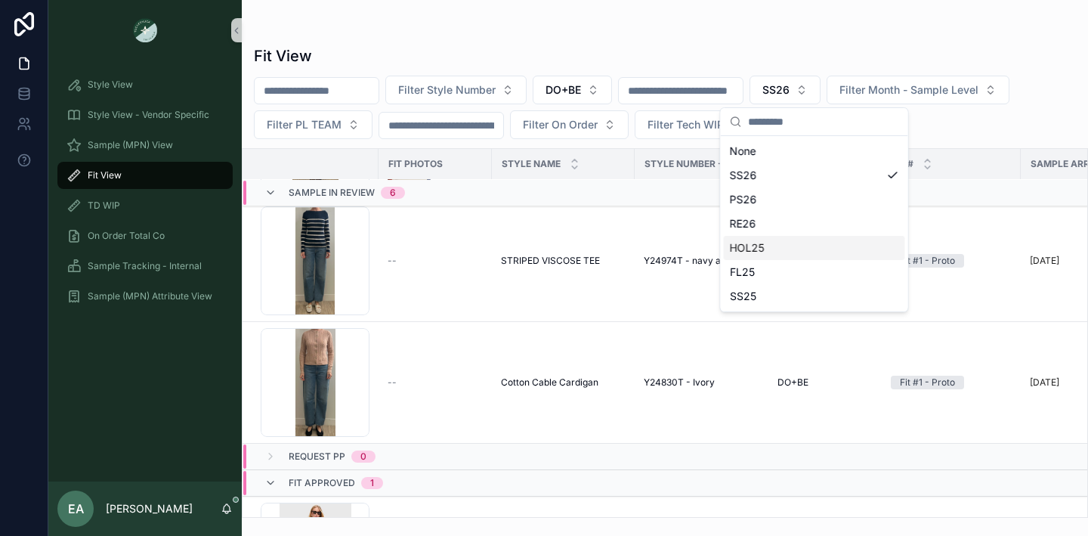
scroll to position [13016, 0]
click at [788, 227] on div "RE26" at bounding box center [814, 224] width 181 height 24
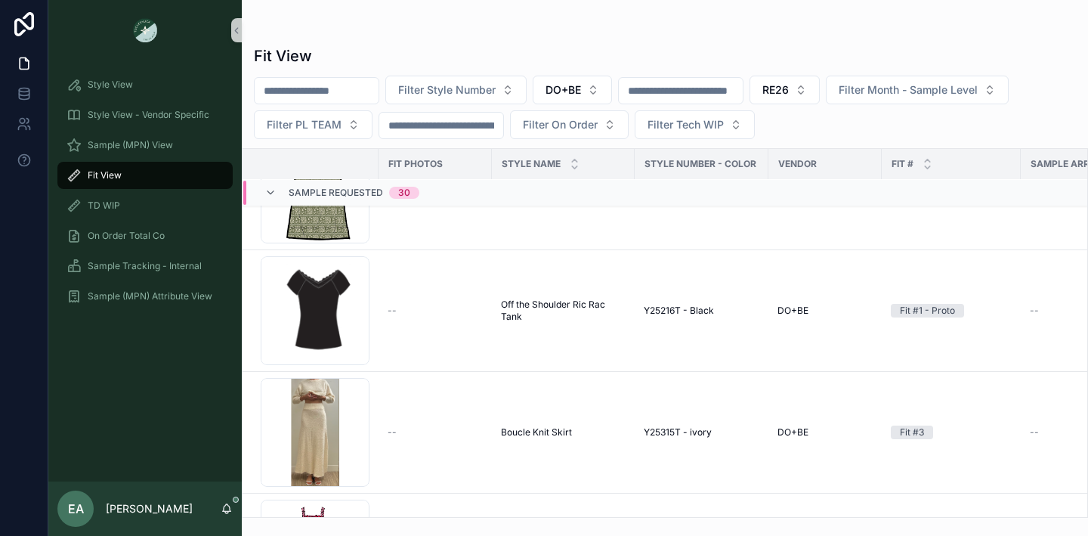
scroll to position [433, 0]
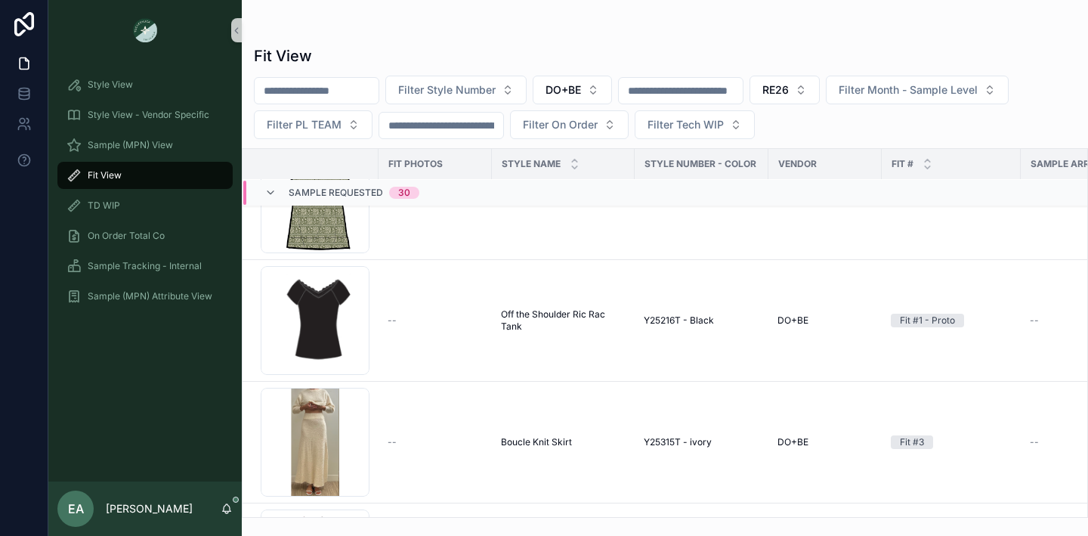
click at [289, 194] on span "Sample Requested" at bounding box center [336, 193] width 94 height 12
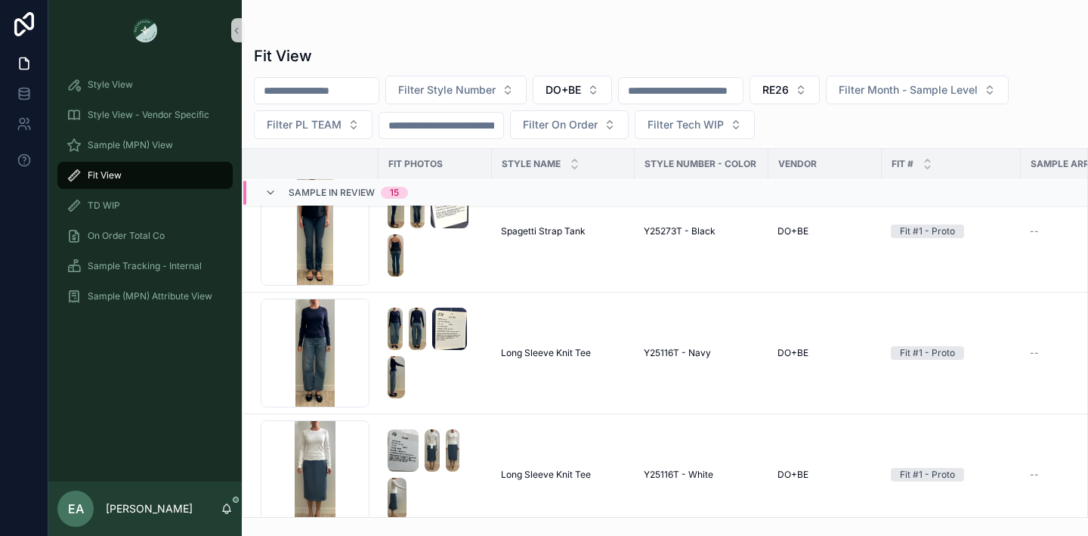
scroll to position [0, 0]
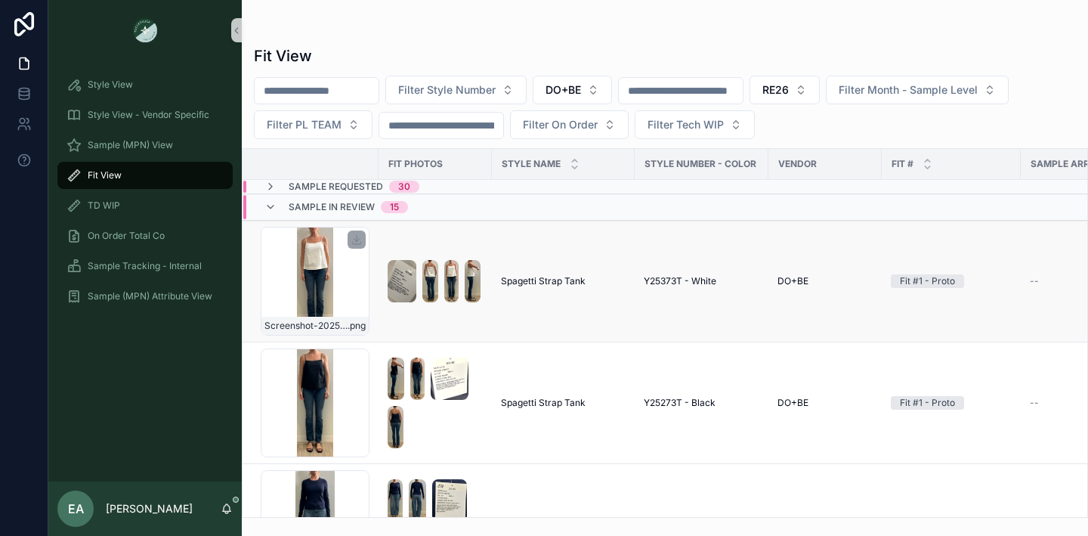
click at [311, 259] on div "Screenshot-2025-08-12-at-10.18.07-AM .png" at bounding box center [315, 281] width 109 height 109
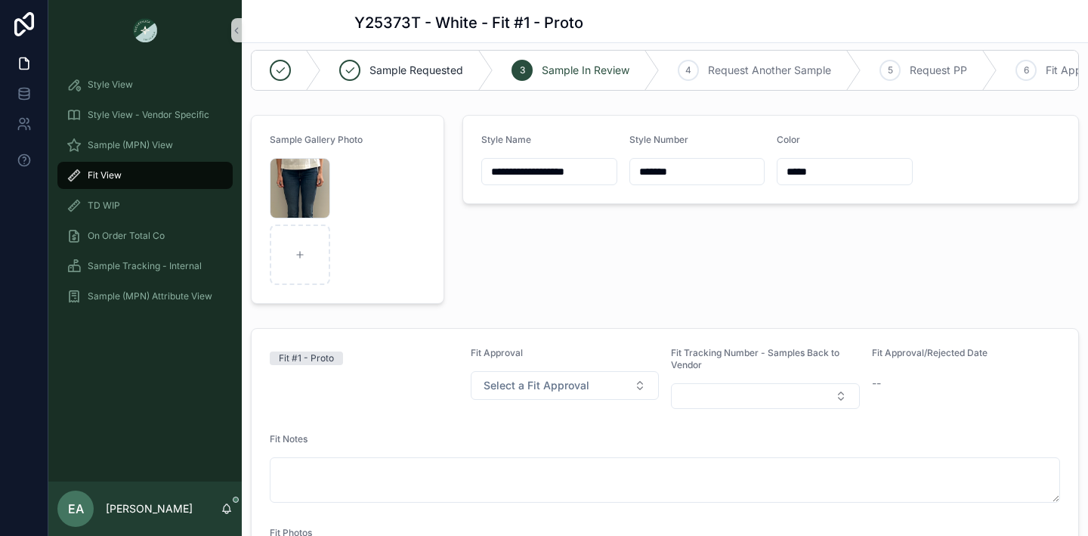
scroll to position [19, 0]
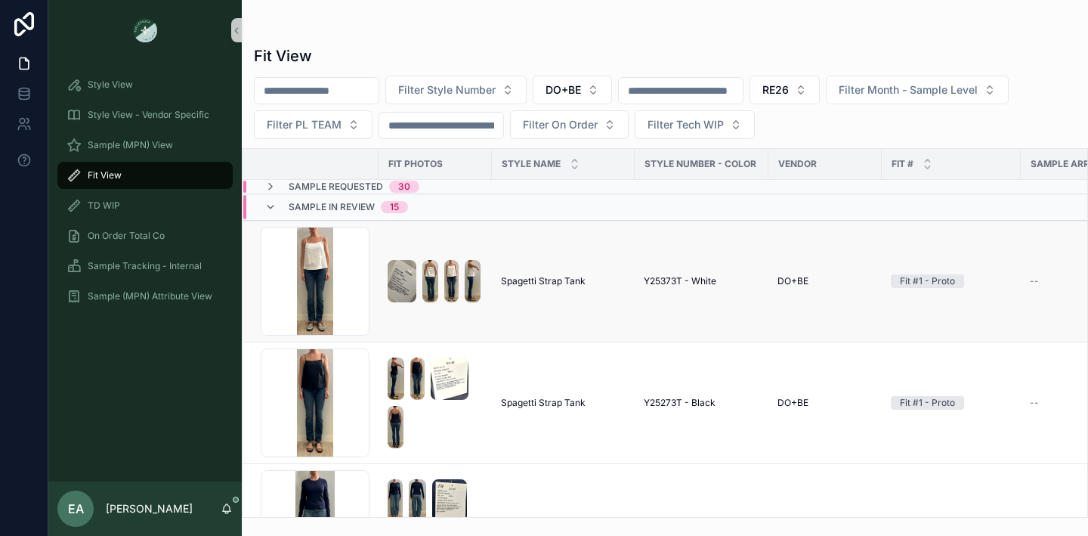
click at [934, 285] on div "Fit #1 - Proto" at bounding box center [927, 281] width 55 height 14
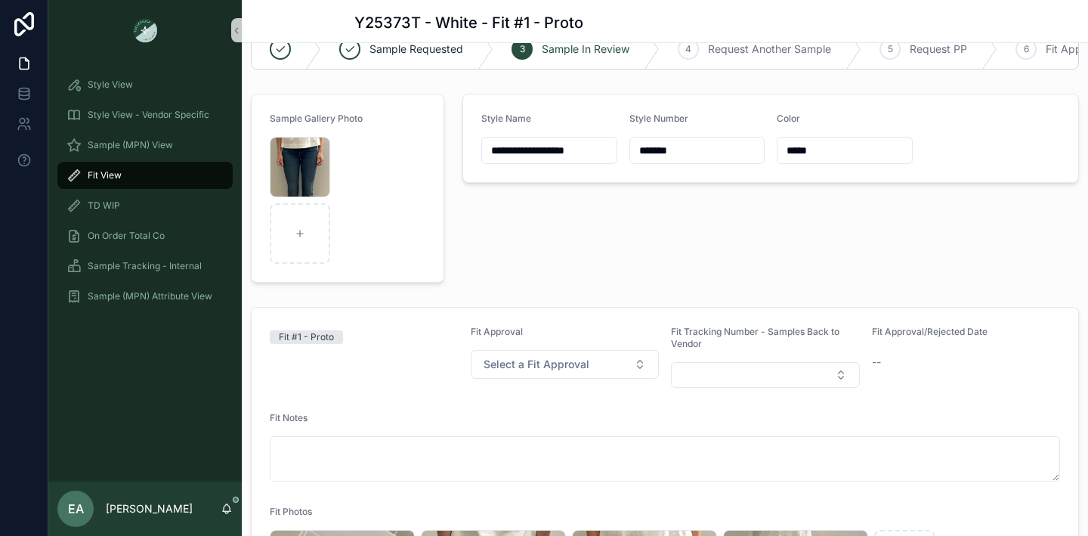
scroll to position [49, 0]
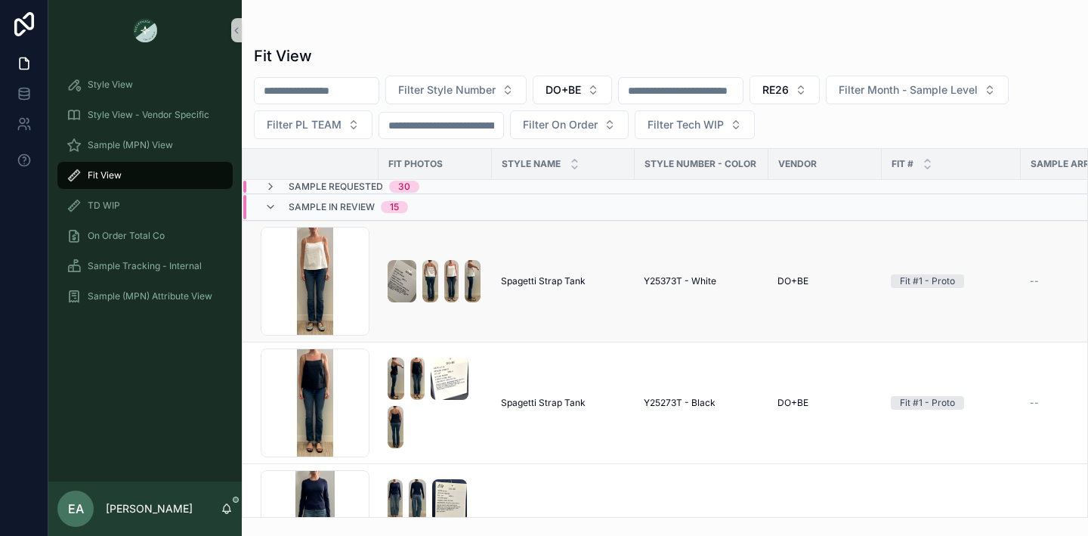
click at [657, 317] on td "Y25373T - White" at bounding box center [702, 282] width 134 height 122
click at [345, 293] on div "Screenshot-2025-08-12-at-10.18.07-AM .png" at bounding box center [315, 281] width 109 height 109
